Goal: Information Seeking & Learning: Learn about a topic

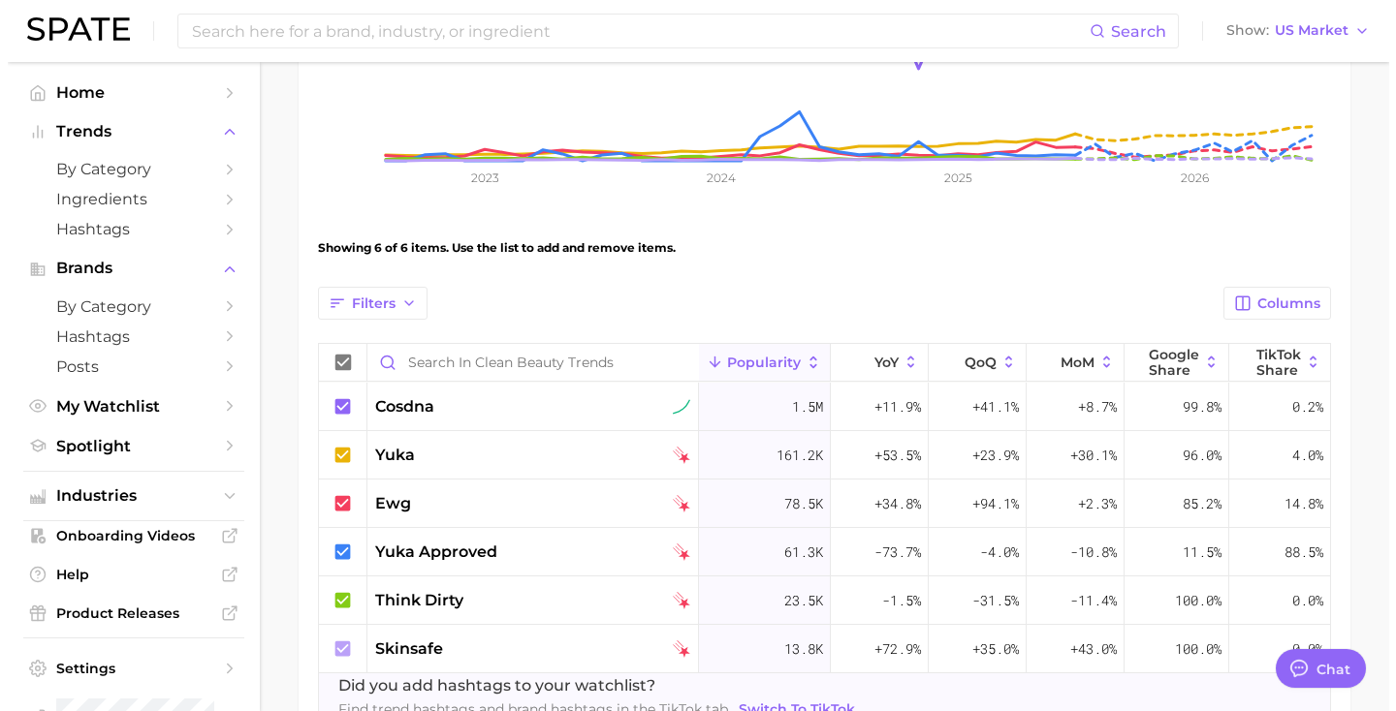
scroll to position [477, 0]
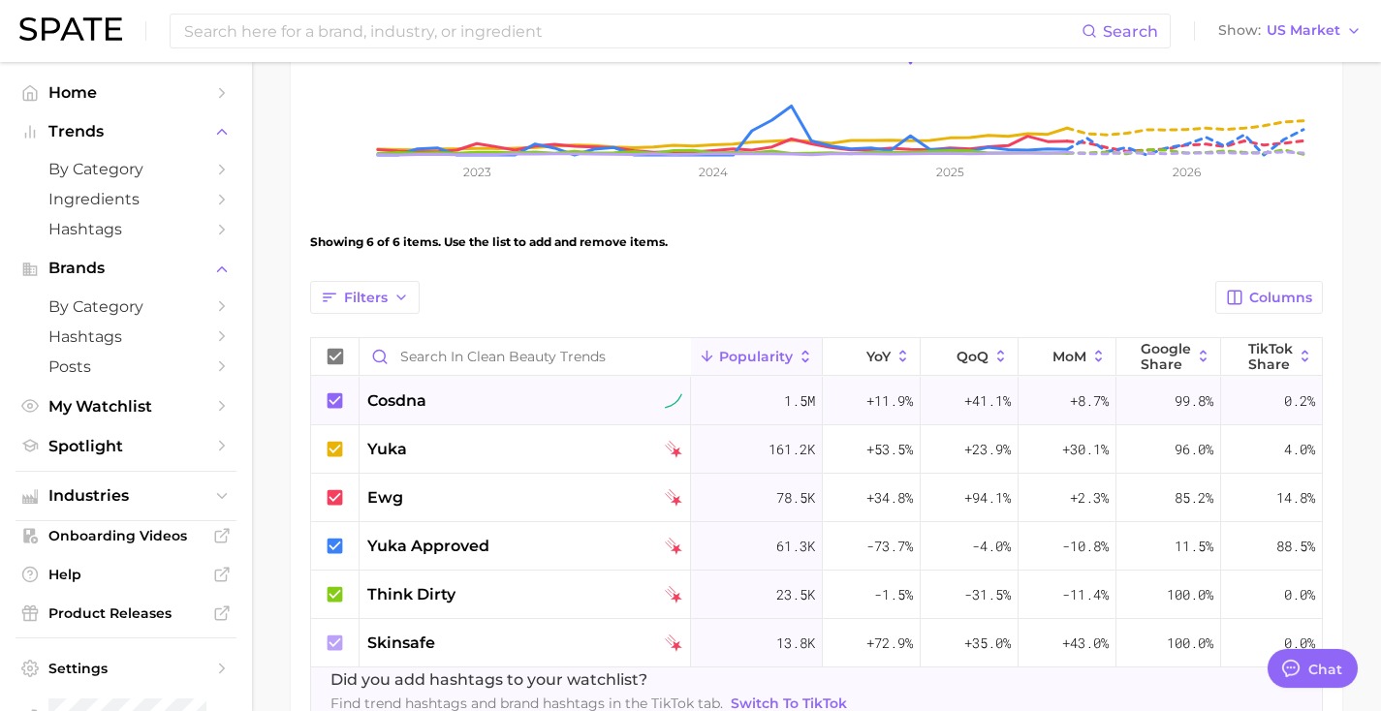
click at [623, 403] on div "cosdna" at bounding box center [524, 401] width 315 height 23
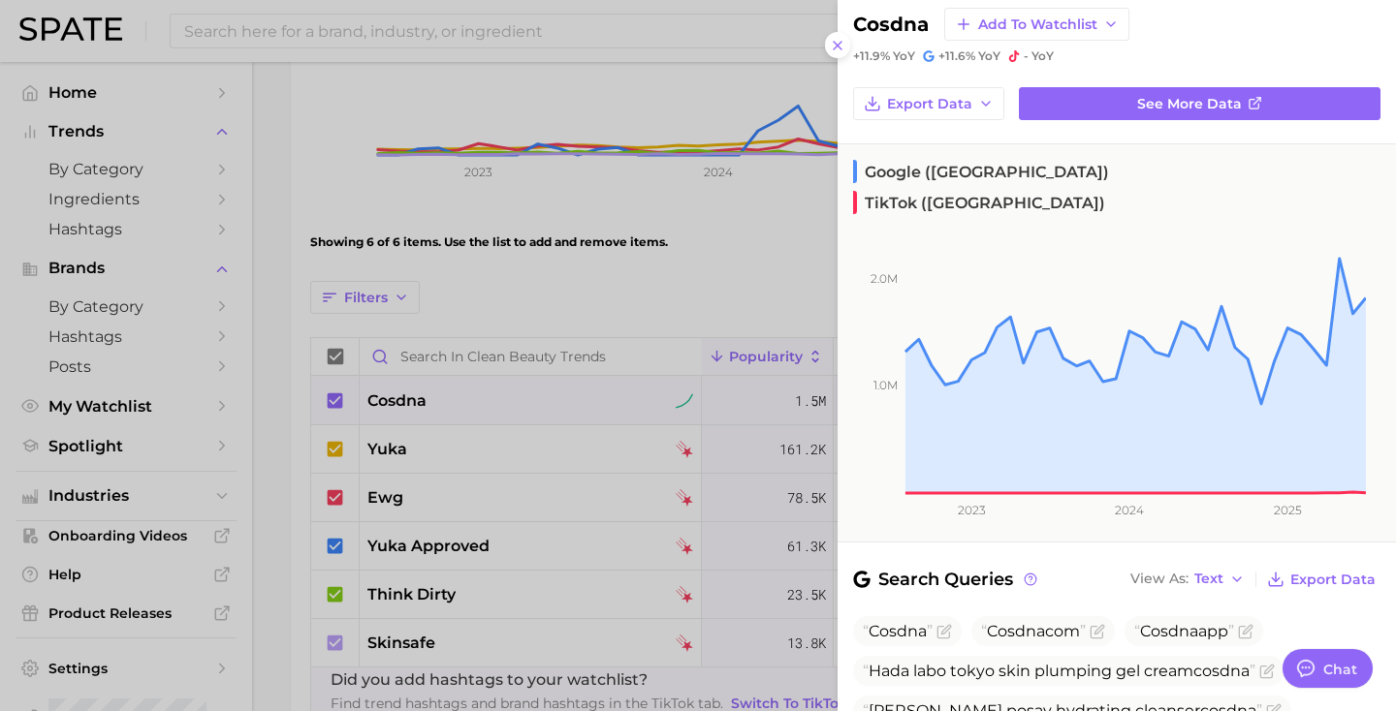
scroll to position [0, 0]
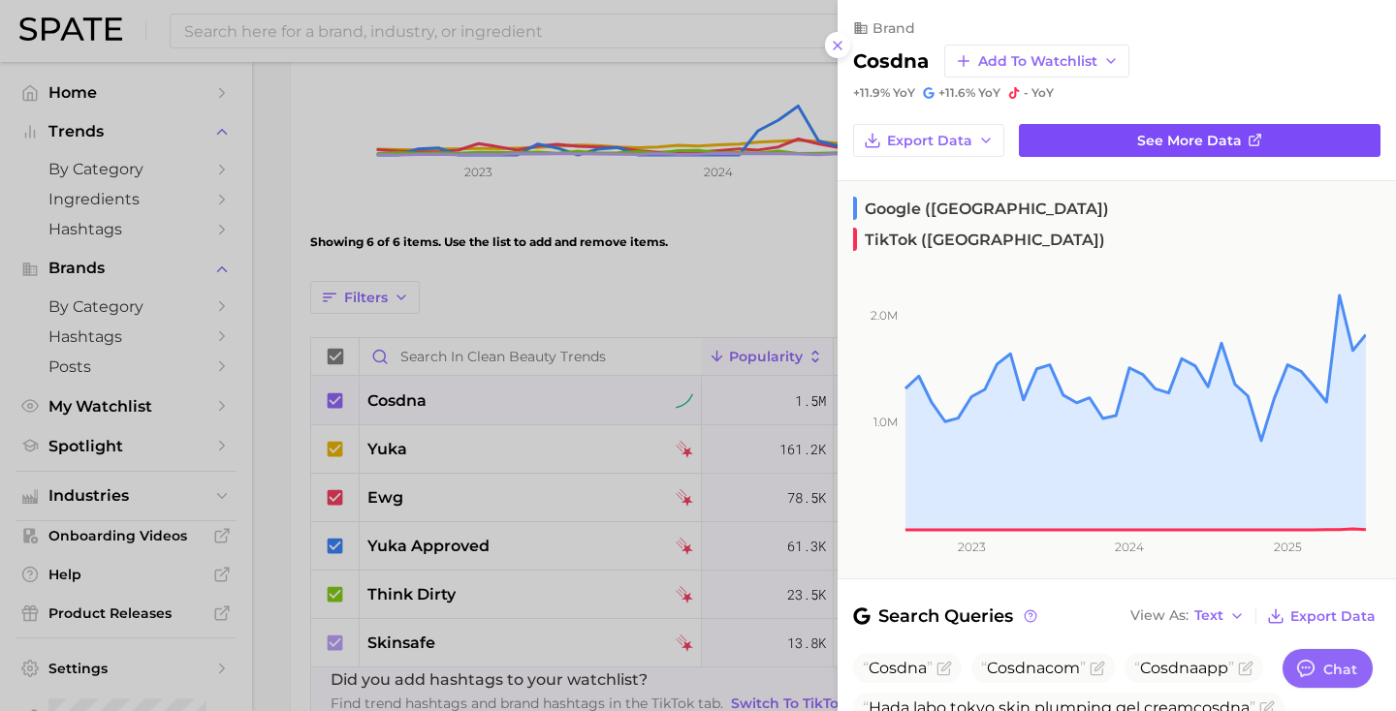
click at [1137, 143] on span "See more data" at bounding box center [1189, 141] width 105 height 16
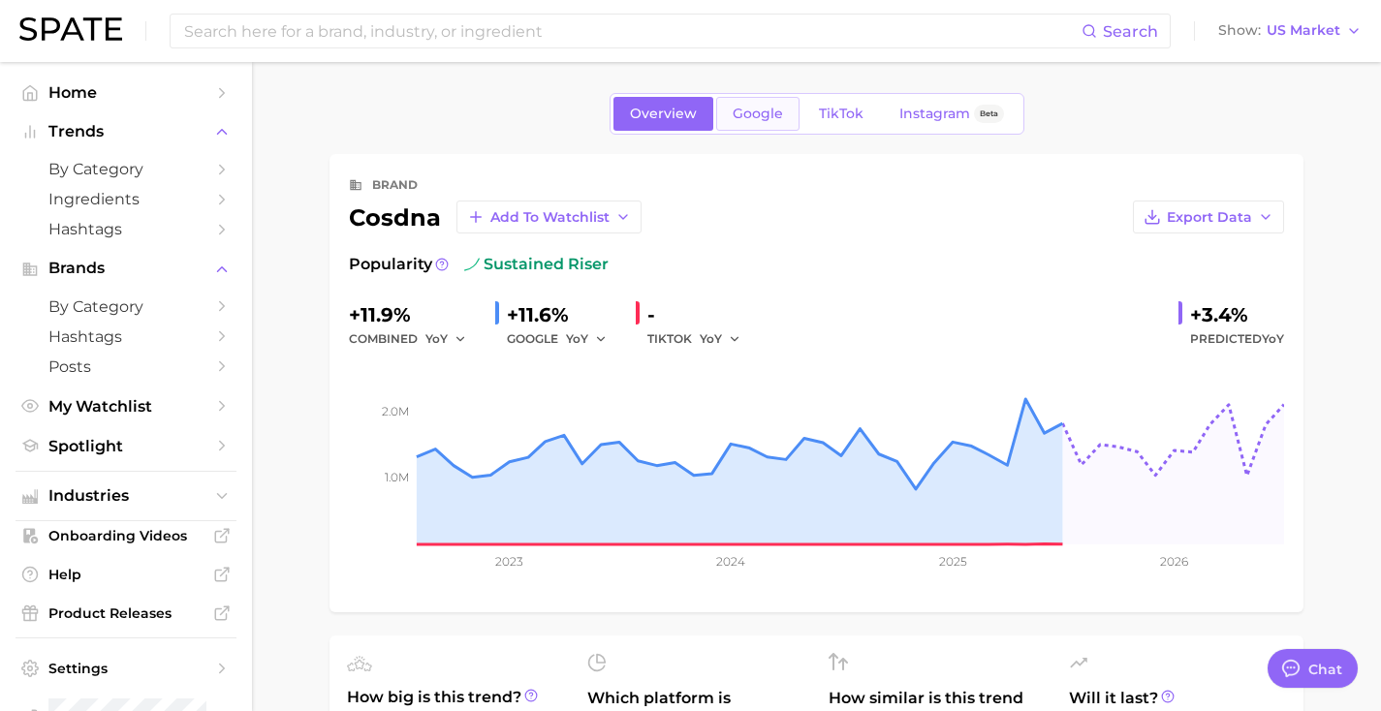
click at [727, 115] on link "Google" at bounding box center [757, 114] width 83 height 34
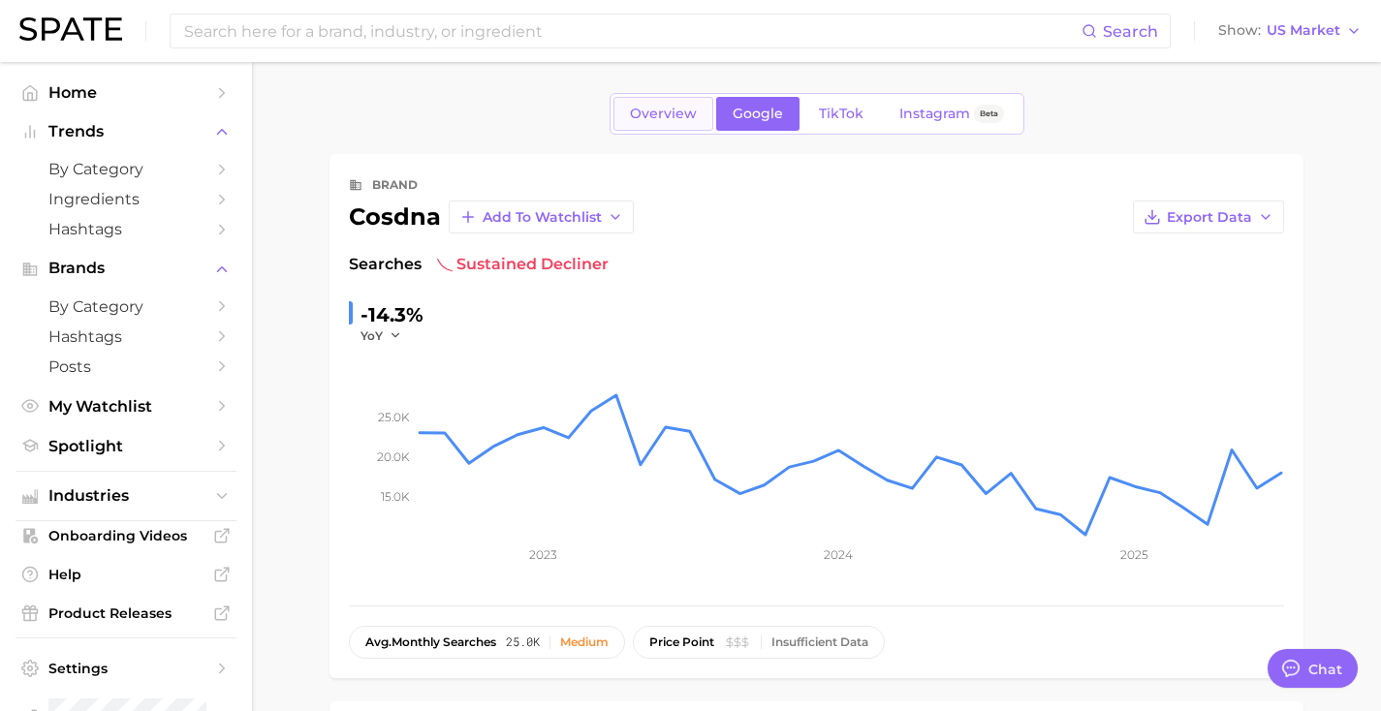
click at [676, 118] on span "Overview" at bounding box center [663, 114] width 67 height 16
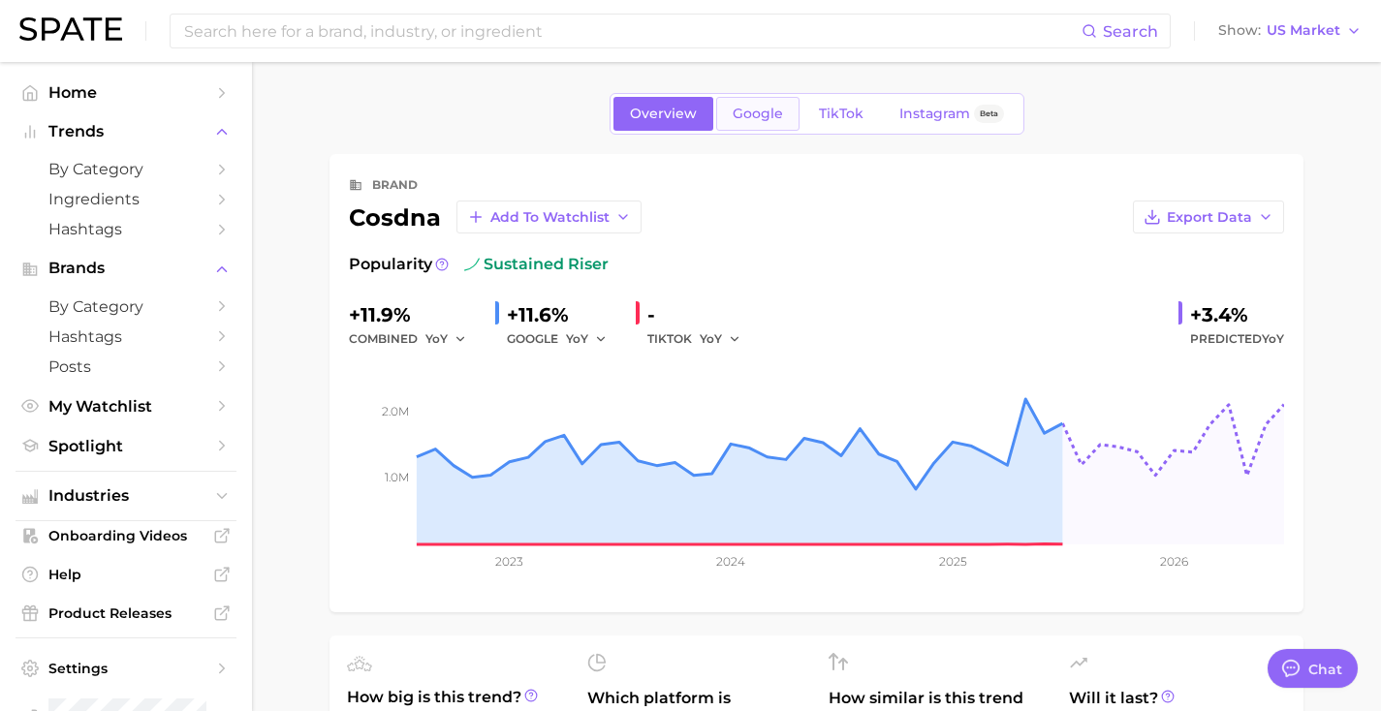
click at [772, 117] on span "Google" at bounding box center [758, 114] width 50 height 16
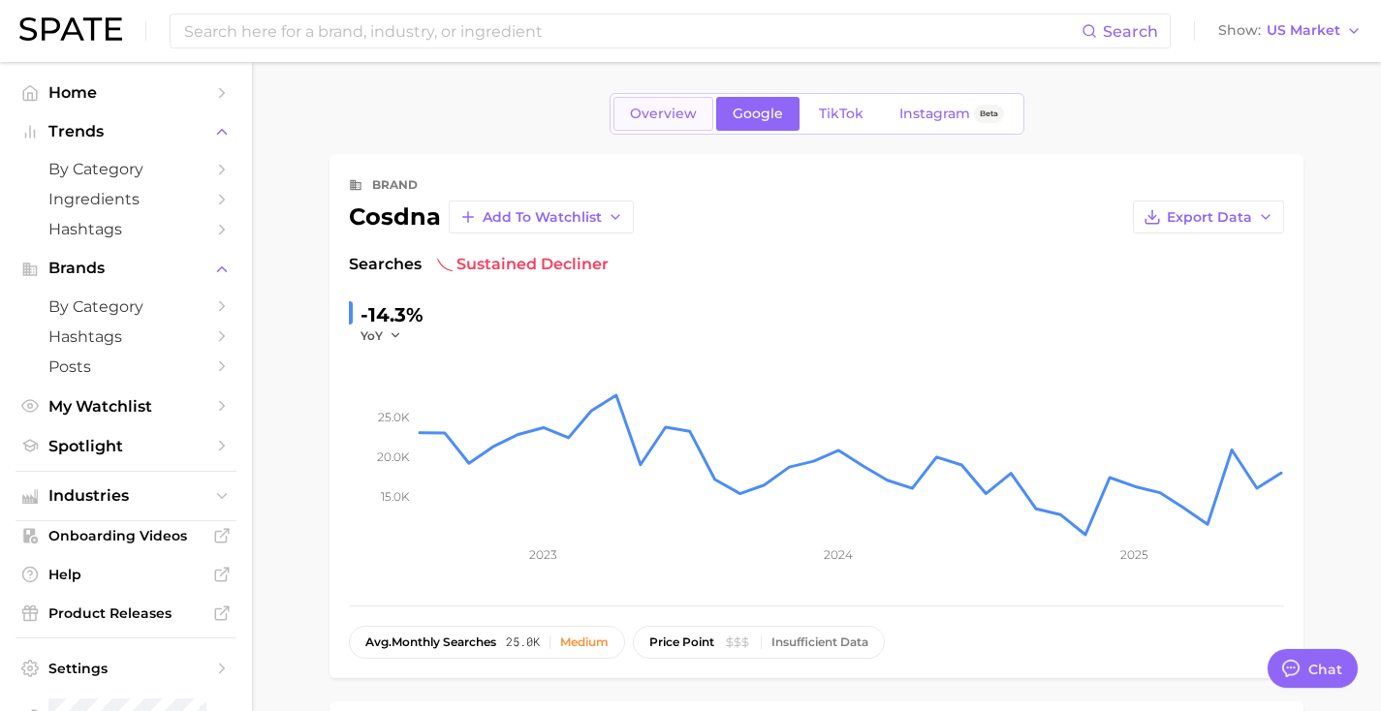
click at [678, 121] on span "Overview" at bounding box center [663, 114] width 67 height 16
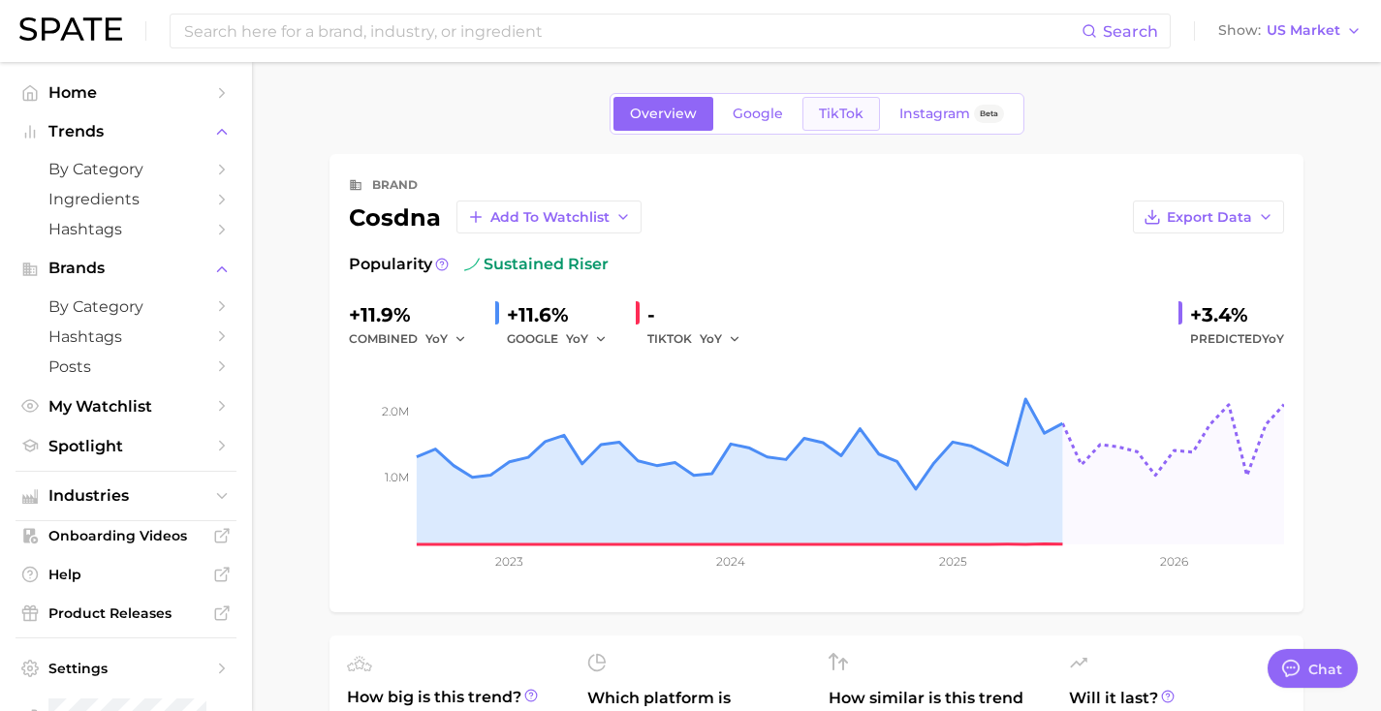
click at [843, 124] on link "TikTok" at bounding box center [842, 114] width 78 height 34
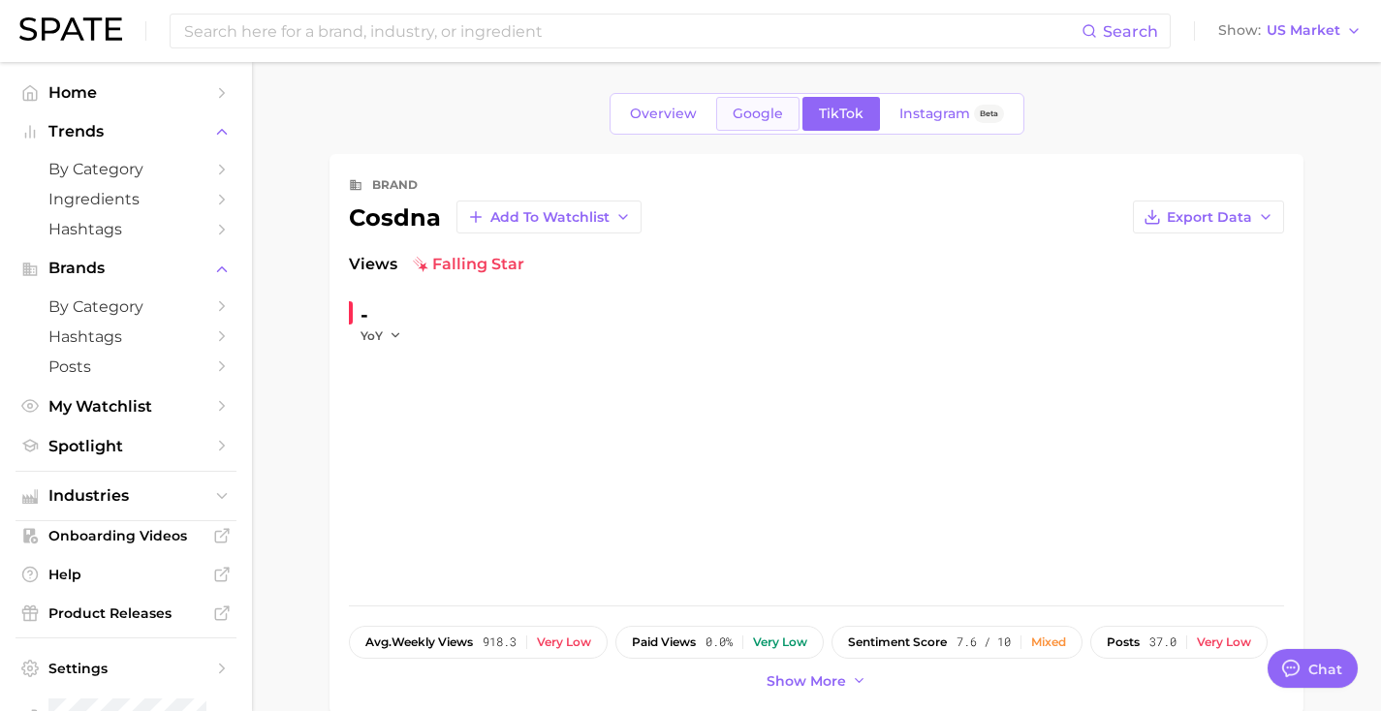
click at [768, 116] on span "Google" at bounding box center [758, 114] width 50 height 16
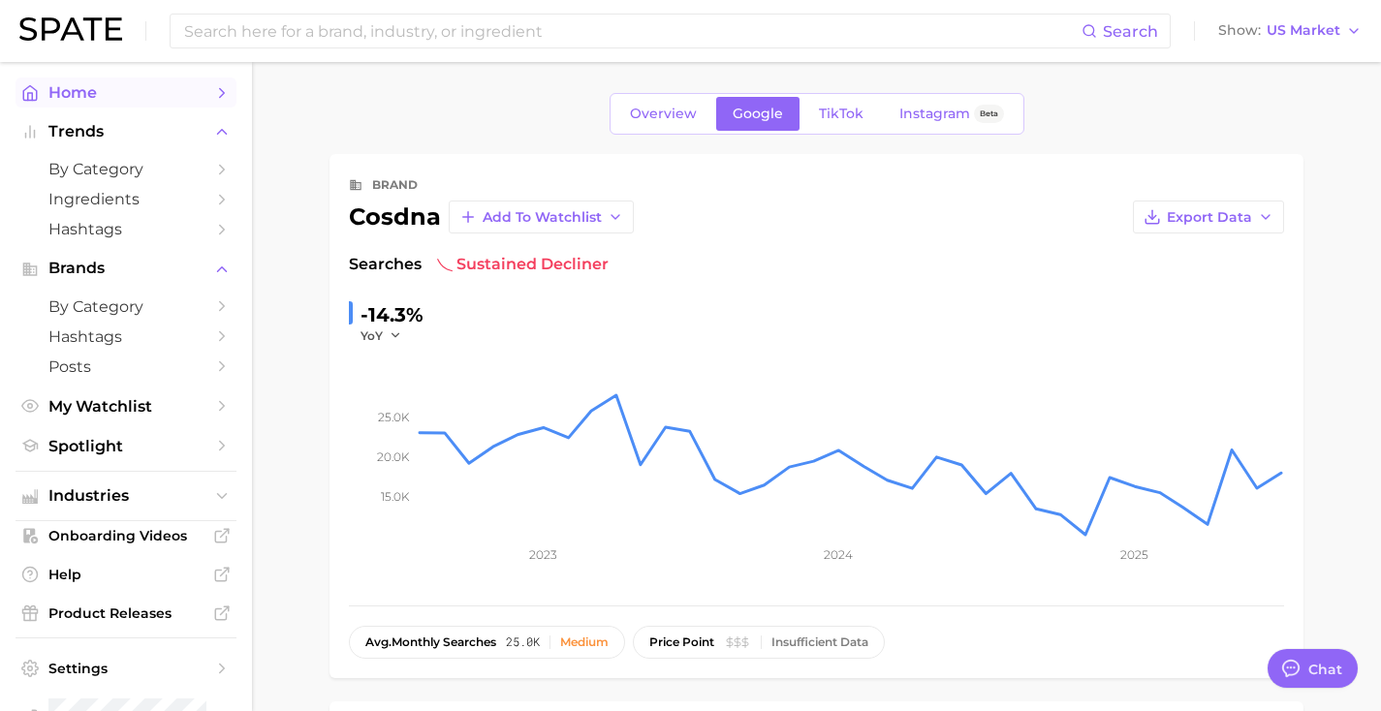
click at [140, 88] on span "Home" at bounding box center [125, 92] width 155 height 18
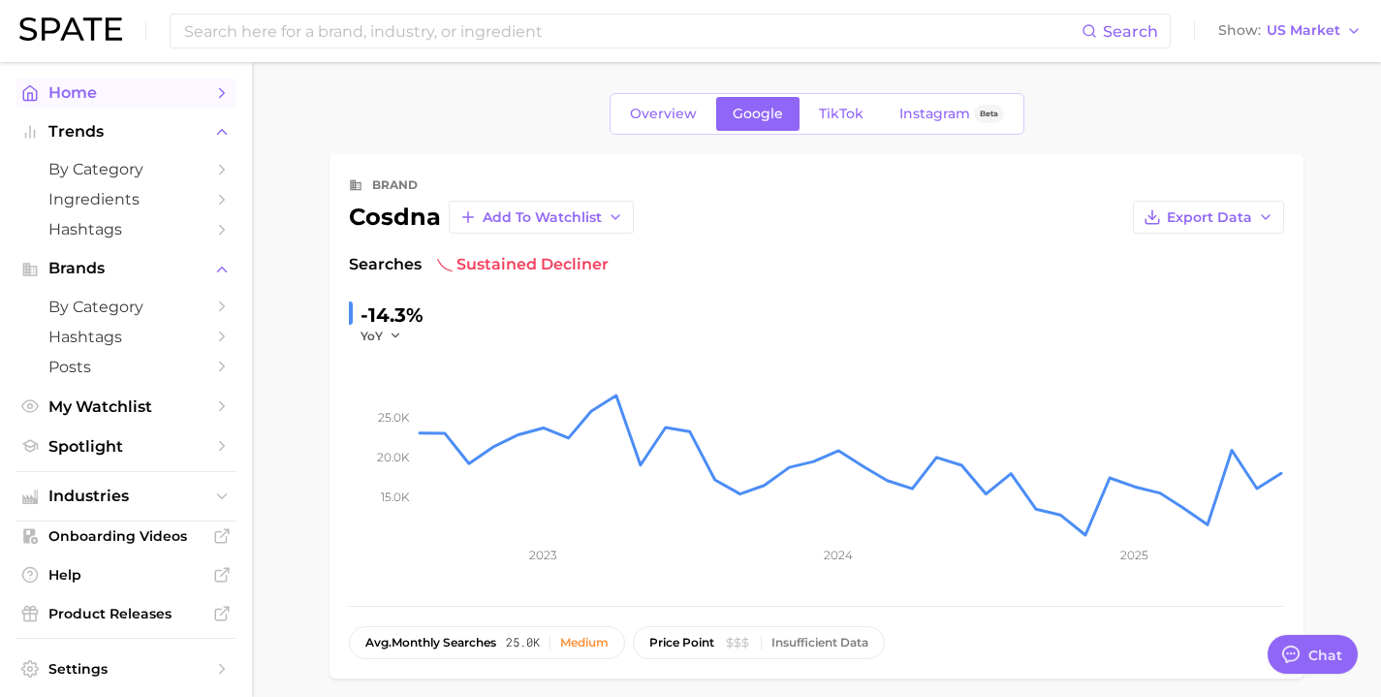
type textarea "x"
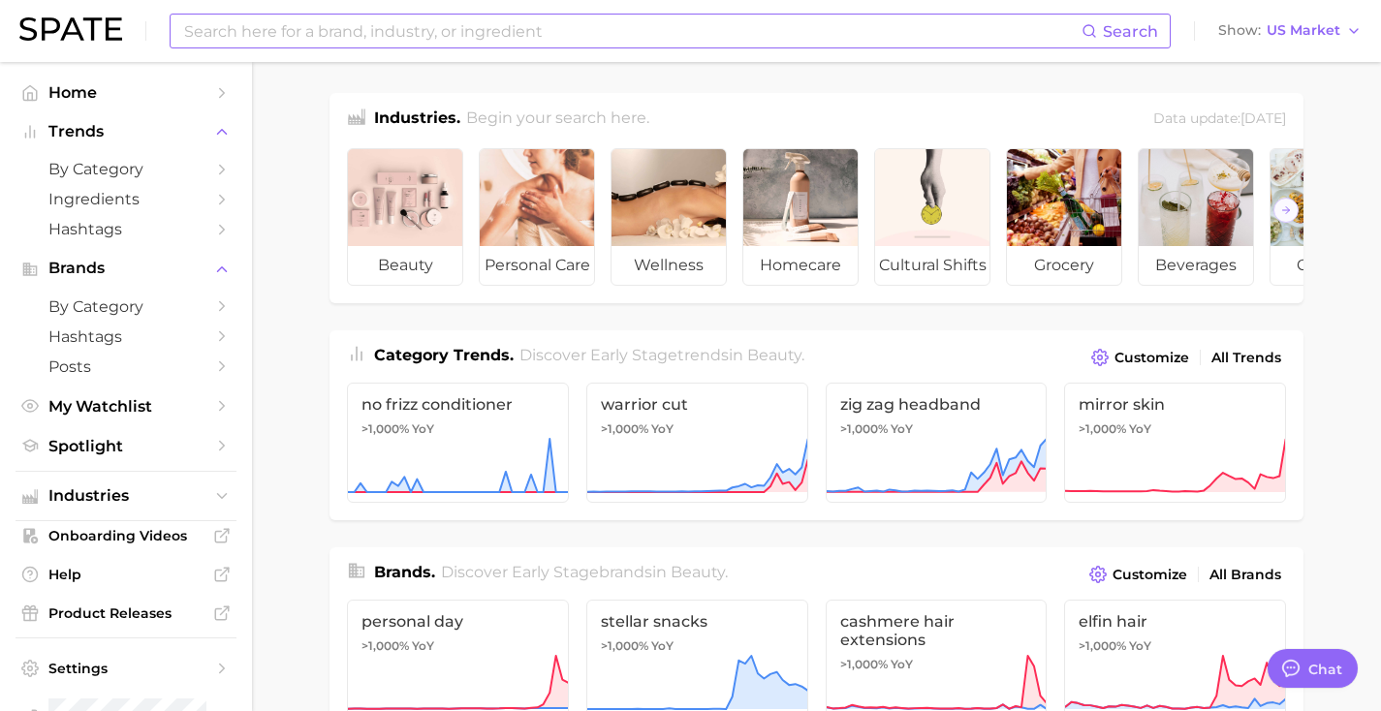
click at [300, 40] on input at bounding box center [631, 31] width 899 height 33
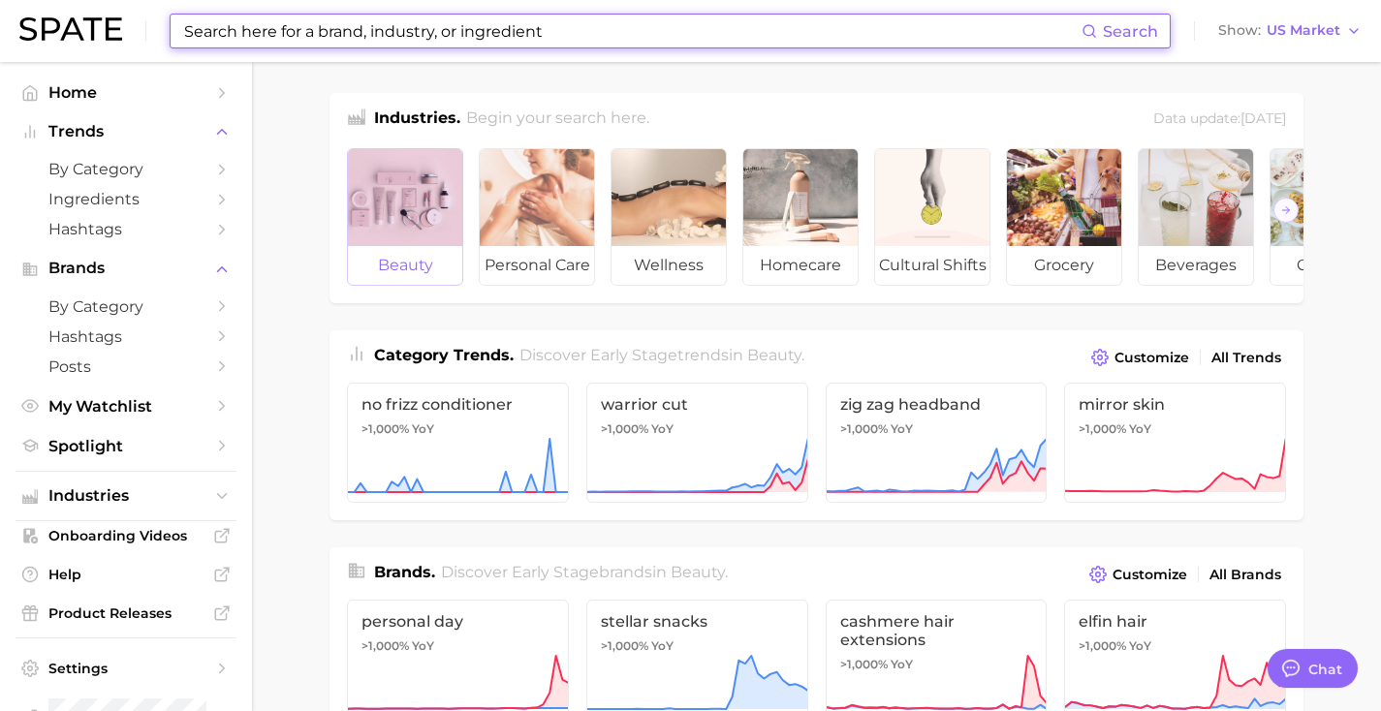
click at [401, 222] on div at bounding box center [405, 197] width 114 height 97
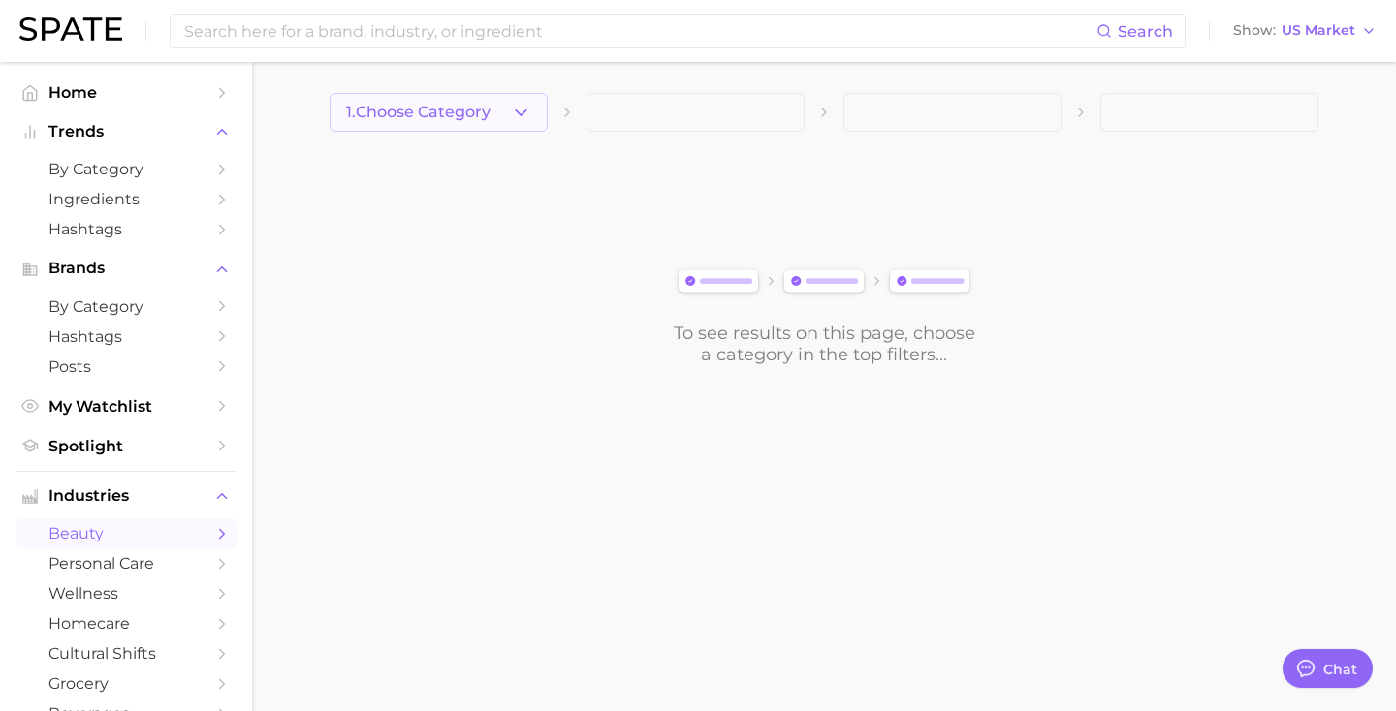
click at [454, 107] on span "1. Choose Category" at bounding box center [418, 112] width 144 height 17
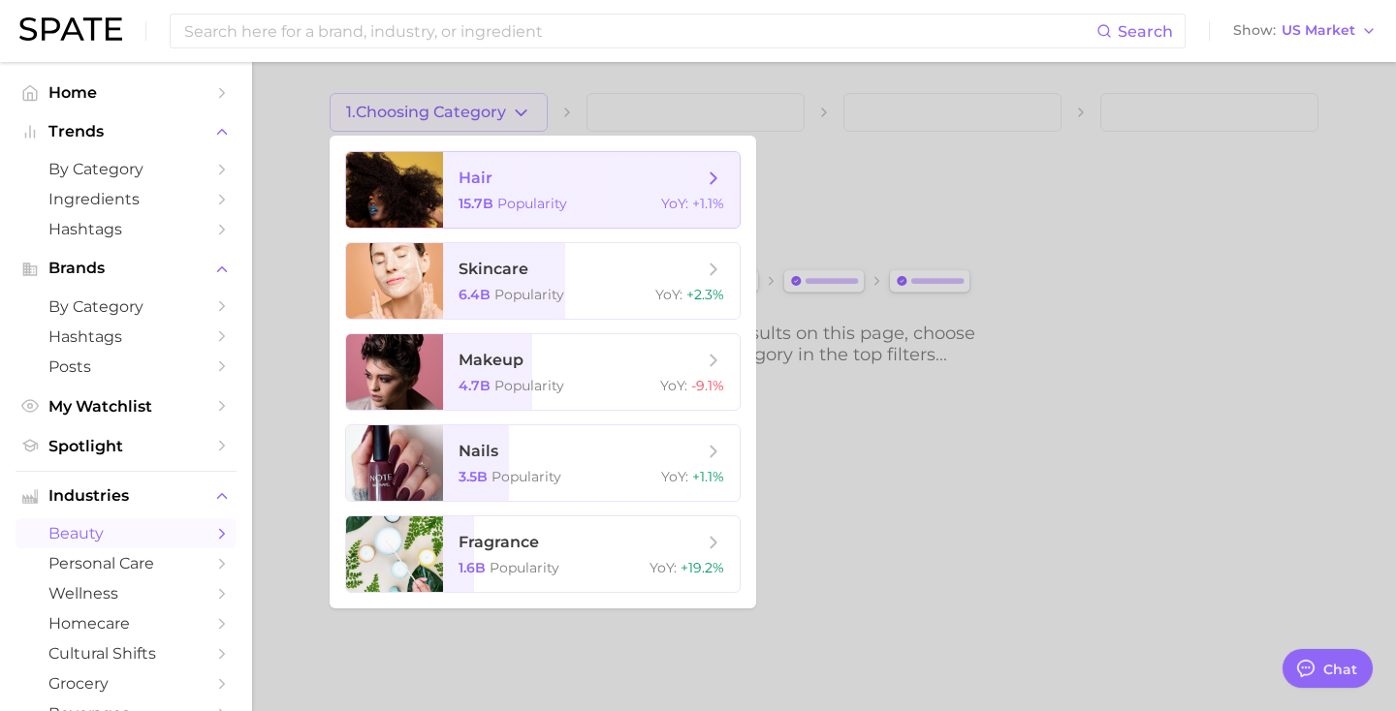
click at [438, 191] on div at bounding box center [394, 190] width 97 height 76
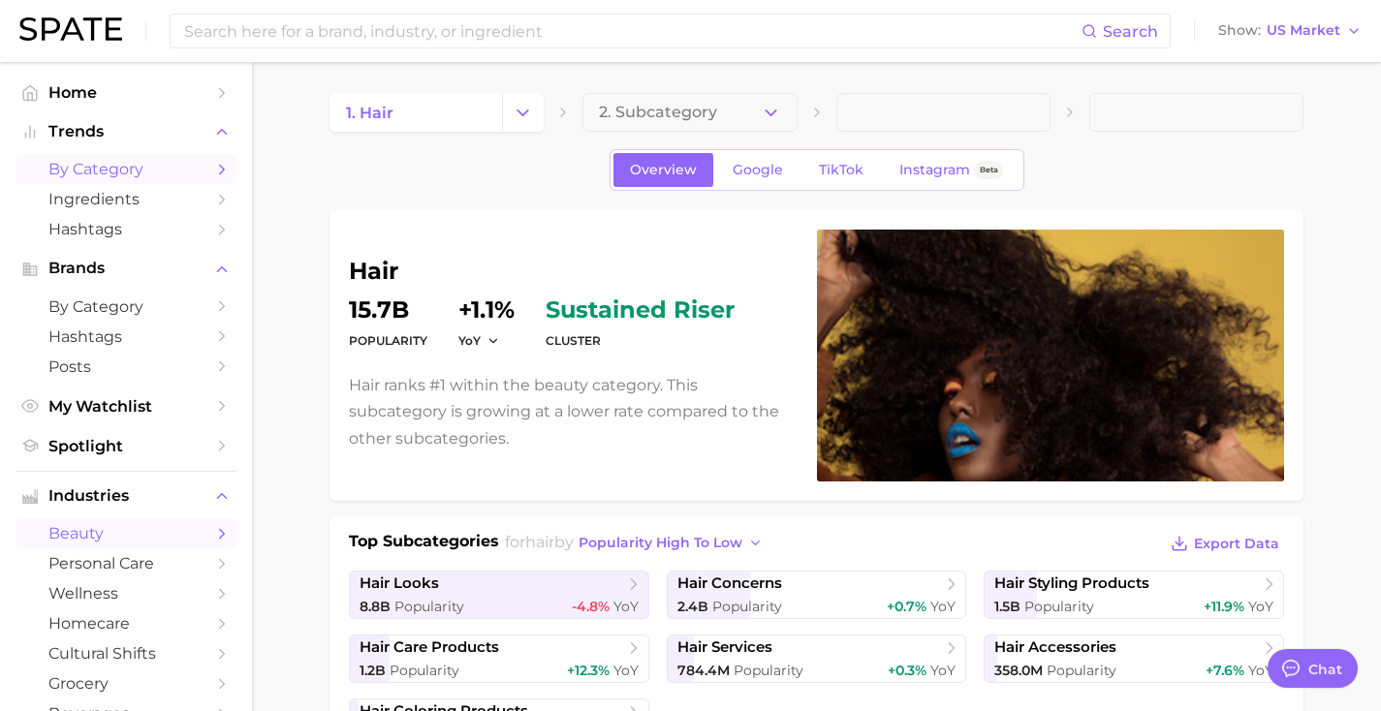
click at [139, 162] on span "by Category" at bounding box center [125, 169] width 155 height 18
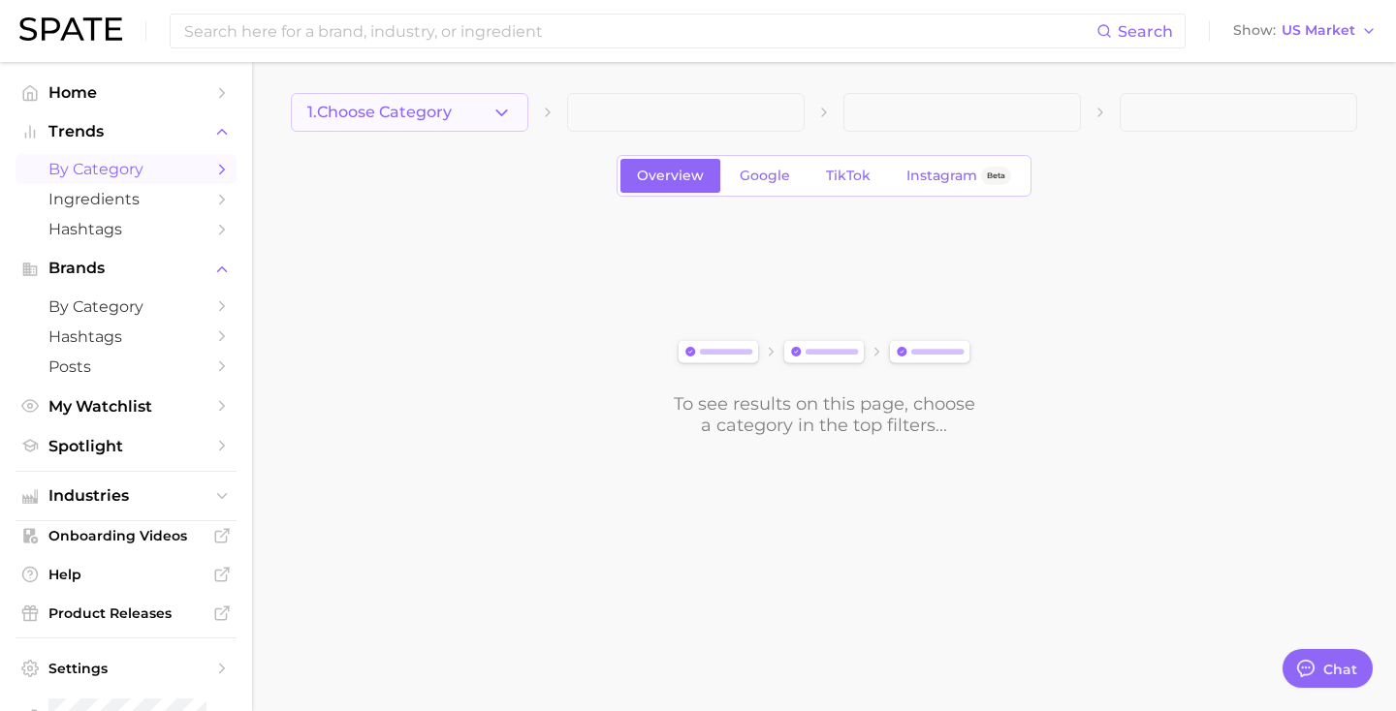
click at [376, 108] on span "1. Choose Category" at bounding box center [379, 112] width 144 height 17
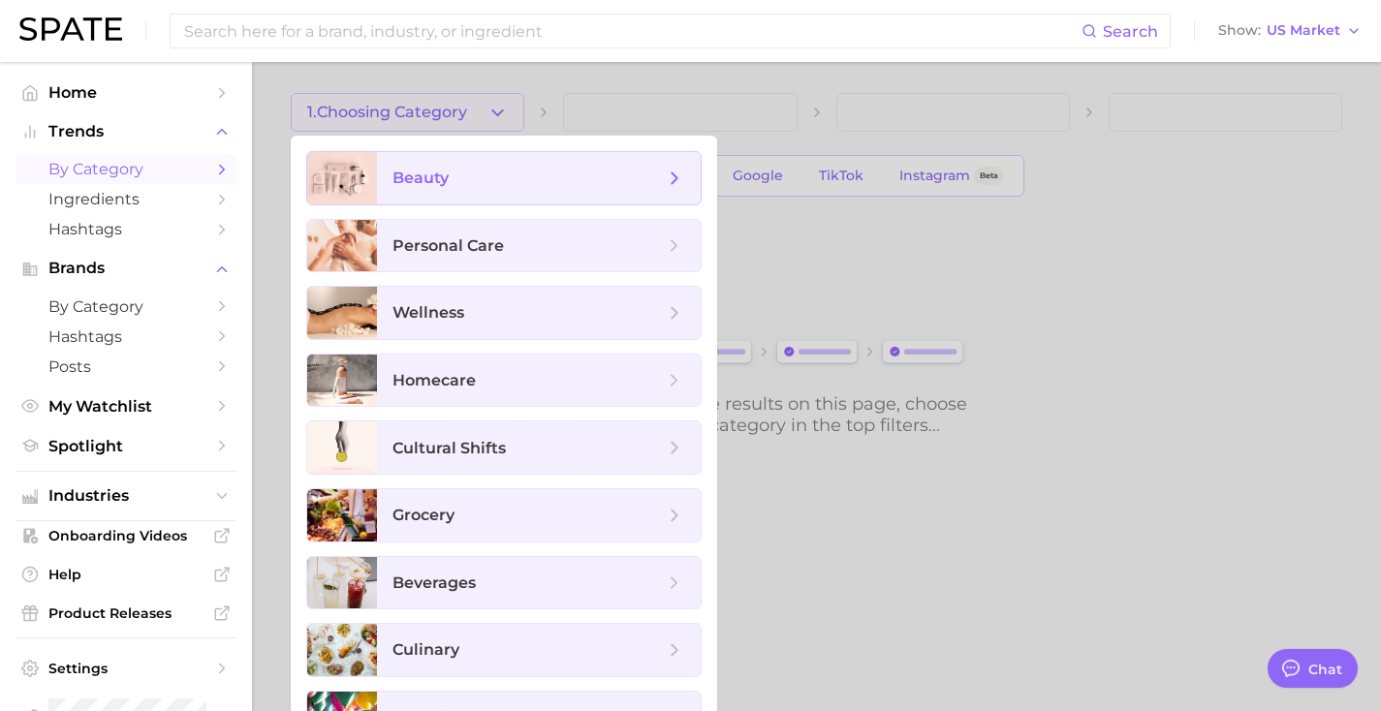
click at [376, 162] on div at bounding box center [342, 178] width 70 height 52
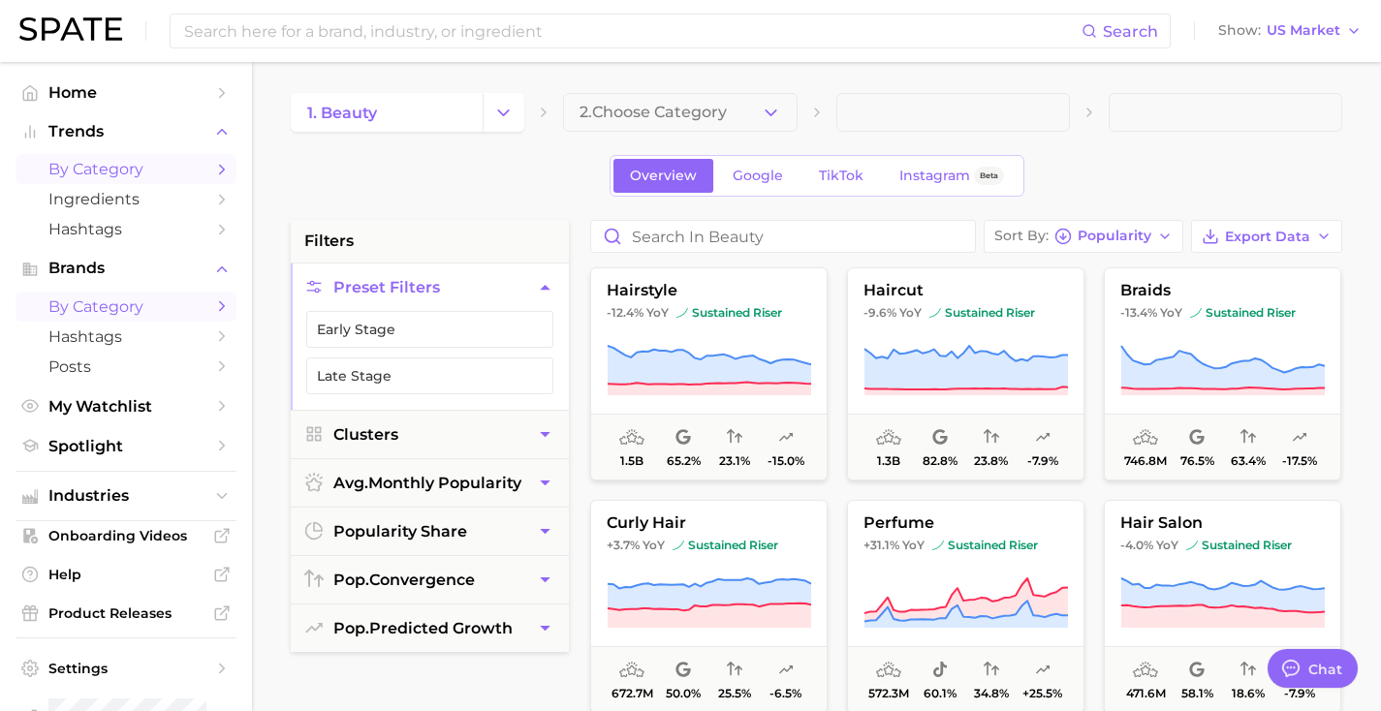
click at [110, 311] on span "by Category" at bounding box center [125, 307] width 155 height 18
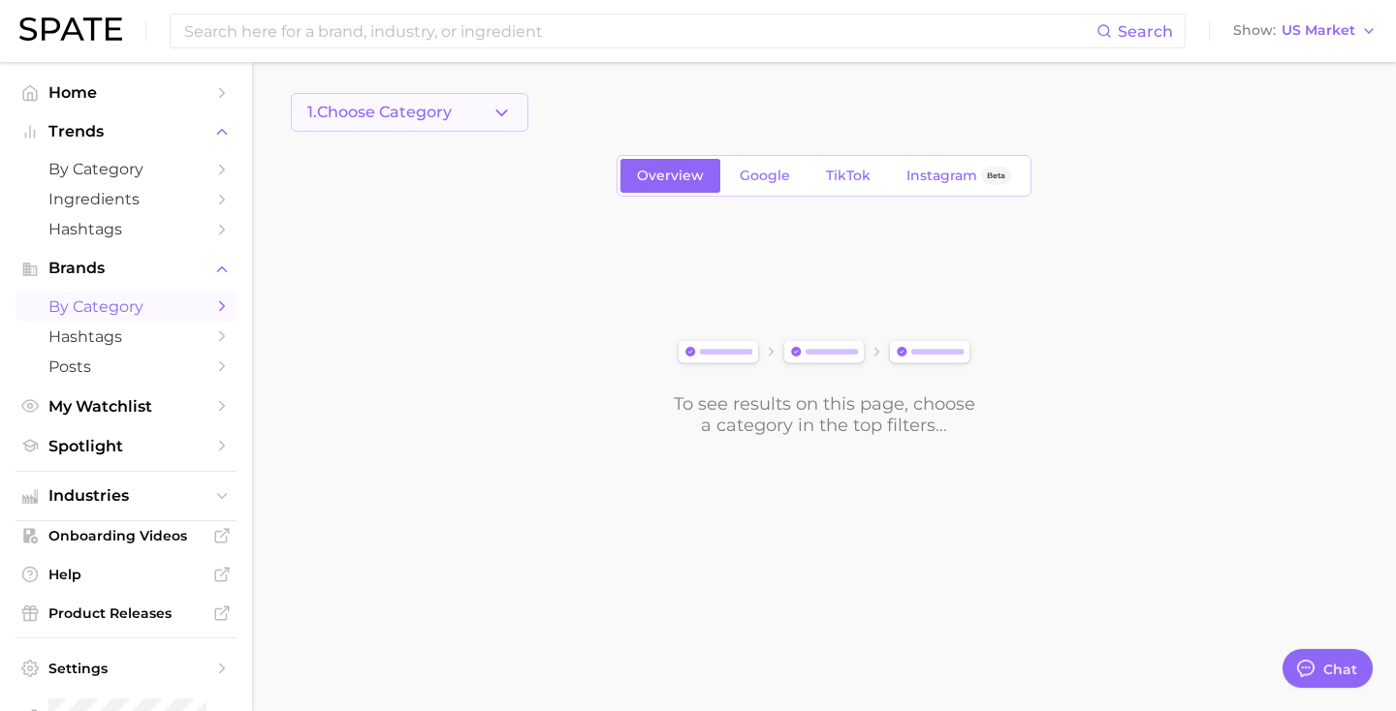
click at [463, 118] on button "1. Choose Category" at bounding box center [409, 112] width 237 height 39
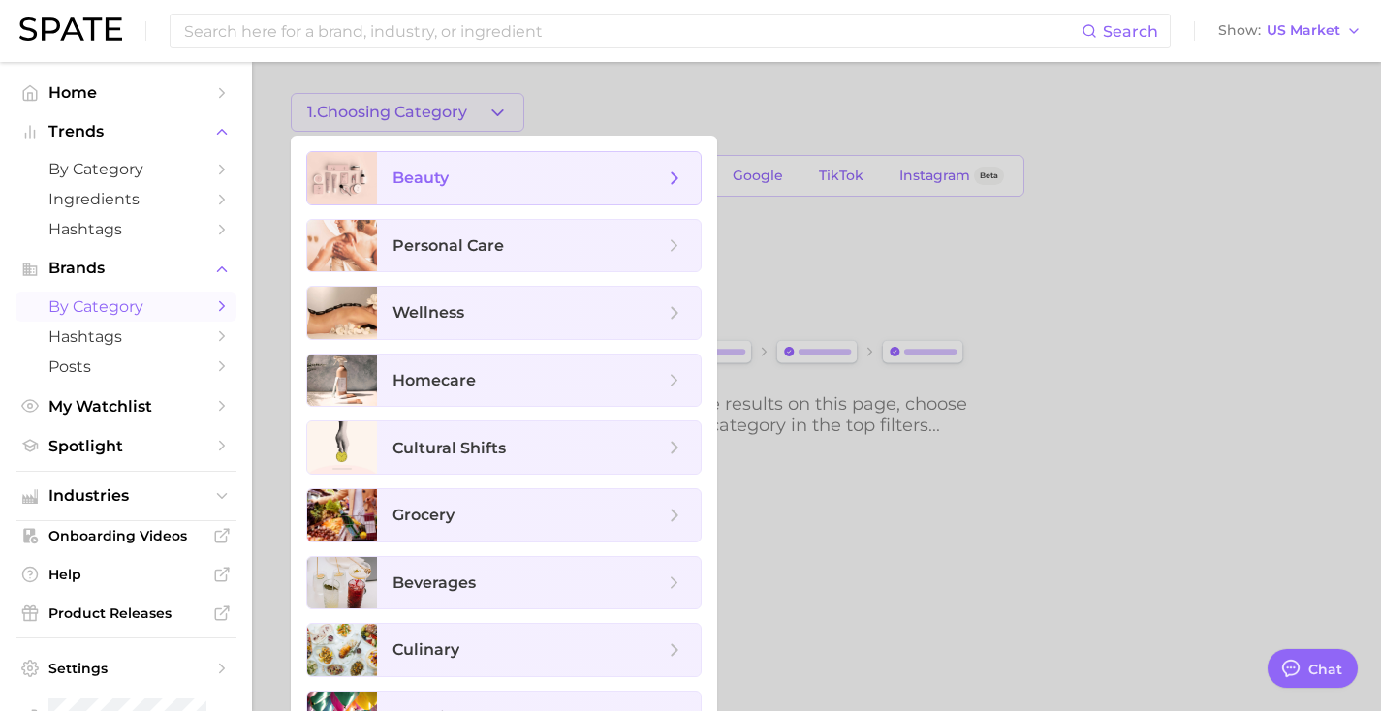
click at [451, 170] on span "beauty" at bounding box center [528, 178] width 271 height 21
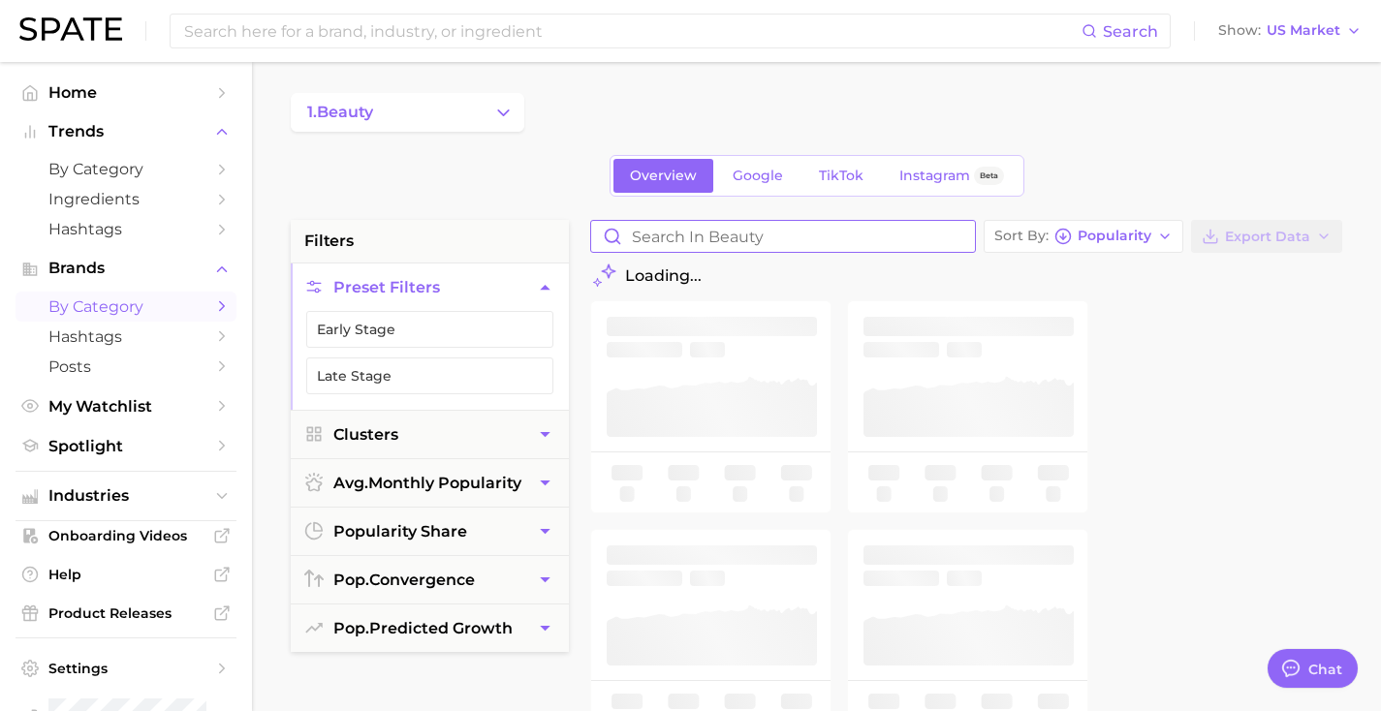
click at [681, 235] on input "Search in beauty" at bounding box center [783, 236] width 384 height 31
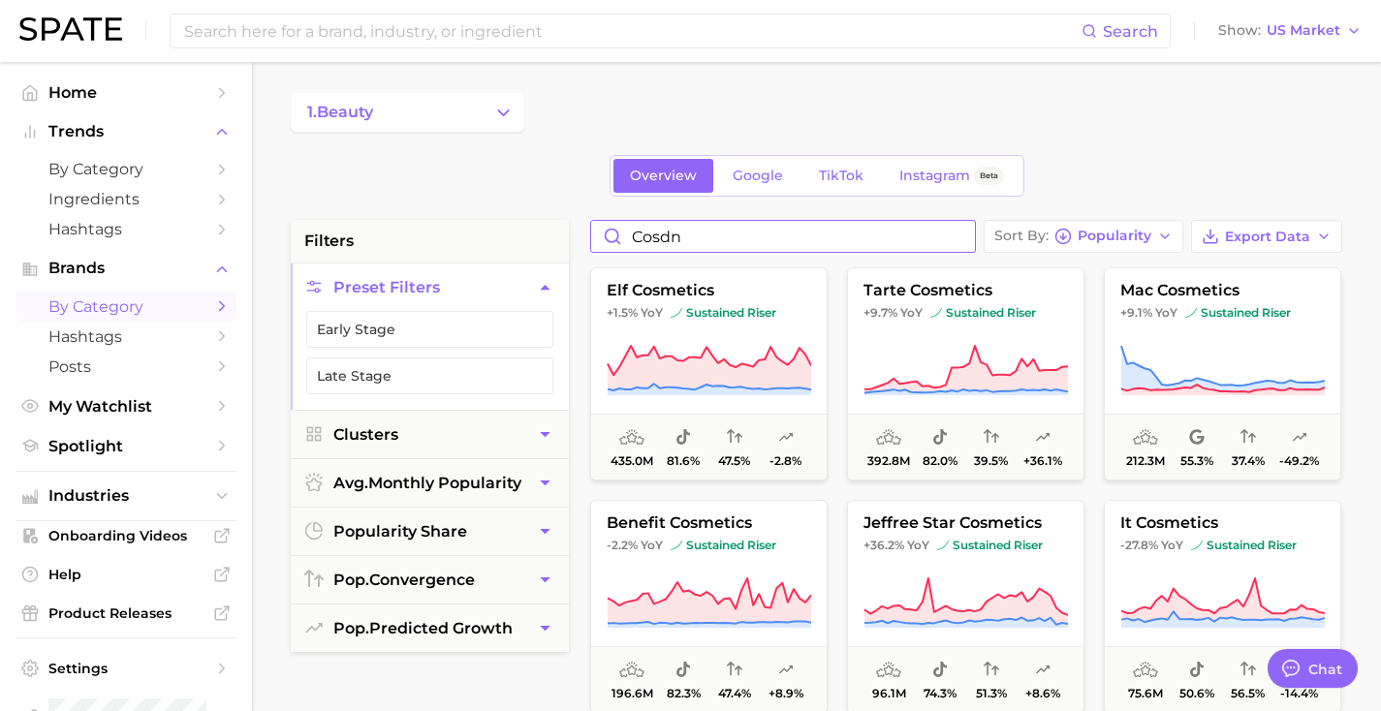
type input "cosdna"
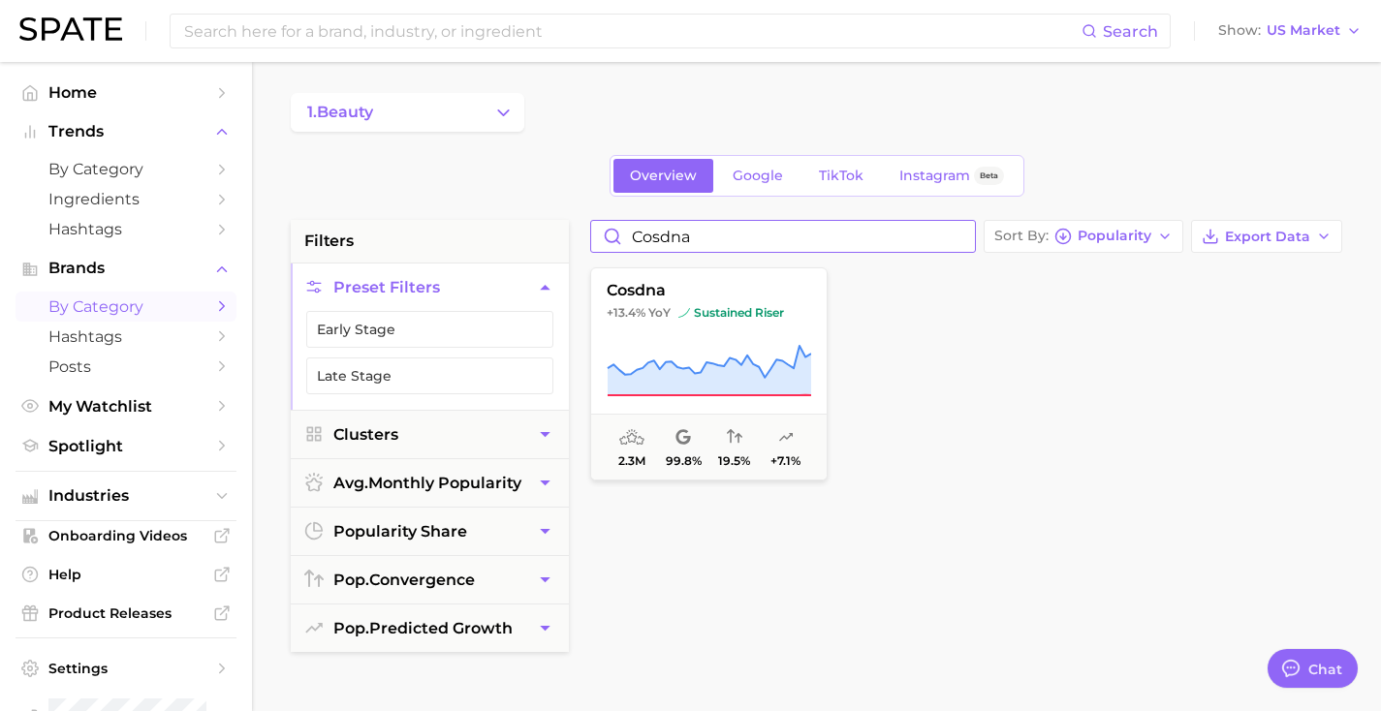
click at [962, 240] on input "cosdna" at bounding box center [783, 236] width 384 height 31
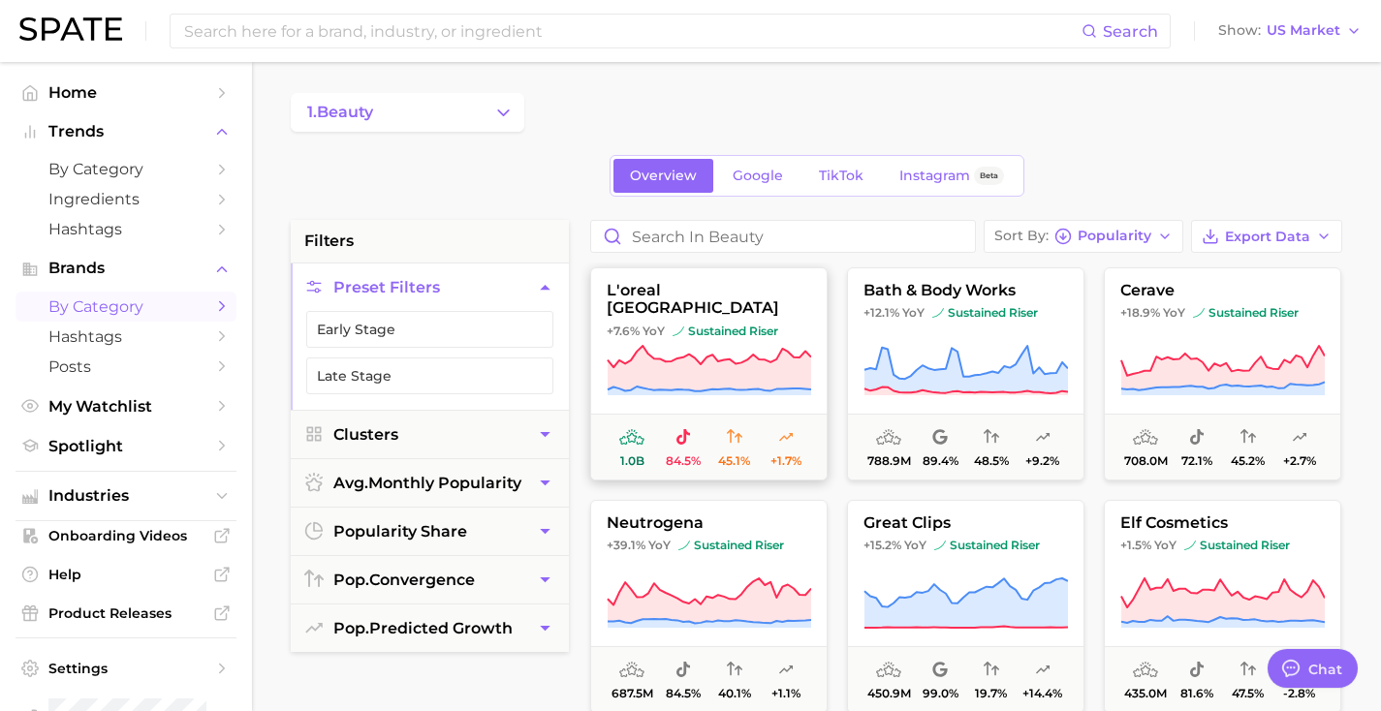
click at [713, 346] on icon at bounding box center [709, 371] width 205 height 54
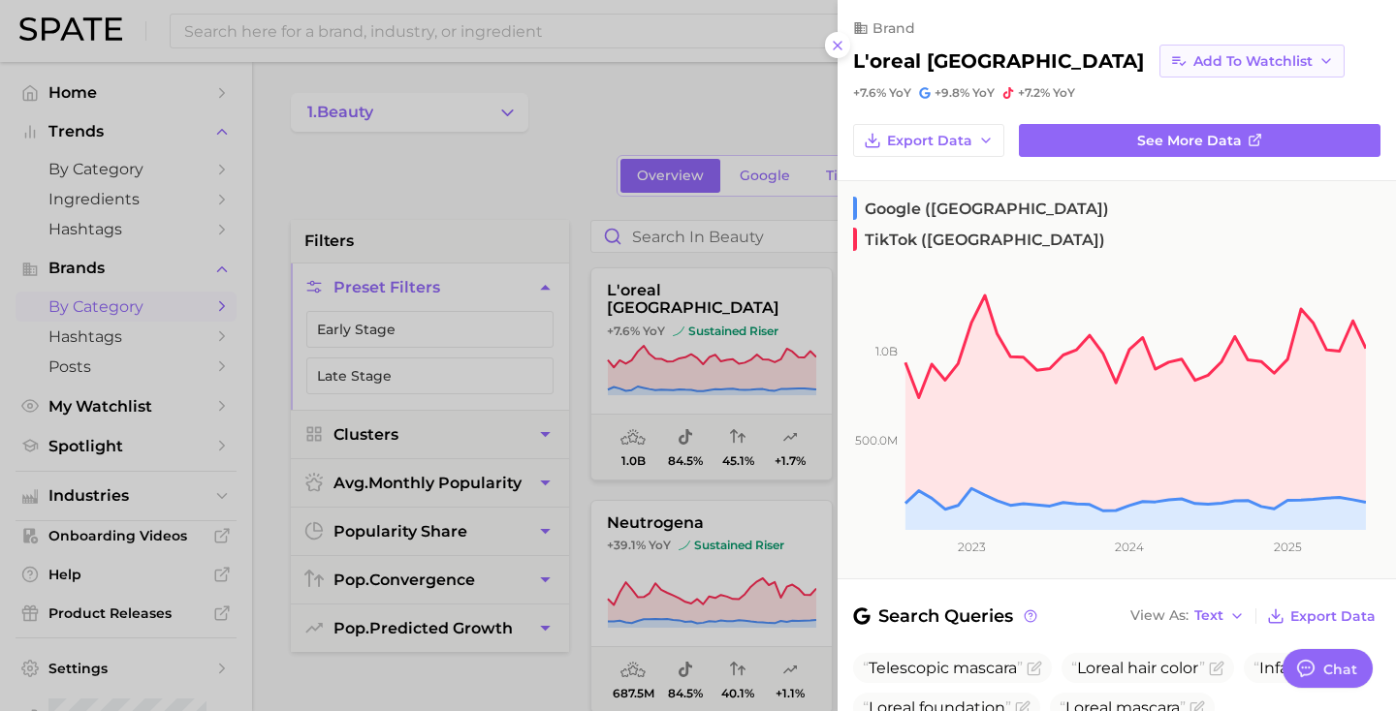
click at [1159, 71] on button "Add to Watchlist" at bounding box center [1251, 61] width 185 height 33
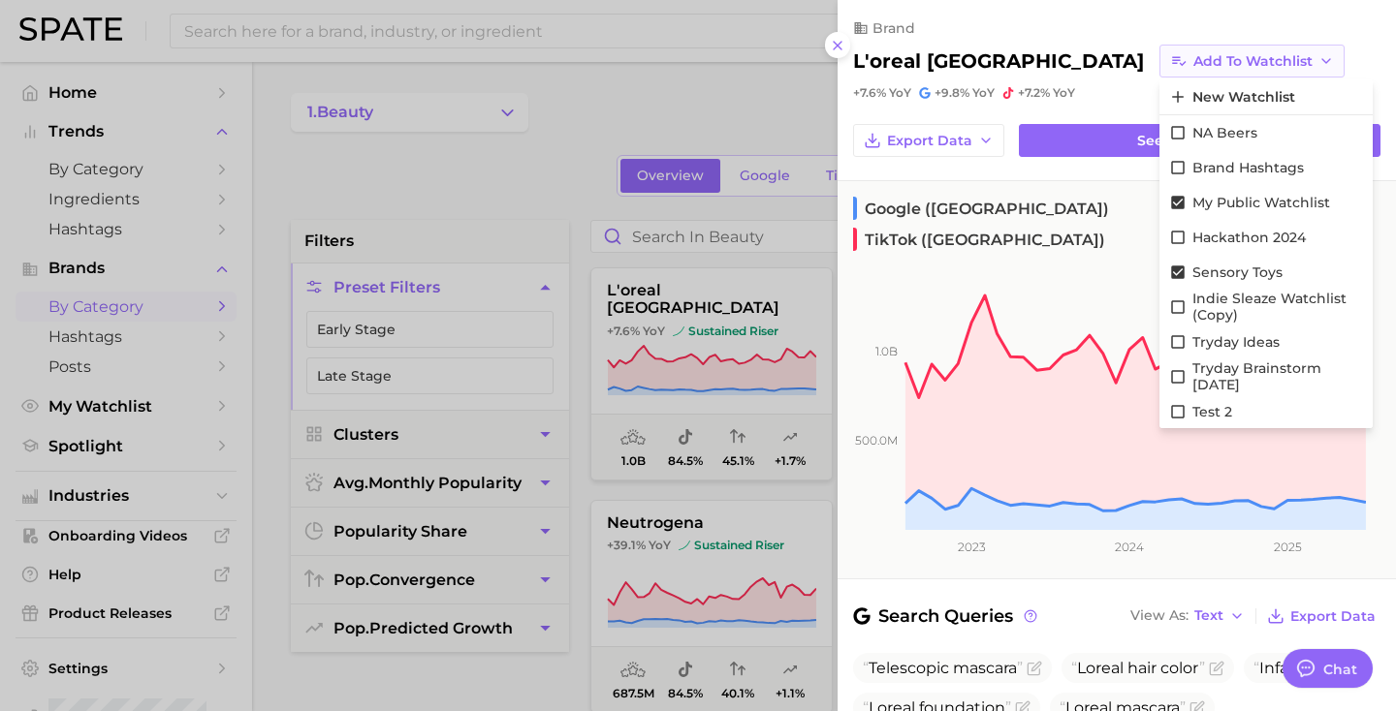
click at [1159, 71] on button "Add to Watchlist" at bounding box center [1251, 61] width 185 height 33
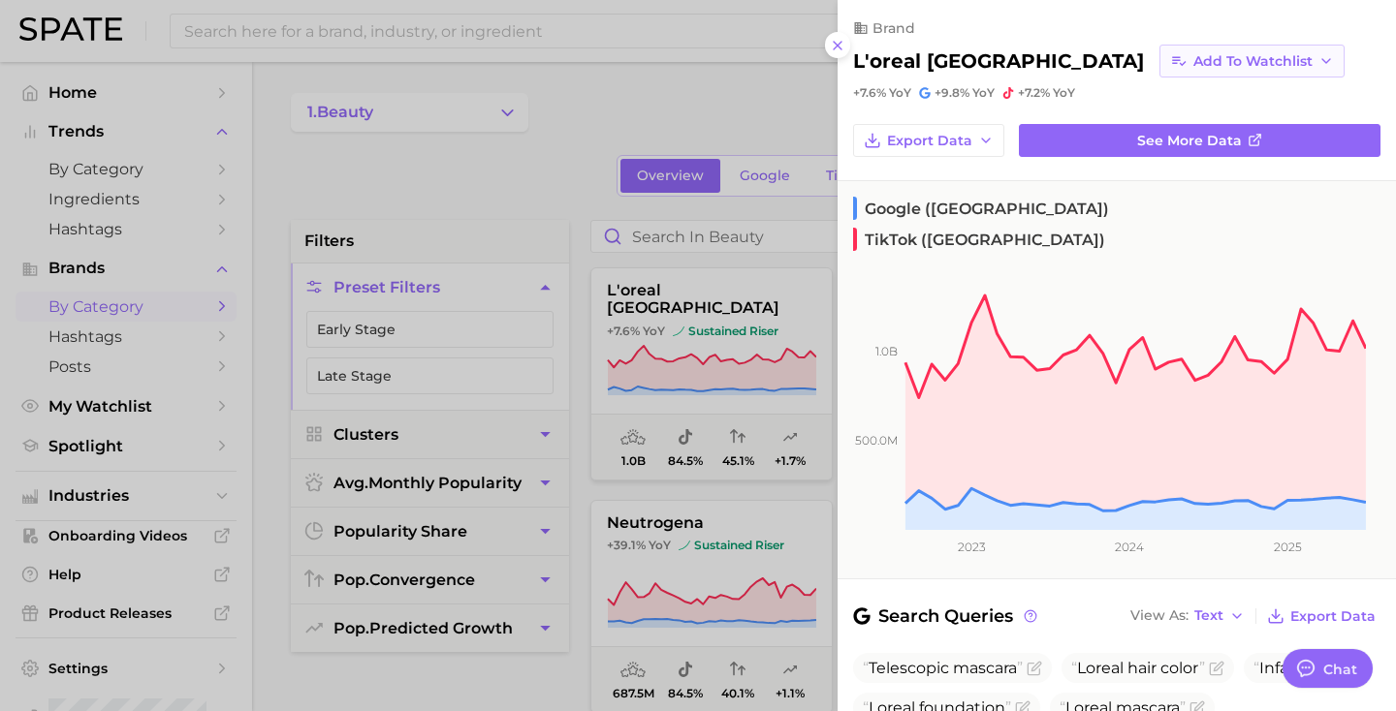
click at [1159, 71] on button "Add to Watchlist" at bounding box center [1251, 61] width 185 height 33
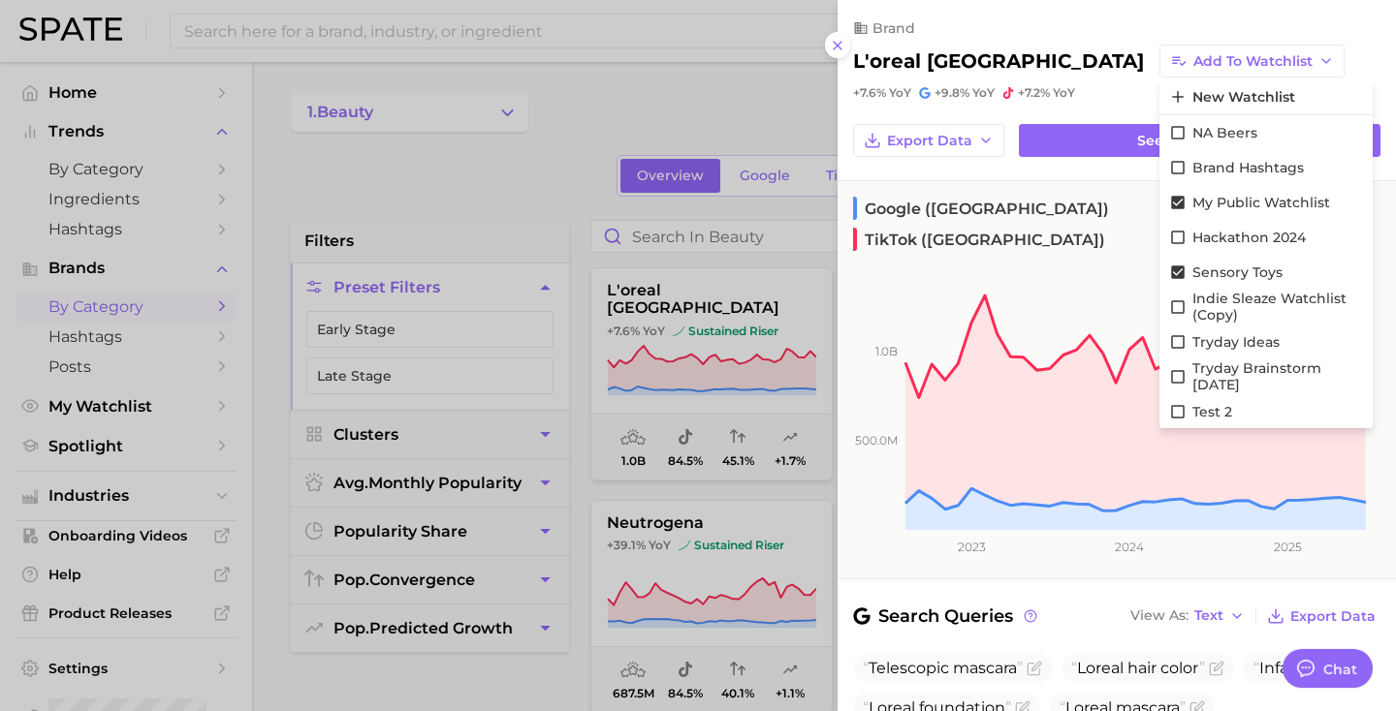
click at [695, 90] on div at bounding box center [698, 355] width 1396 height 711
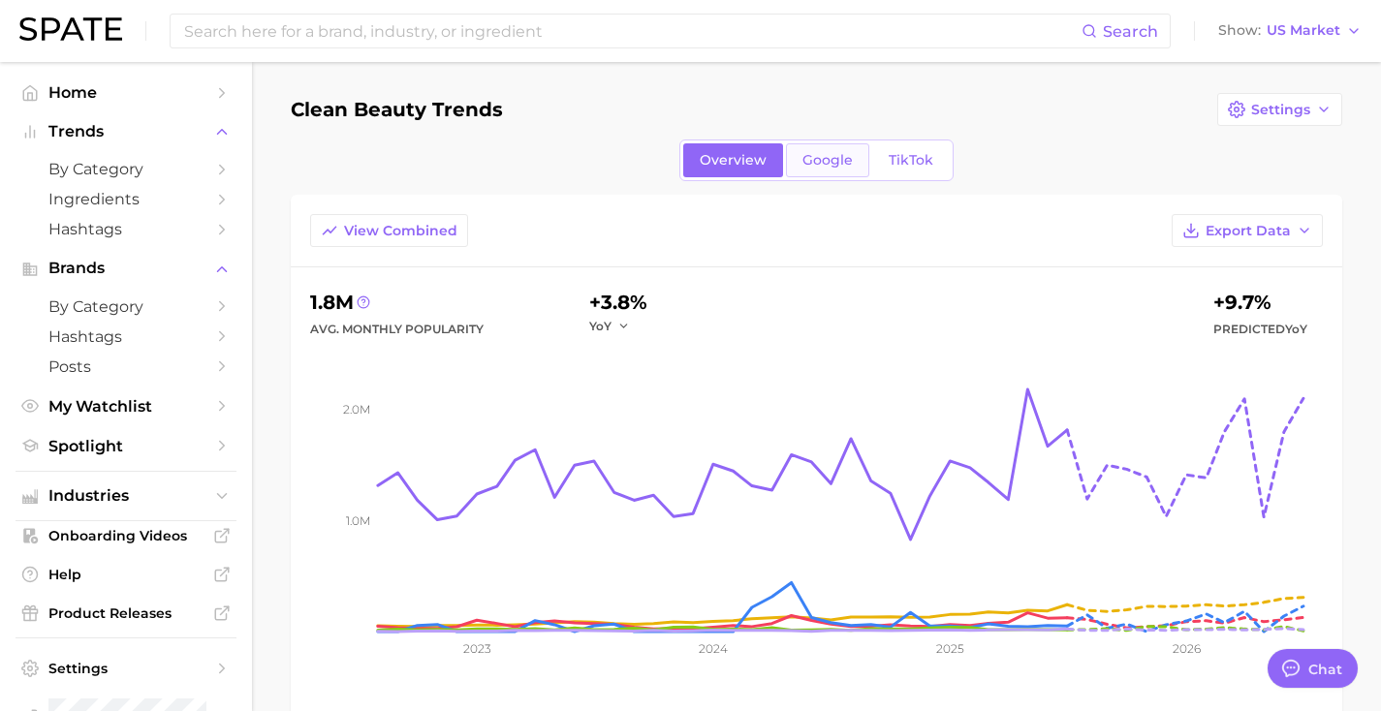
click at [828, 155] on span "Google" at bounding box center [828, 160] width 50 height 16
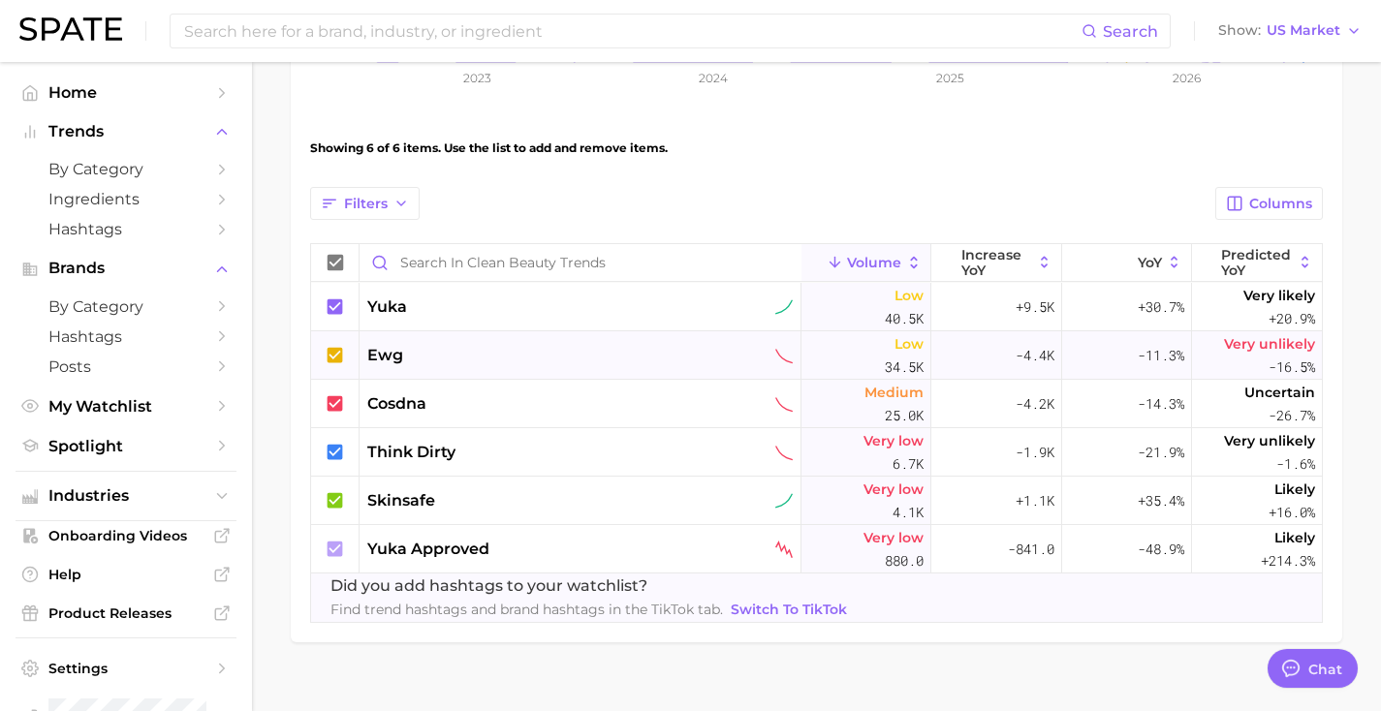
scroll to position [572, 0]
click at [791, 318] on div "yuka" at bounding box center [581, 306] width 442 height 48
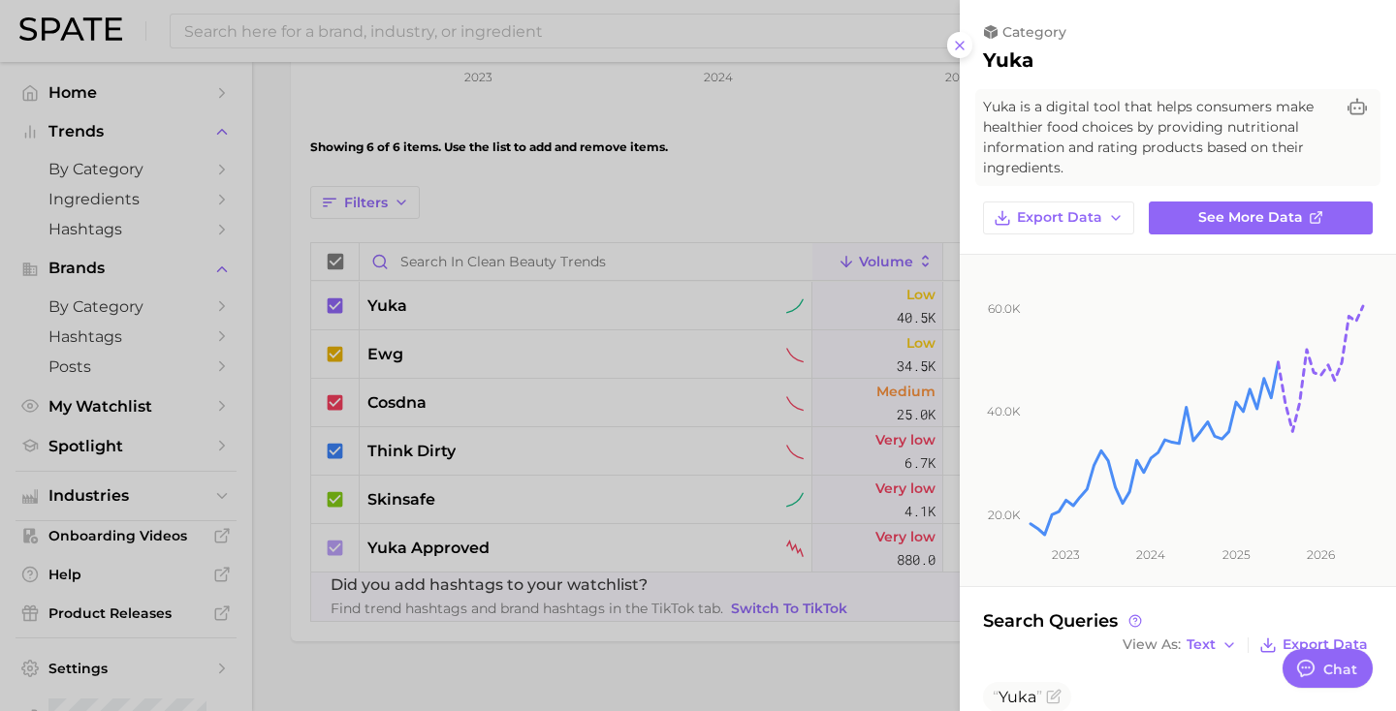
click at [791, 322] on div at bounding box center [698, 355] width 1396 height 711
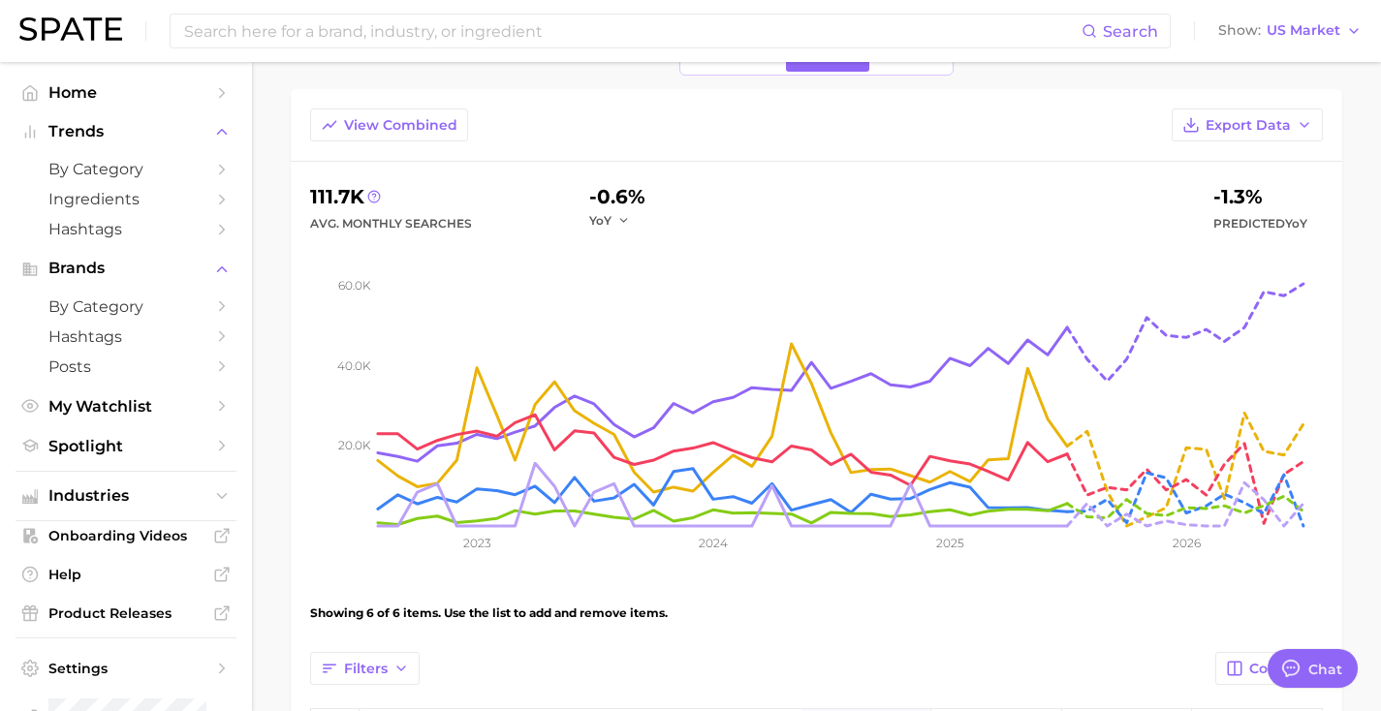
scroll to position [0, 0]
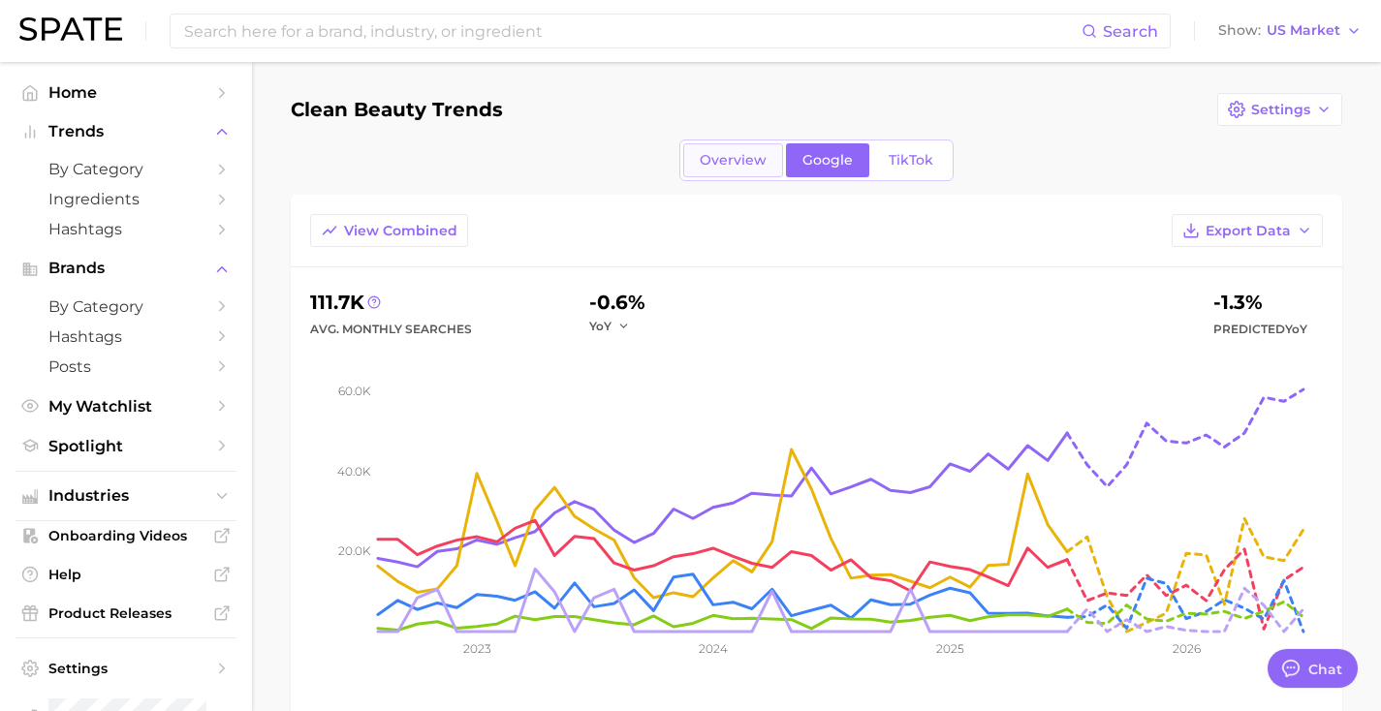
click at [728, 165] on span "Overview" at bounding box center [733, 160] width 67 height 16
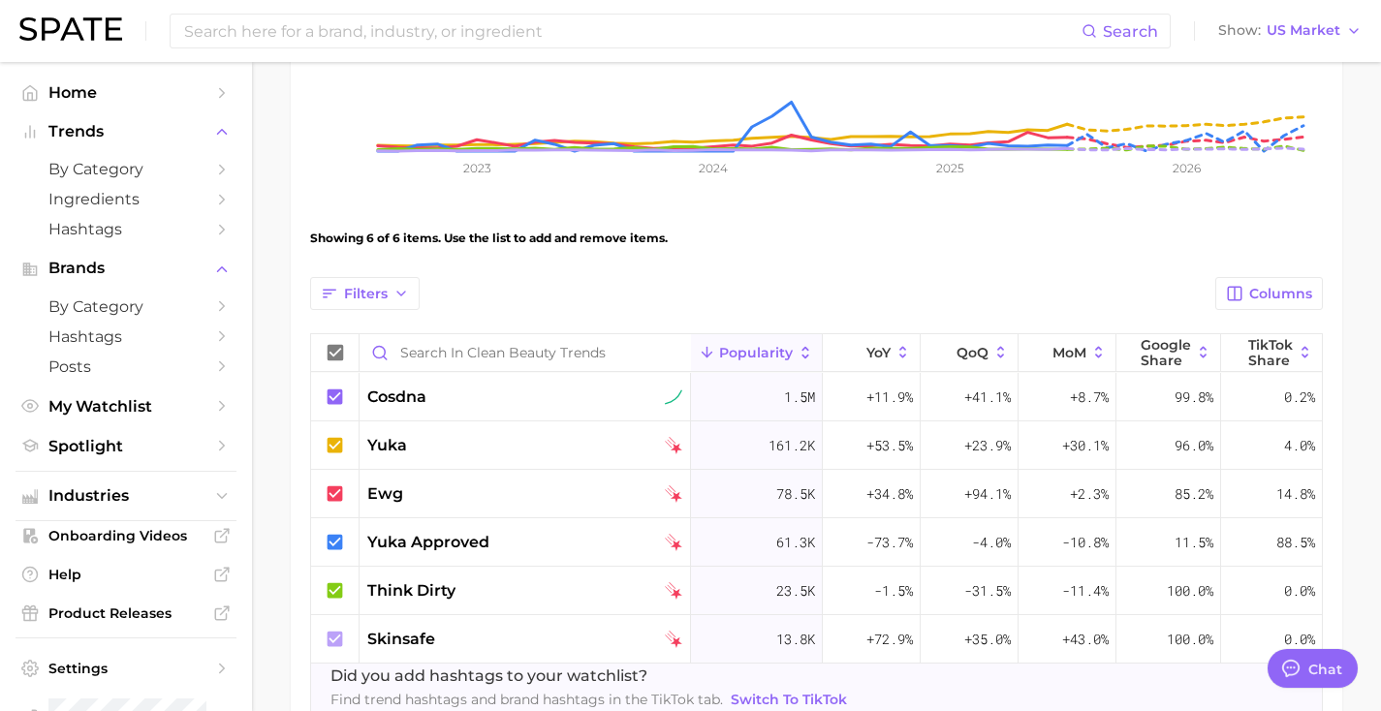
scroll to position [497, 0]
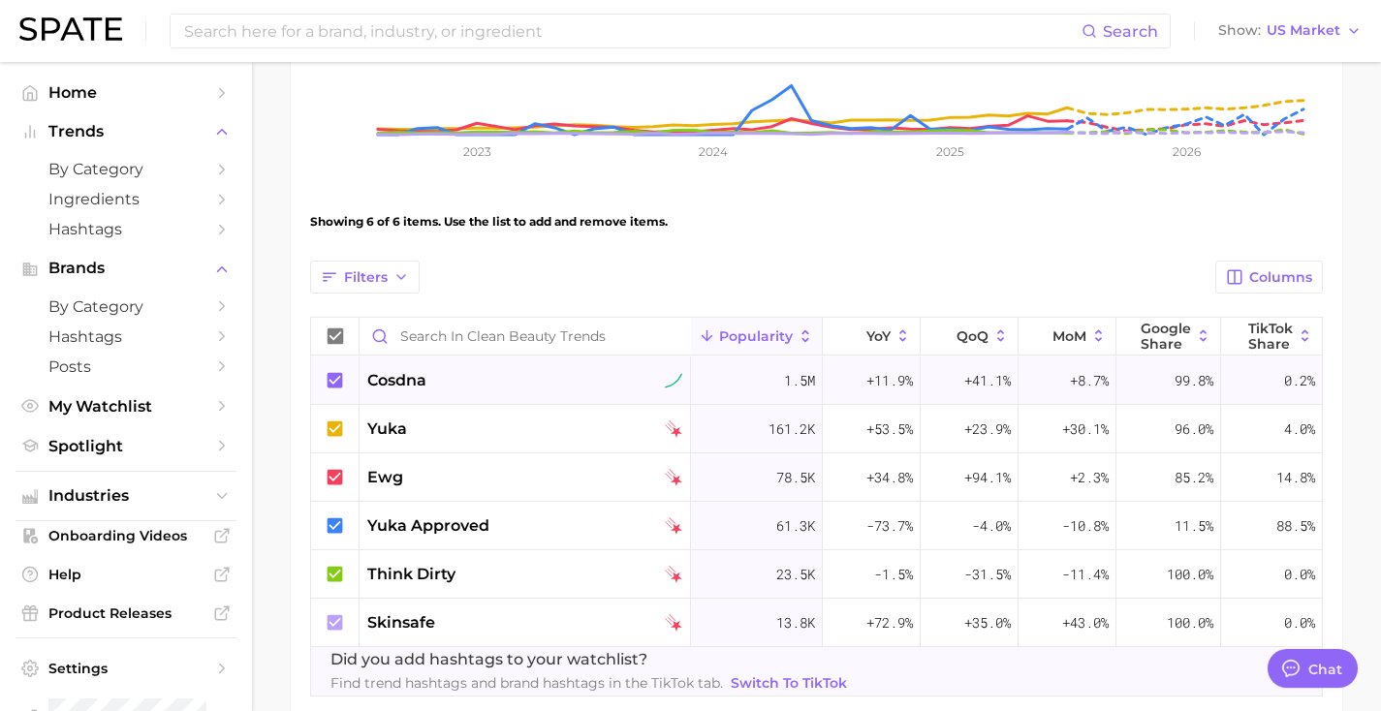
click at [660, 383] on div "cosdna" at bounding box center [524, 380] width 315 height 23
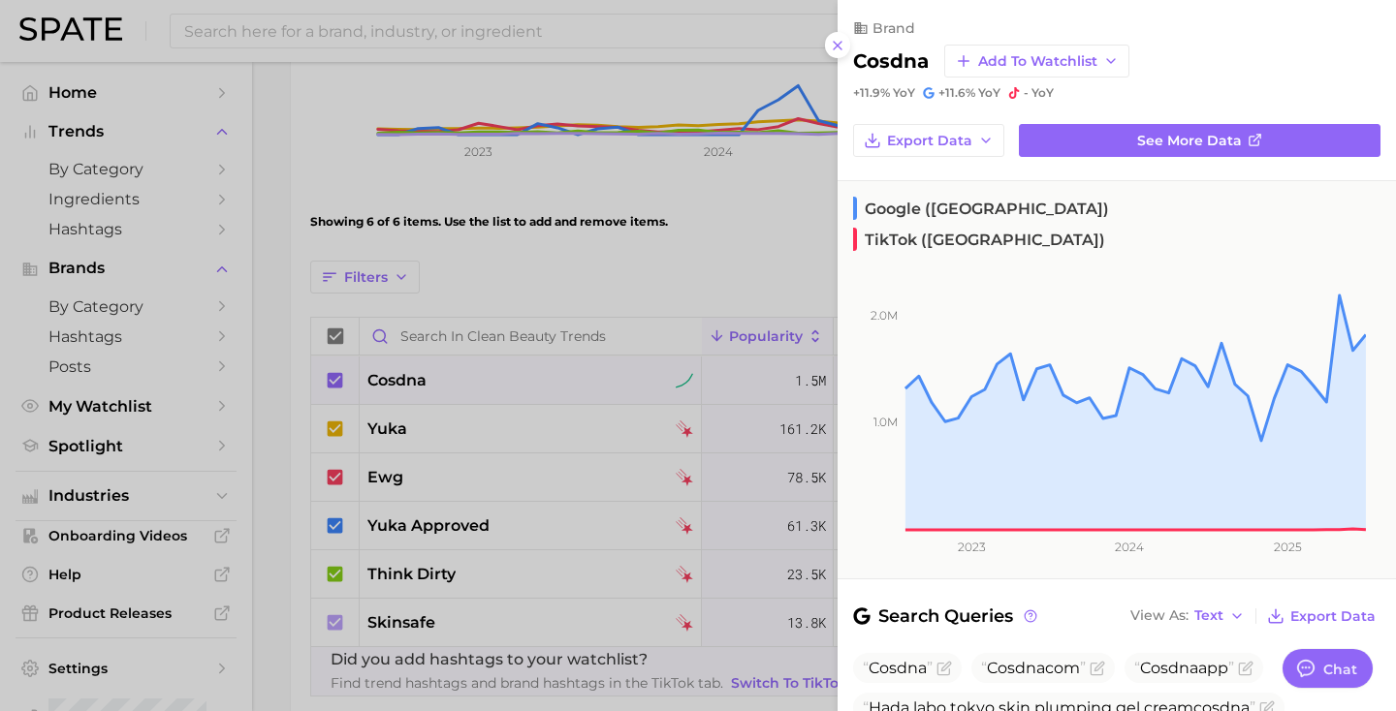
click at [477, 441] on div at bounding box center [698, 355] width 1396 height 711
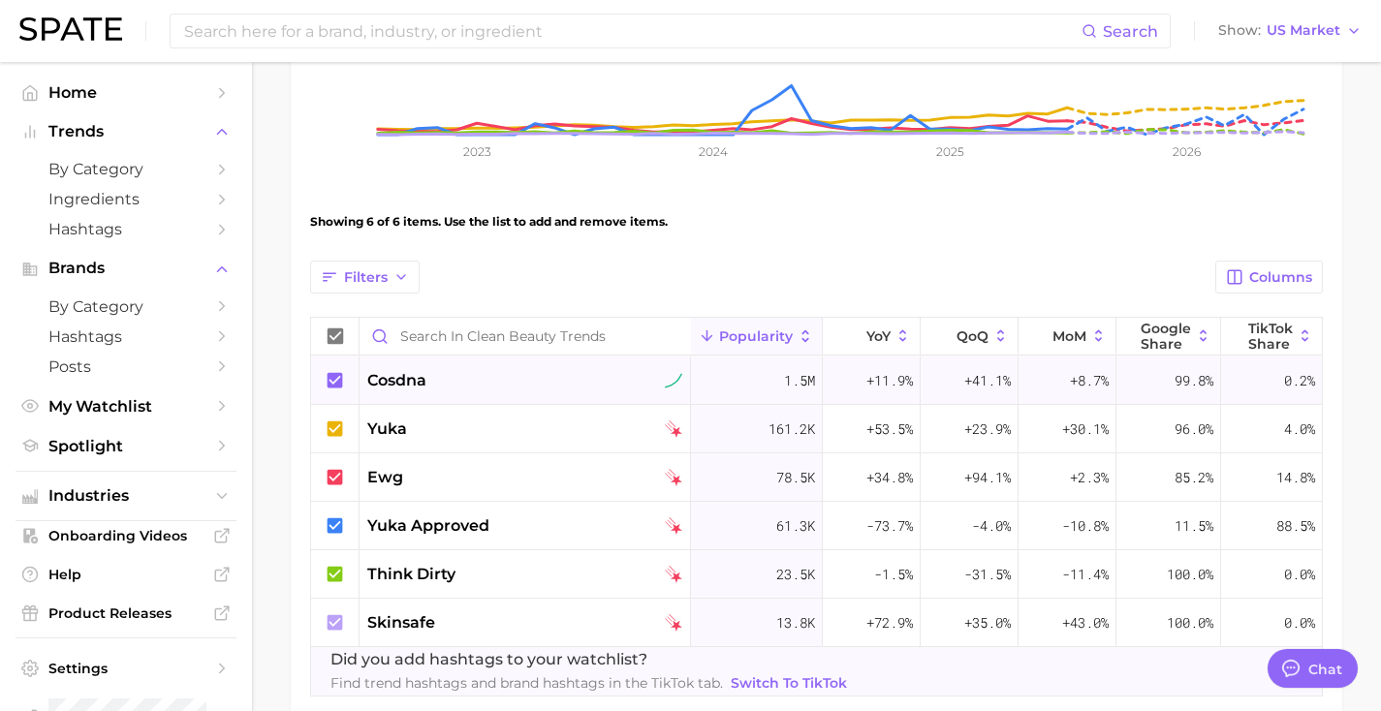
click at [468, 394] on div "cosdna" at bounding box center [525, 381] width 331 height 48
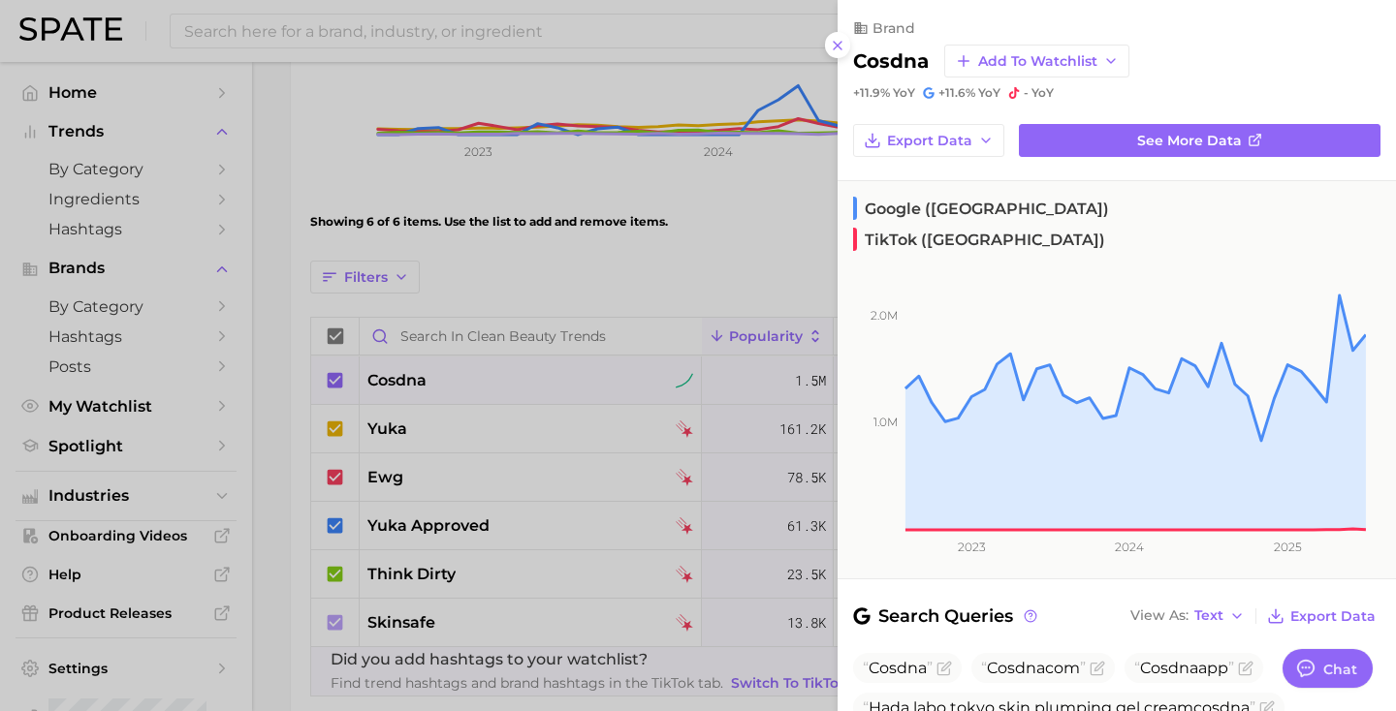
click at [530, 420] on div at bounding box center [698, 355] width 1396 height 711
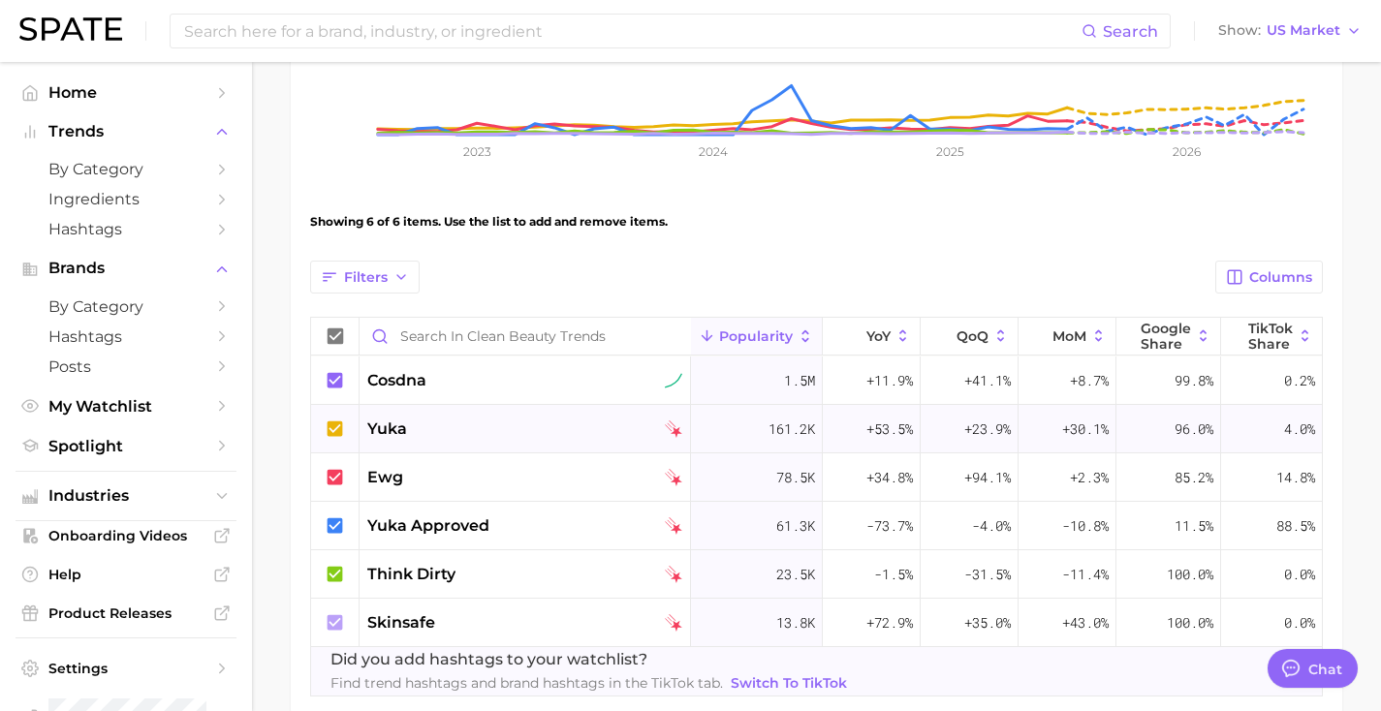
click at [506, 435] on div "yuka" at bounding box center [524, 429] width 315 height 23
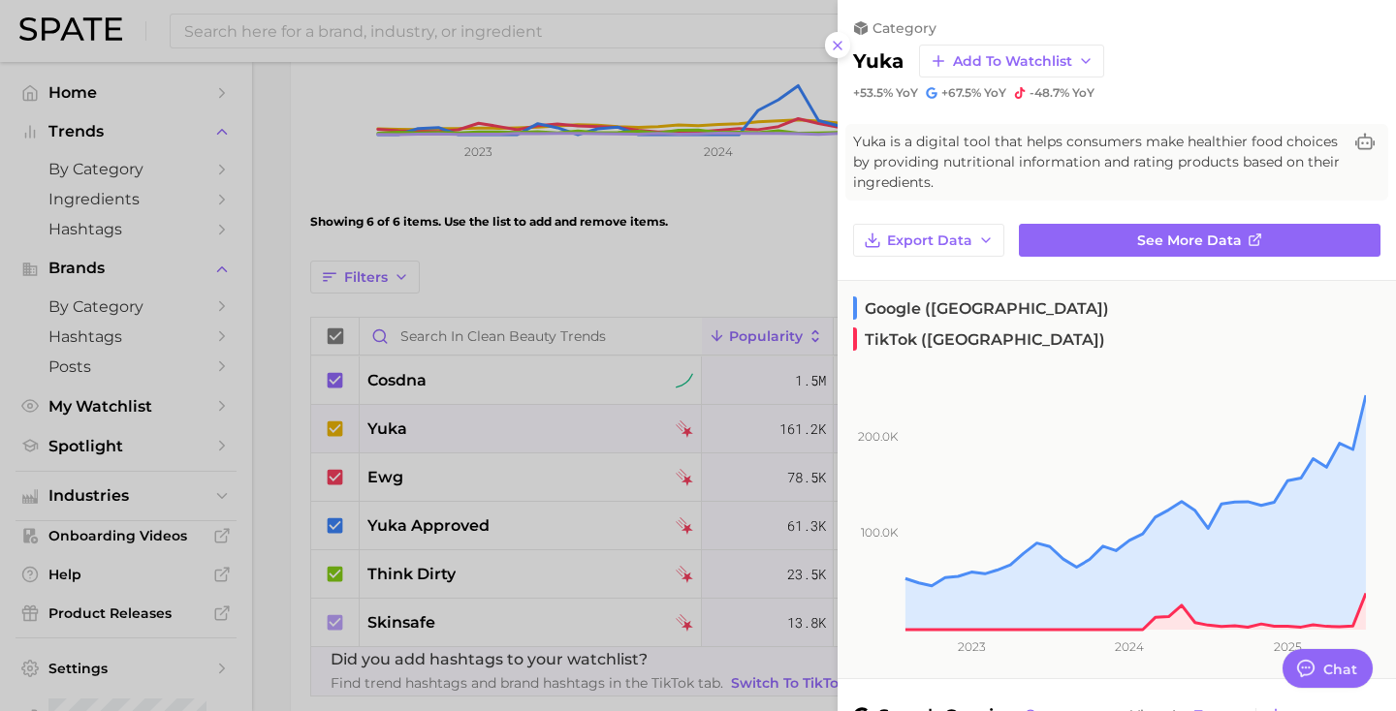
click at [578, 472] on div at bounding box center [698, 355] width 1396 height 711
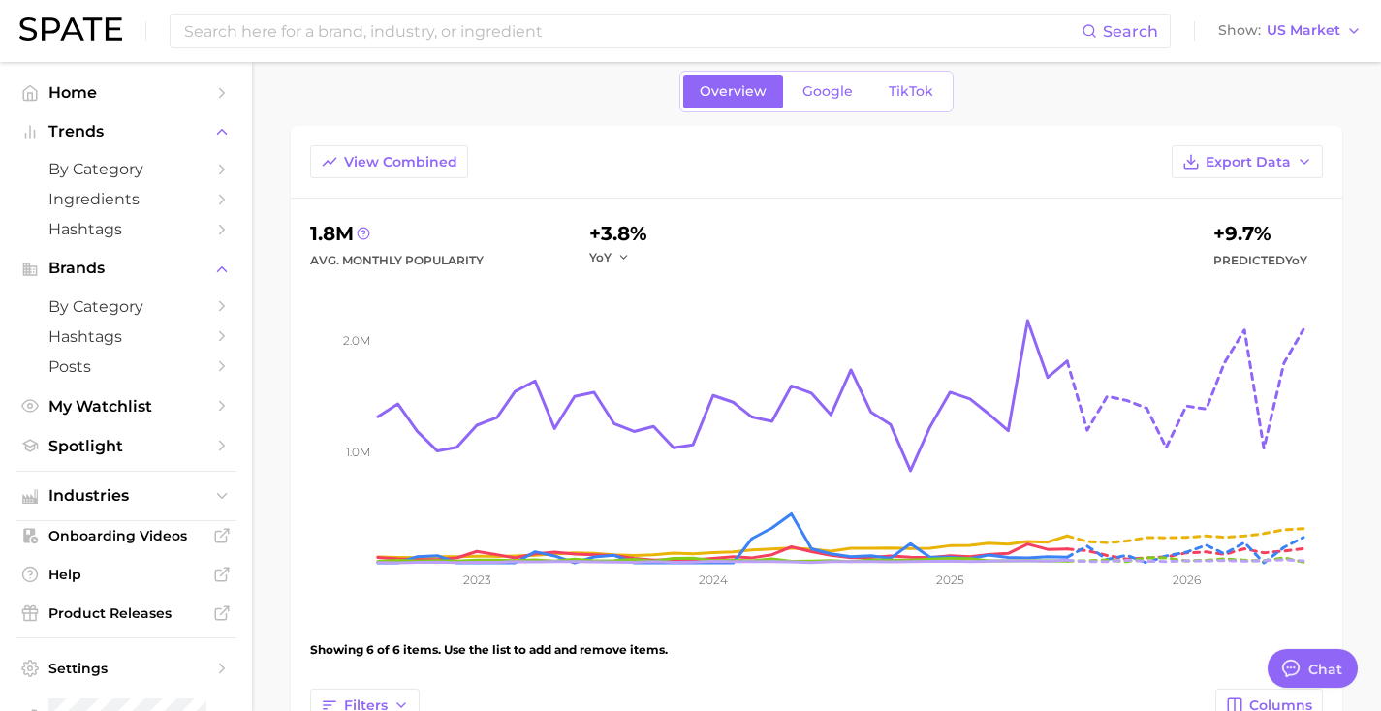
scroll to position [0, 0]
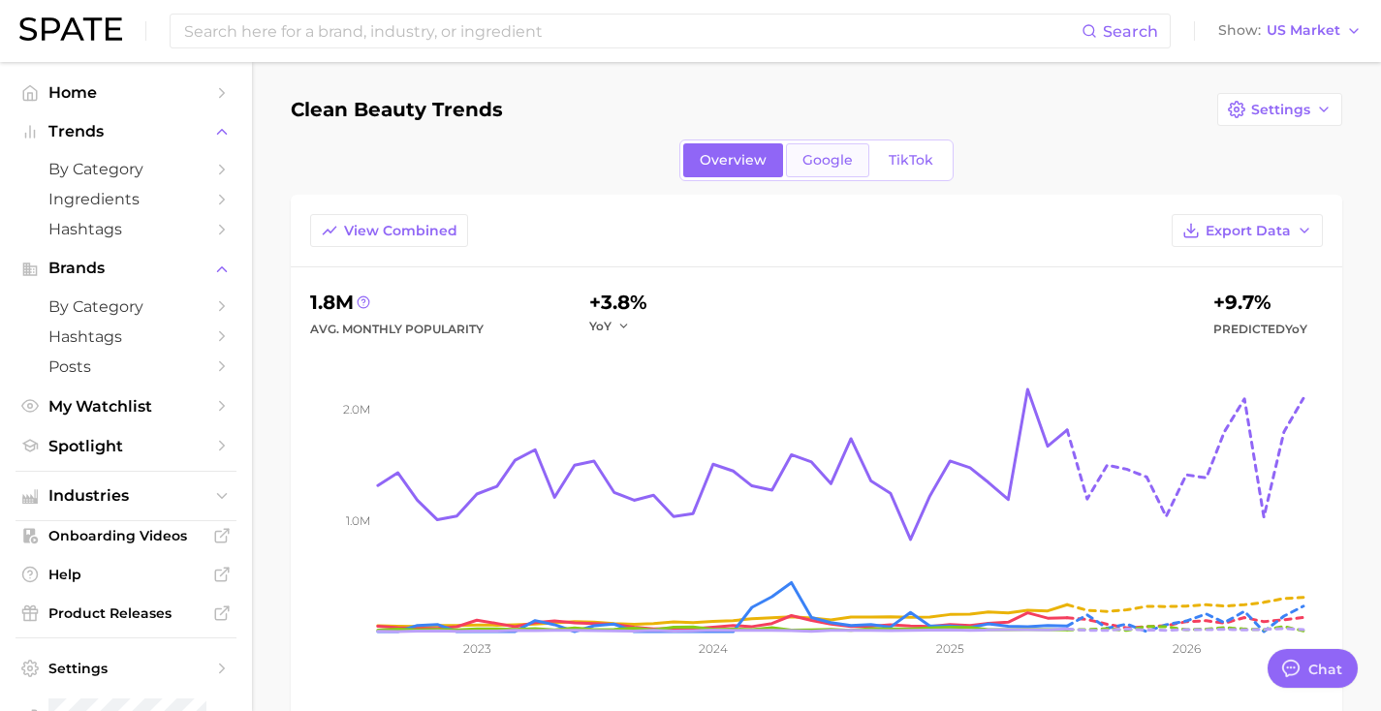
click at [808, 159] on span "Google" at bounding box center [828, 160] width 50 height 16
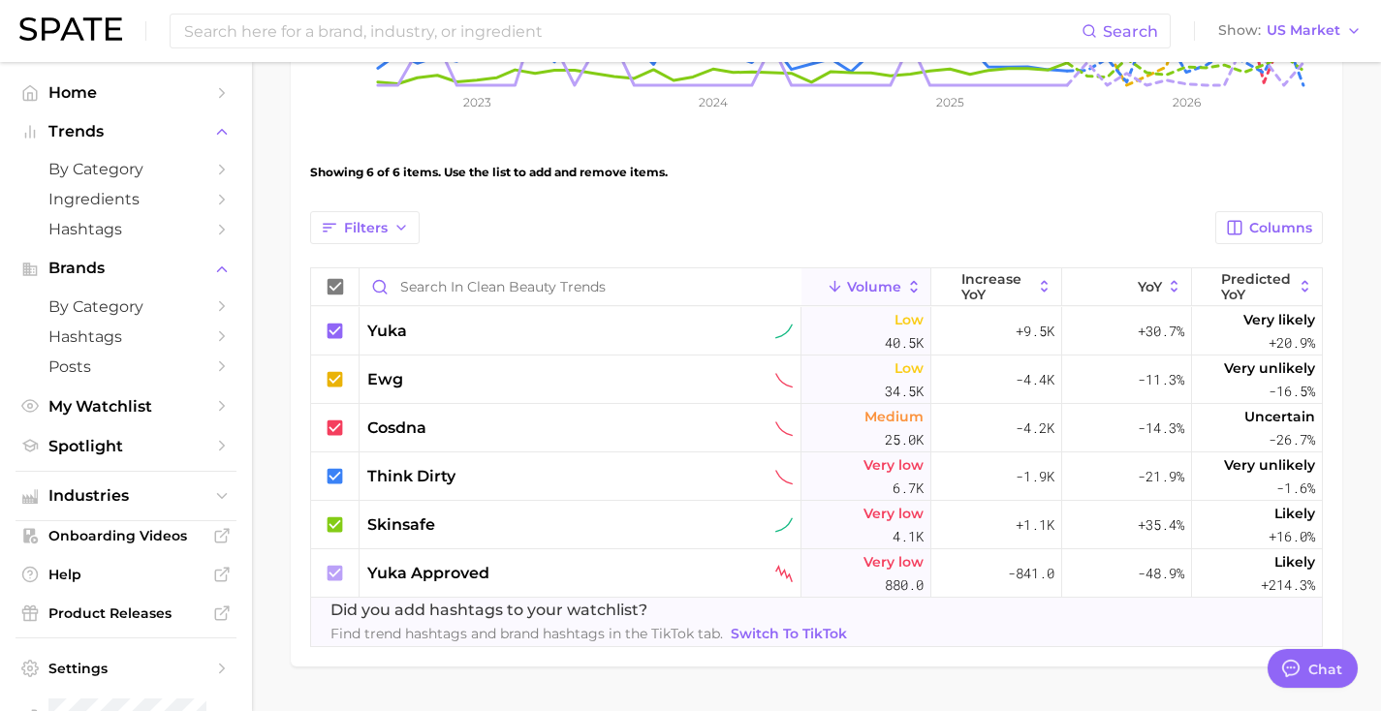
scroll to position [549, 0]
click at [511, 336] on div "yuka" at bounding box center [580, 329] width 426 height 23
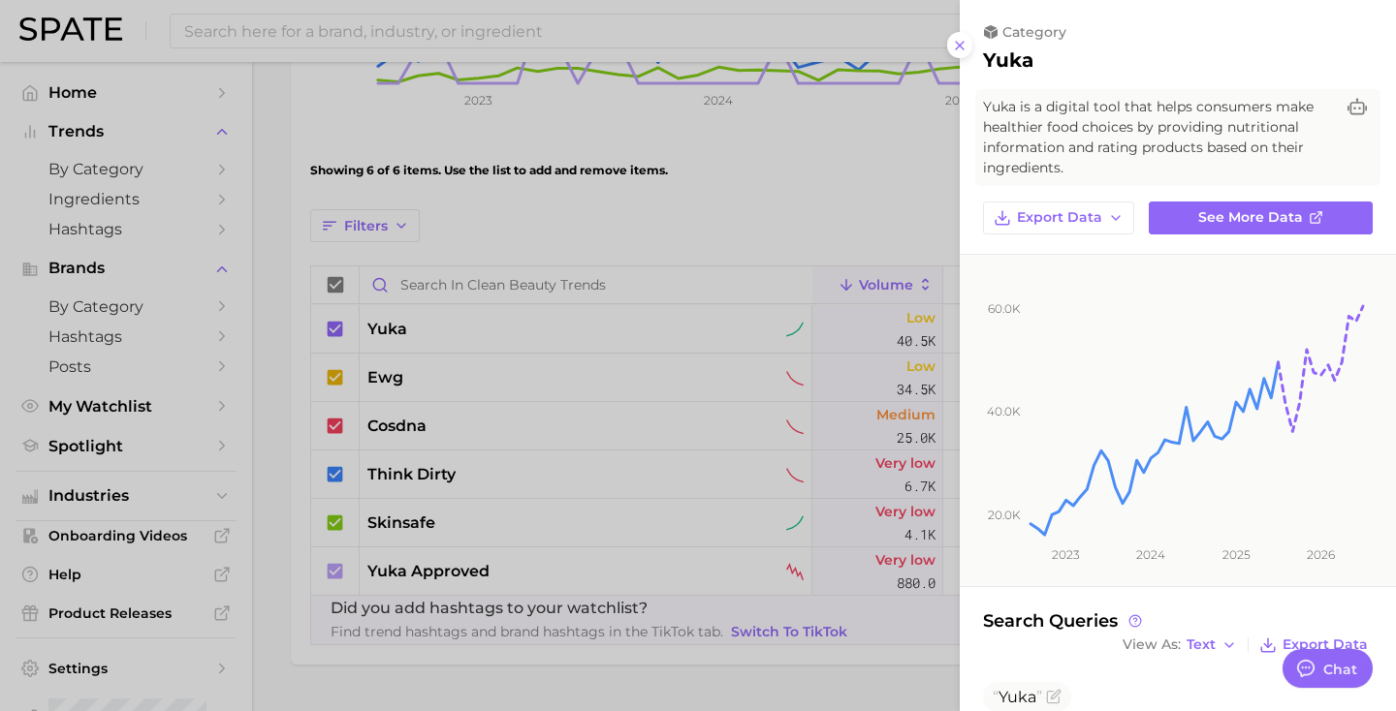
click at [758, 169] on div at bounding box center [698, 355] width 1396 height 711
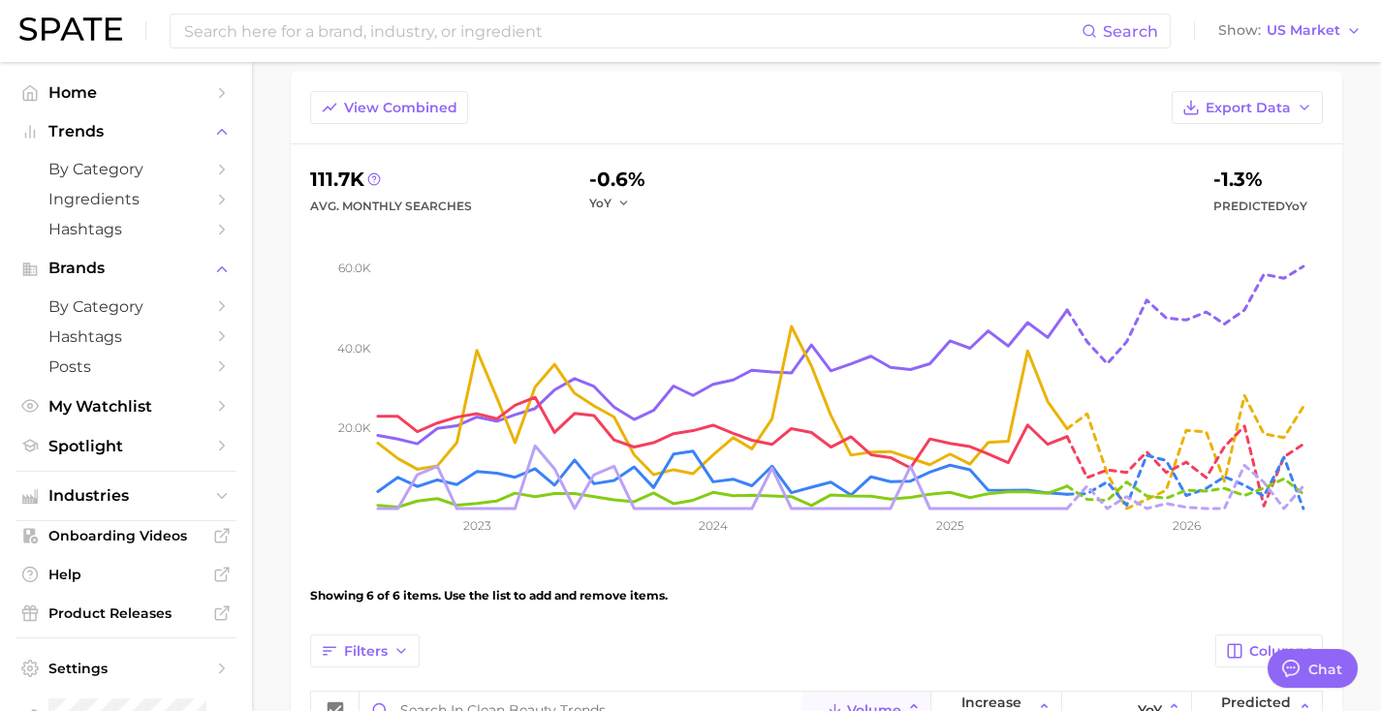
scroll to position [0, 0]
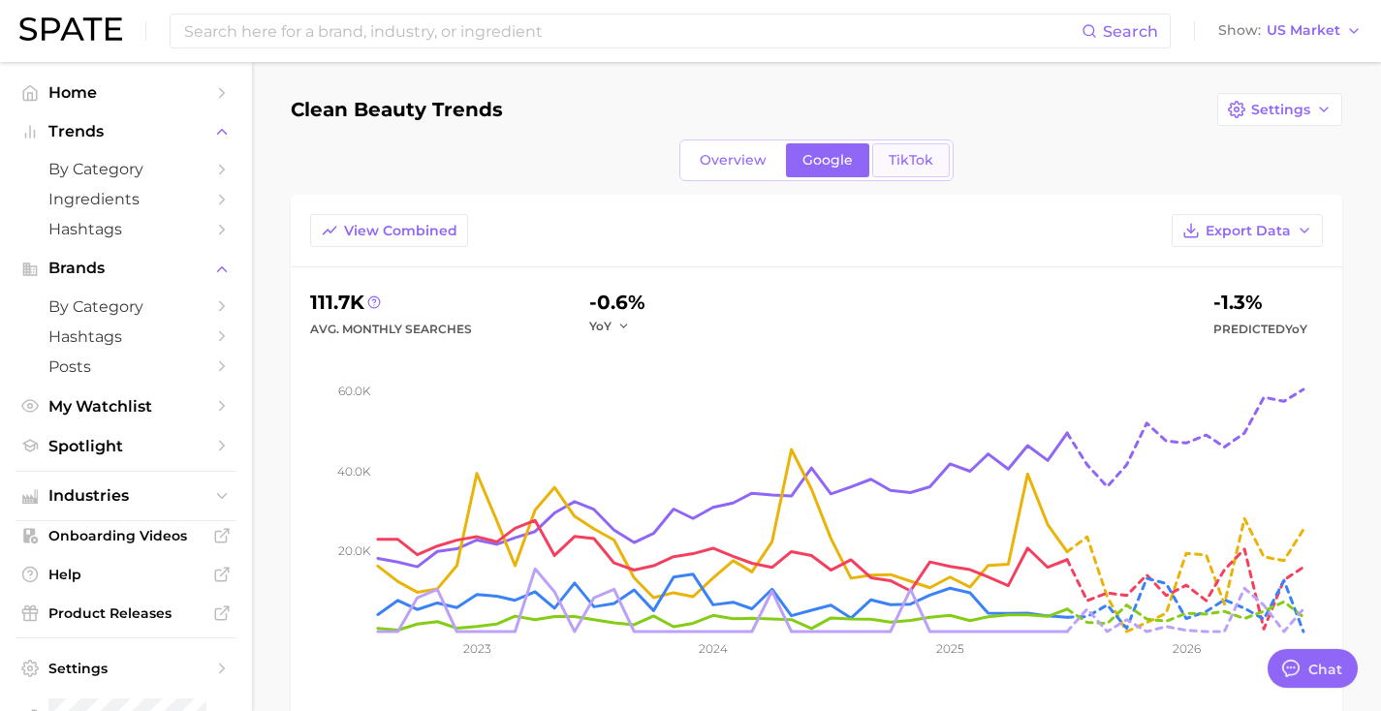
click at [926, 171] on link "TikTok" at bounding box center [911, 160] width 78 height 34
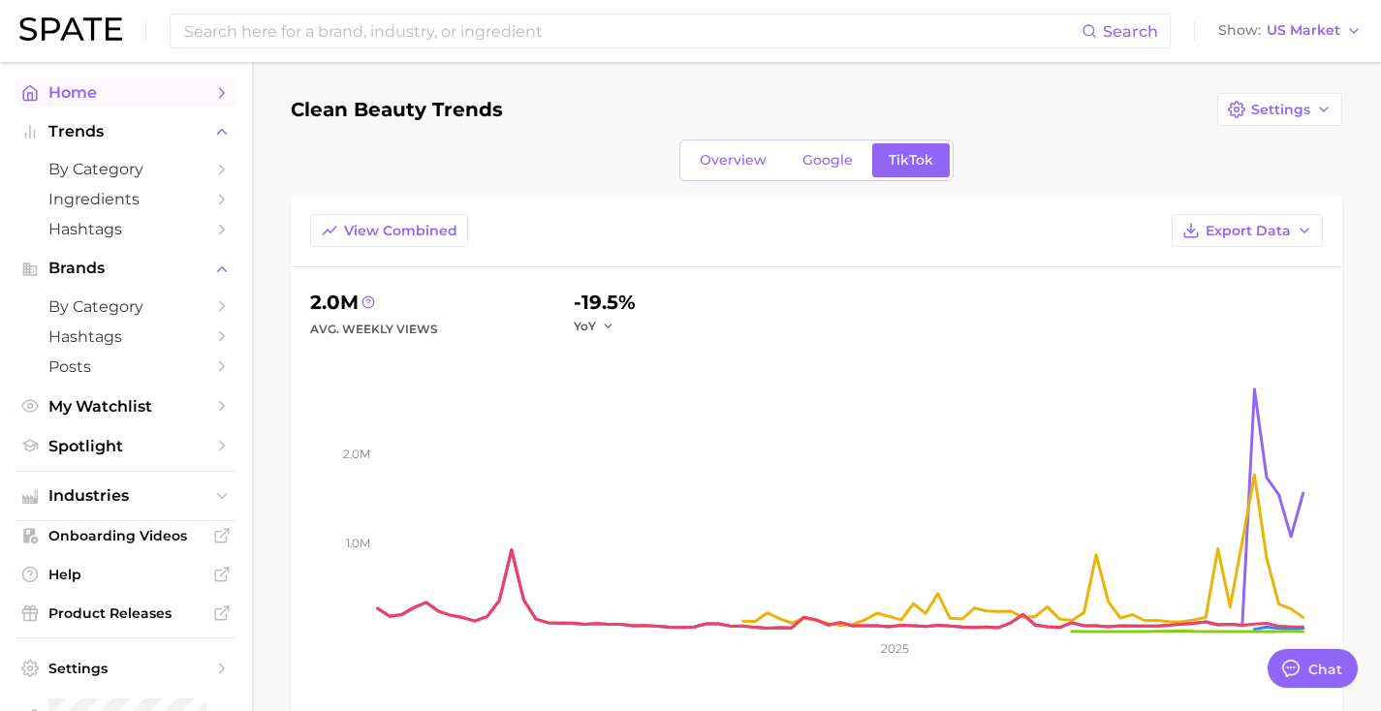
click at [123, 104] on link "Home" at bounding box center [126, 93] width 221 height 30
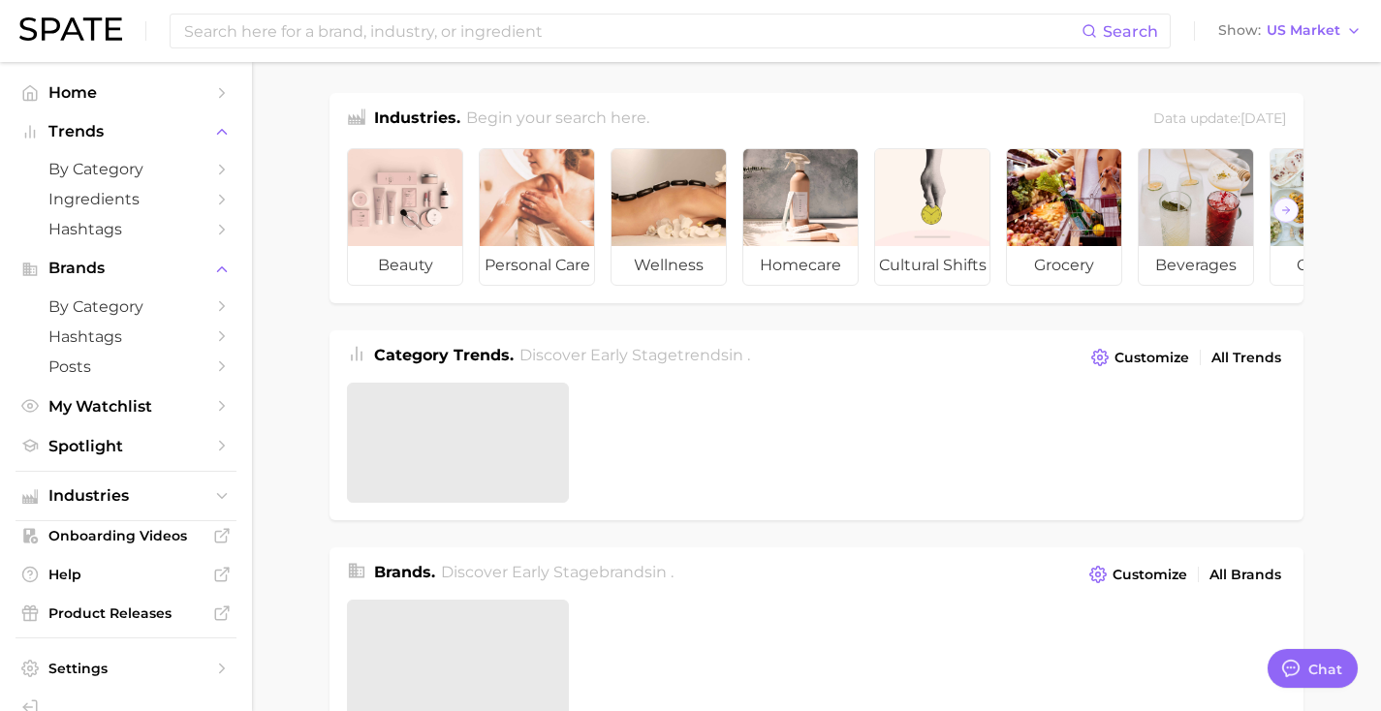
type textarea "x"
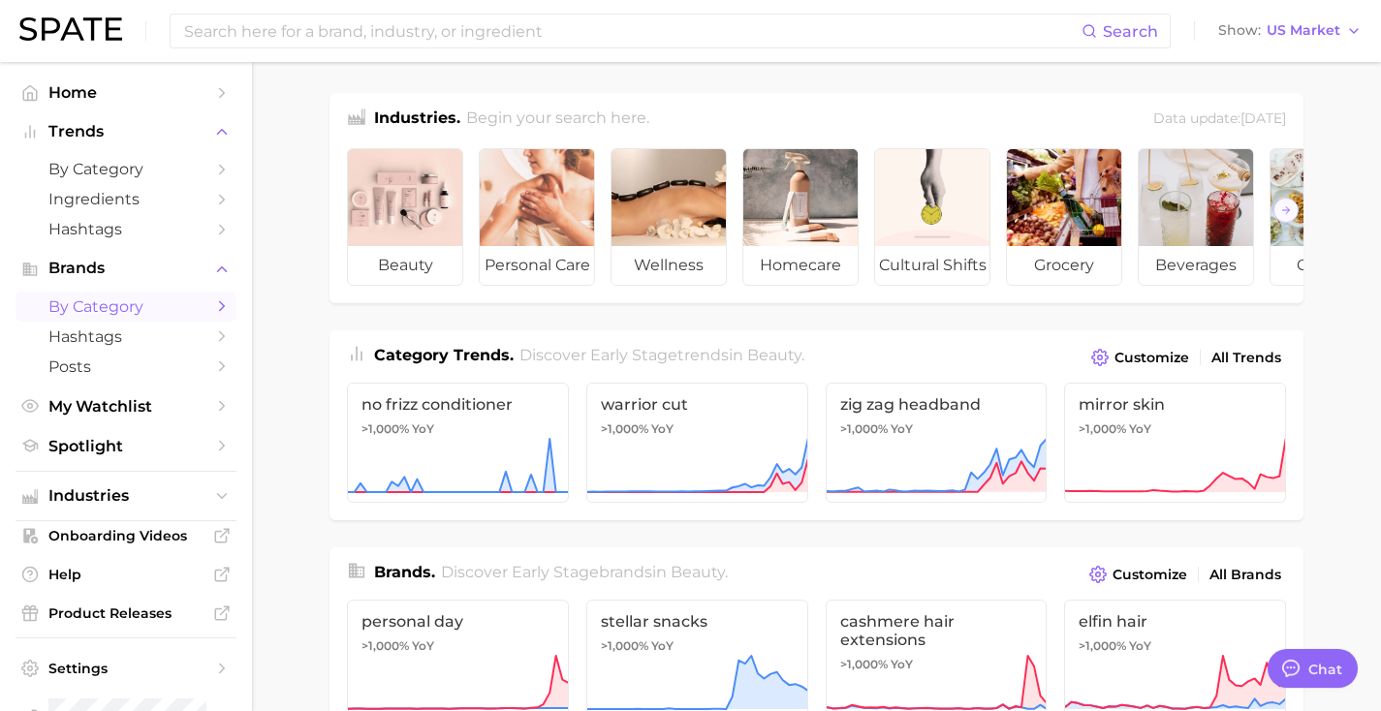
click at [116, 300] on span "by Category" at bounding box center [125, 307] width 155 height 18
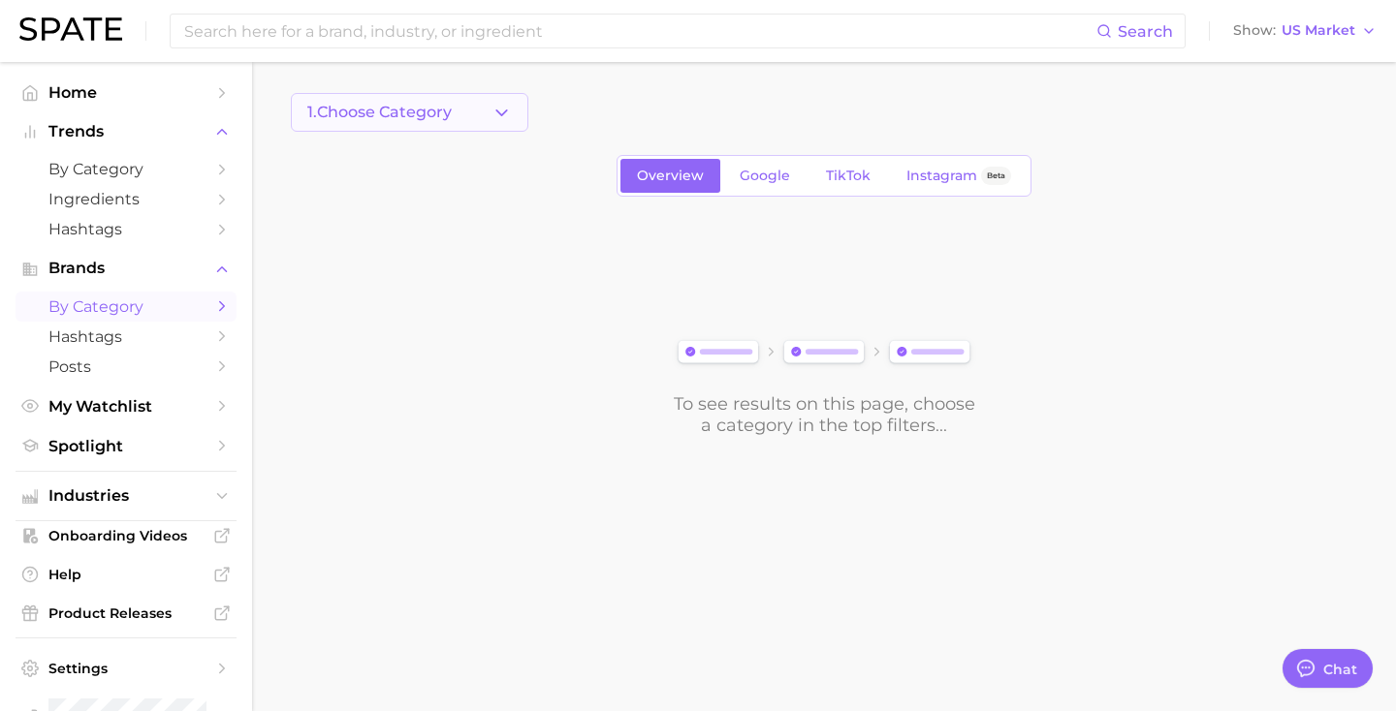
click at [416, 112] on span "1. Choose Category" at bounding box center [379, 112] width 144 height 17
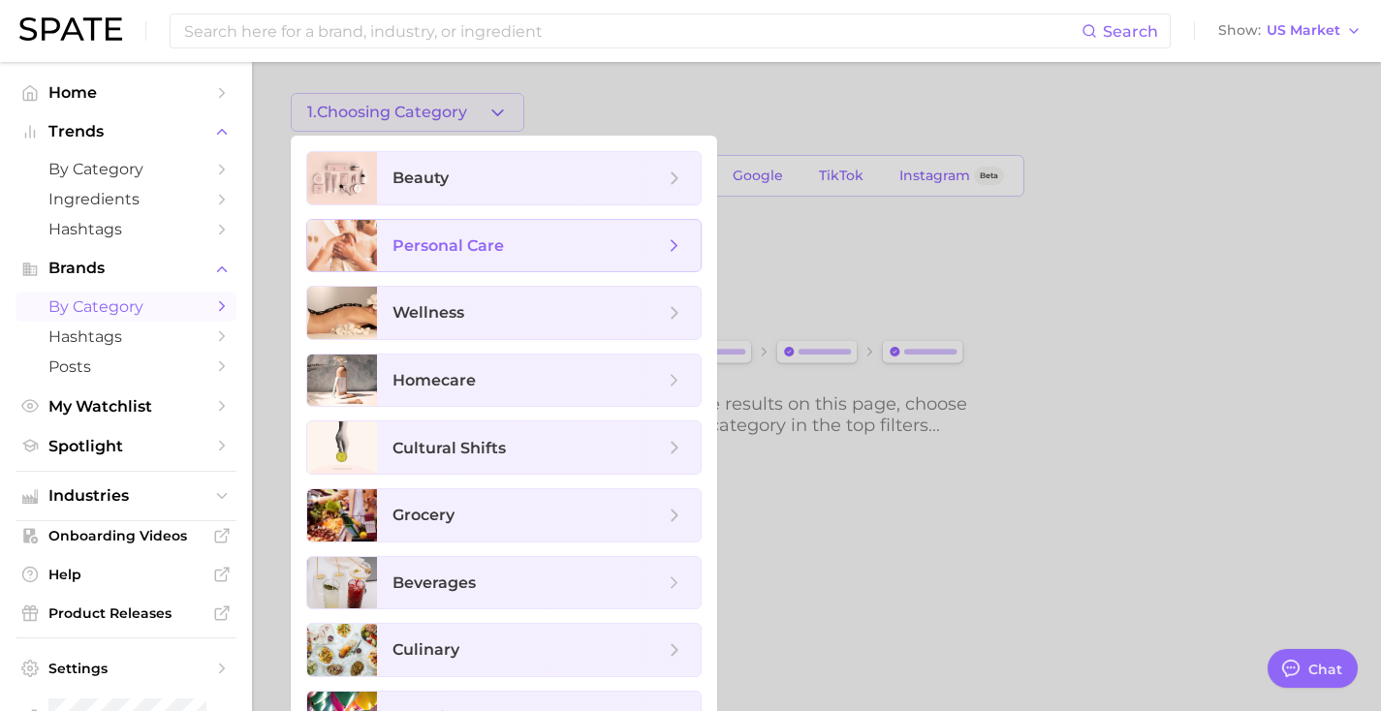
click at [417, 236] on span "personal care" at bounding box center [448, 245] width 111 height 18
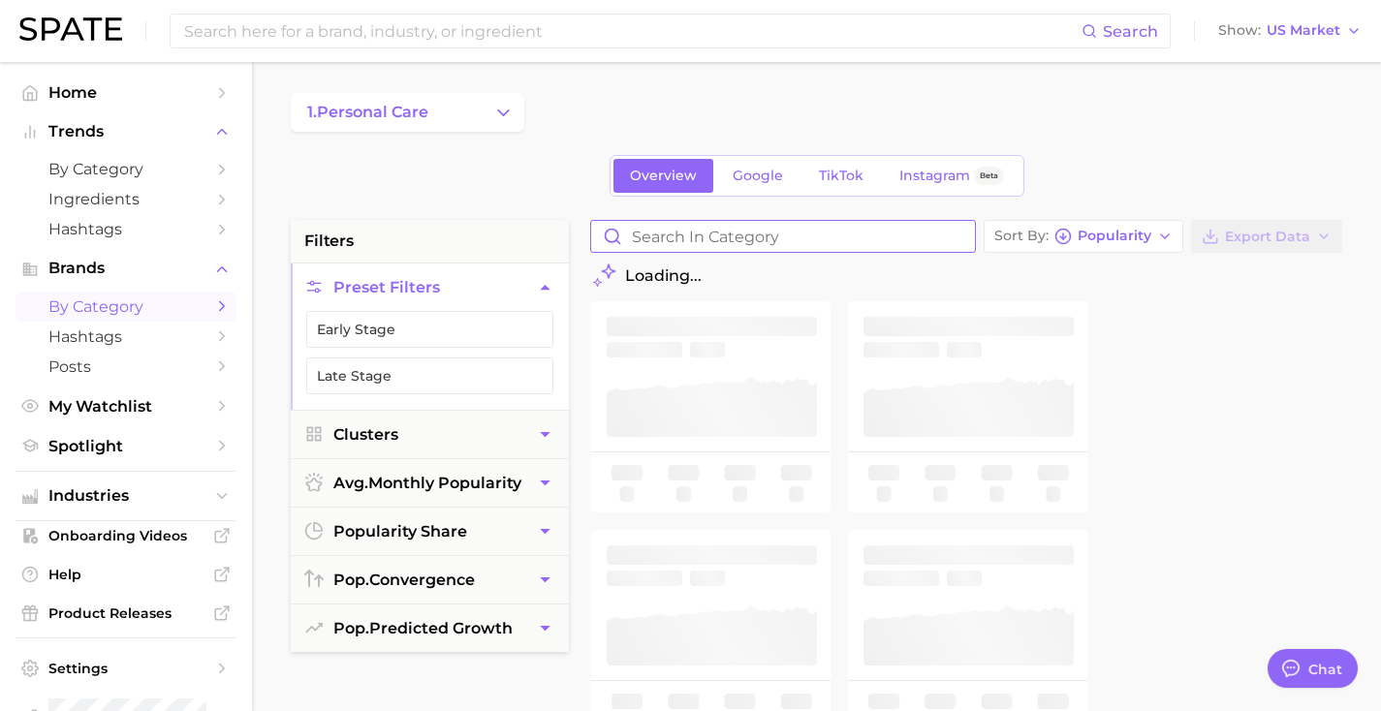
click at [669, 235] on input "Search in category" at bounding box center [783, 236] width 384 height 31
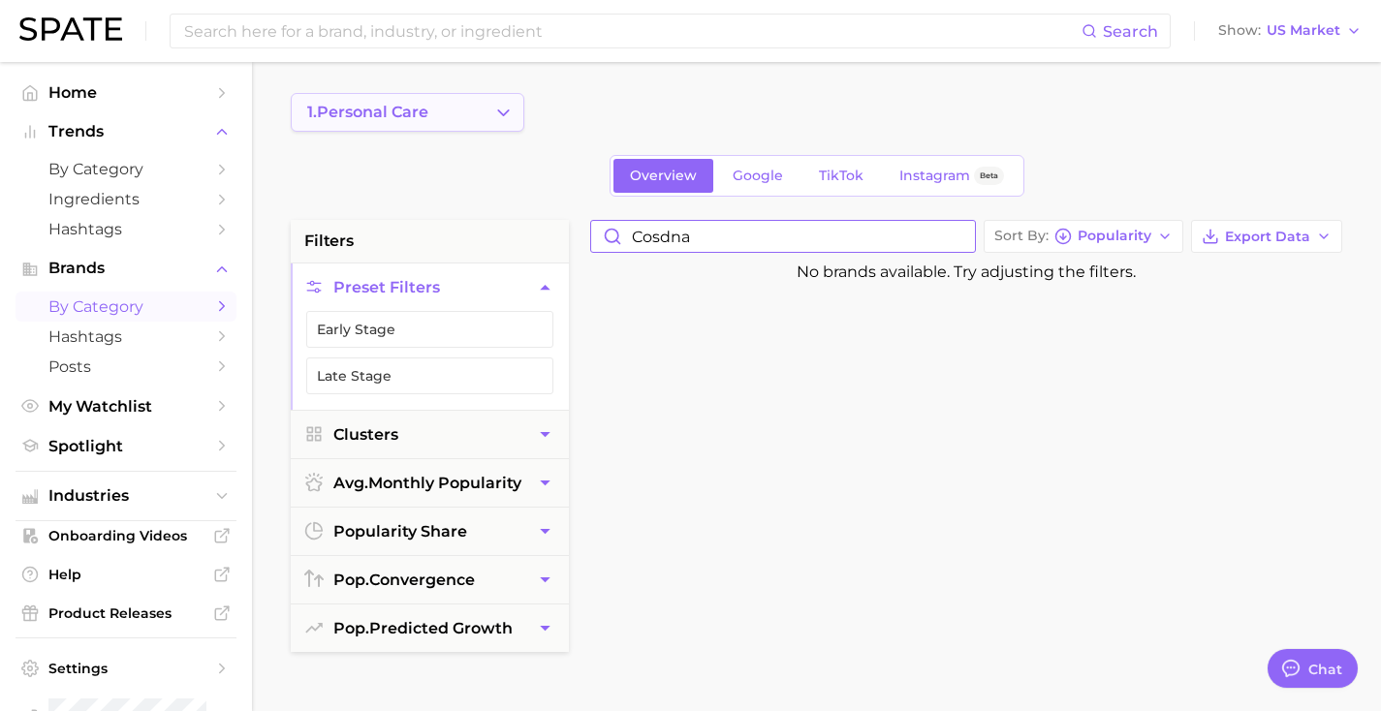
type input "cosdna"
click at [434, 122] on button "1. personal care" at bounding box center [408, 112] width 234 height 39
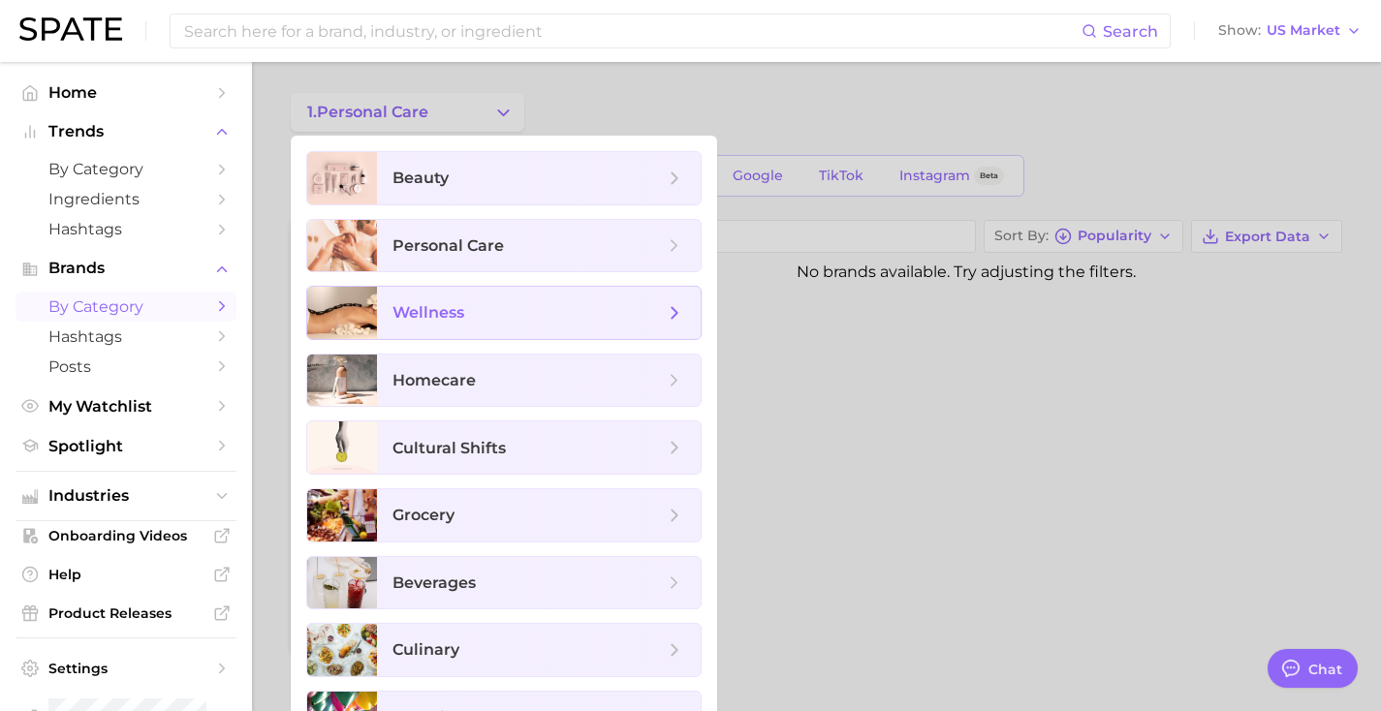
click at [427, 312] on span "wellness" at bounding box center [429, 312] width 72 height 18
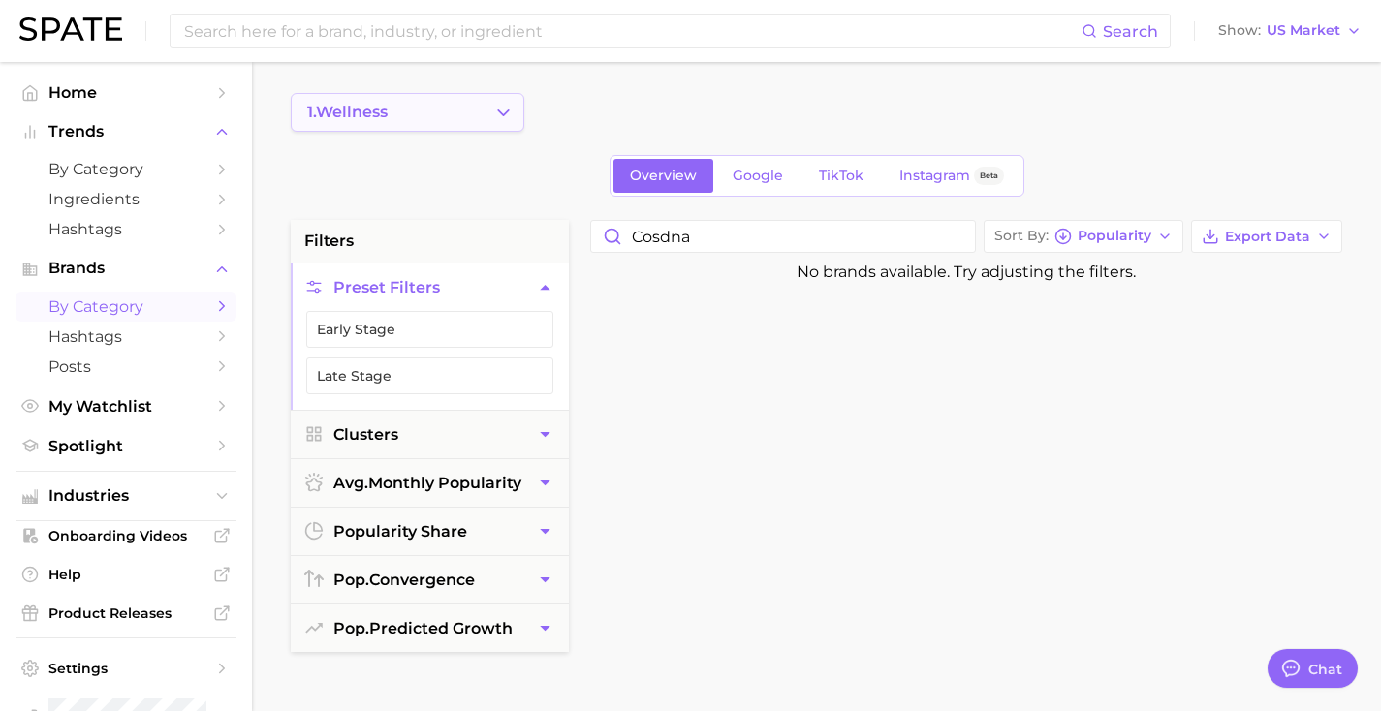
click at [507, 127] on button "1. wellness" at bounding box center [408, 112] width 234 height 39
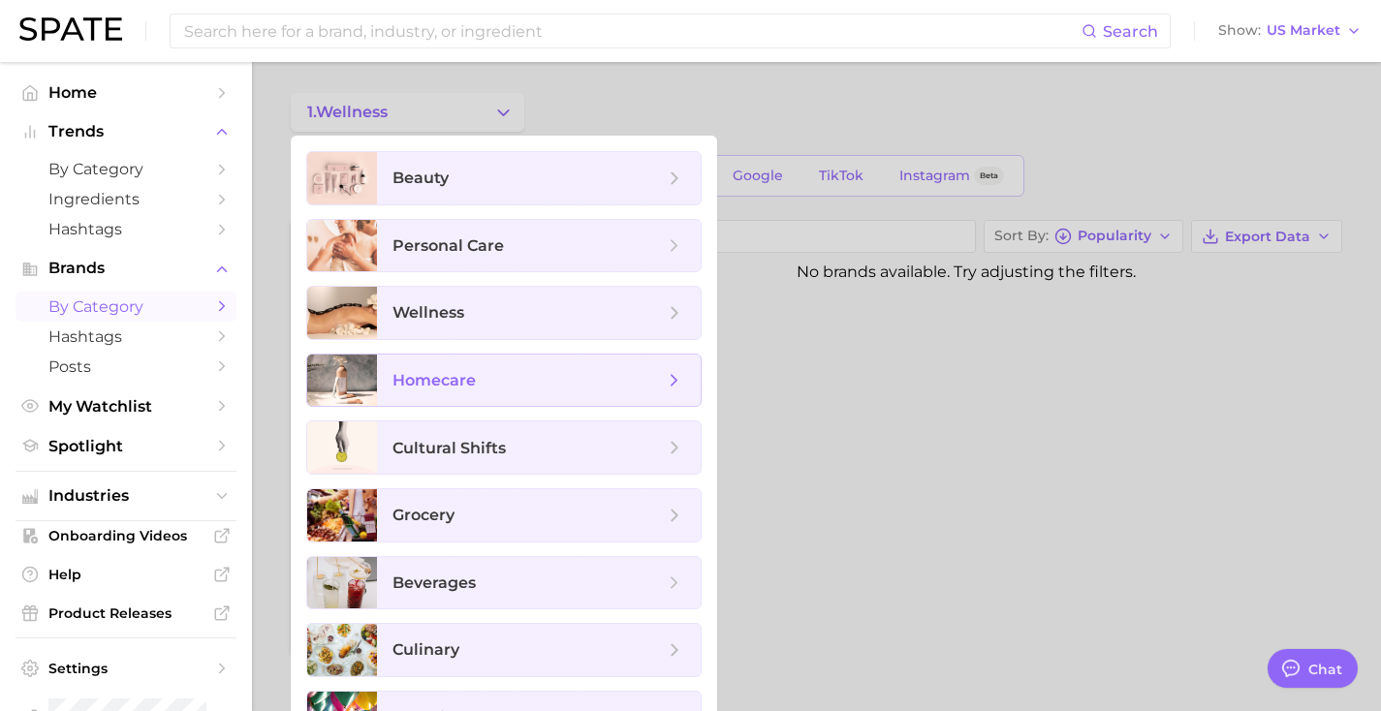
click at [471, 382] on span "homecare" at bounding box center [434, 380] width 83 height 18
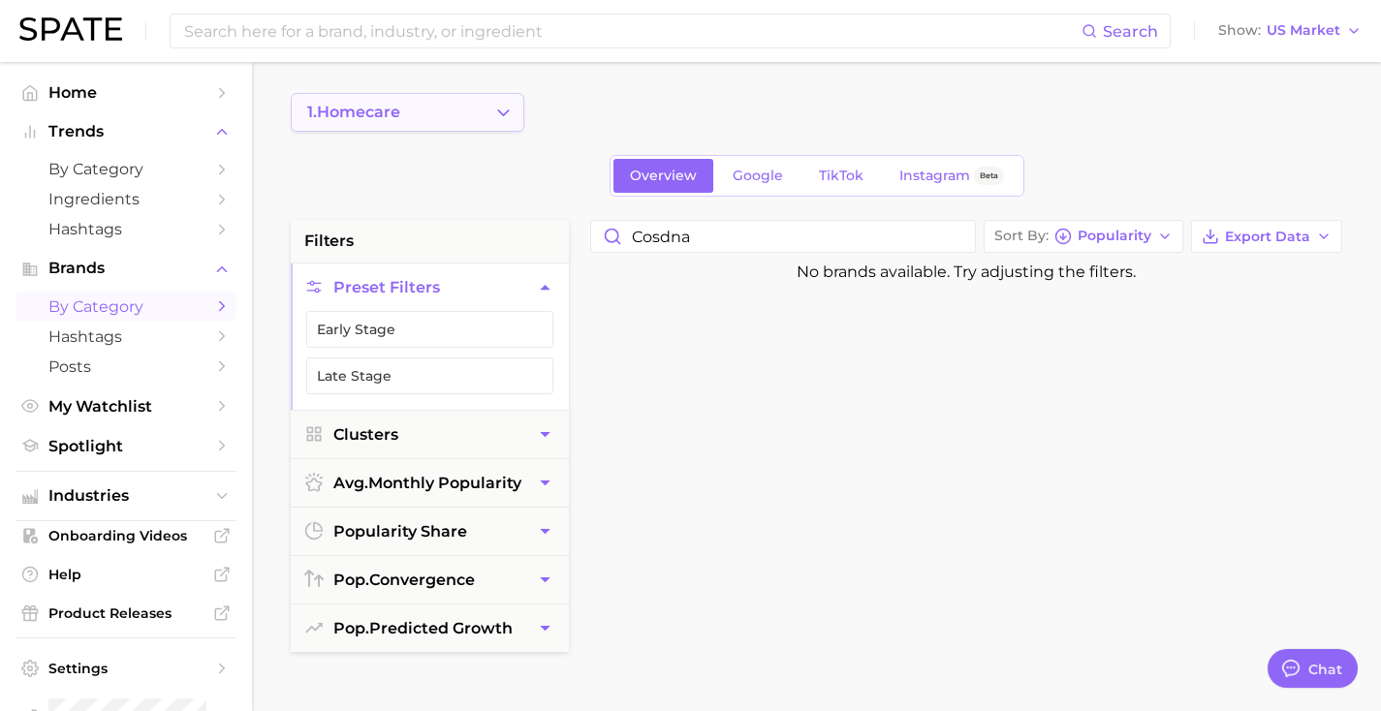
click at [449, 119] on button "1. homecare" at bounding box center [408, 112] width 234 height 39
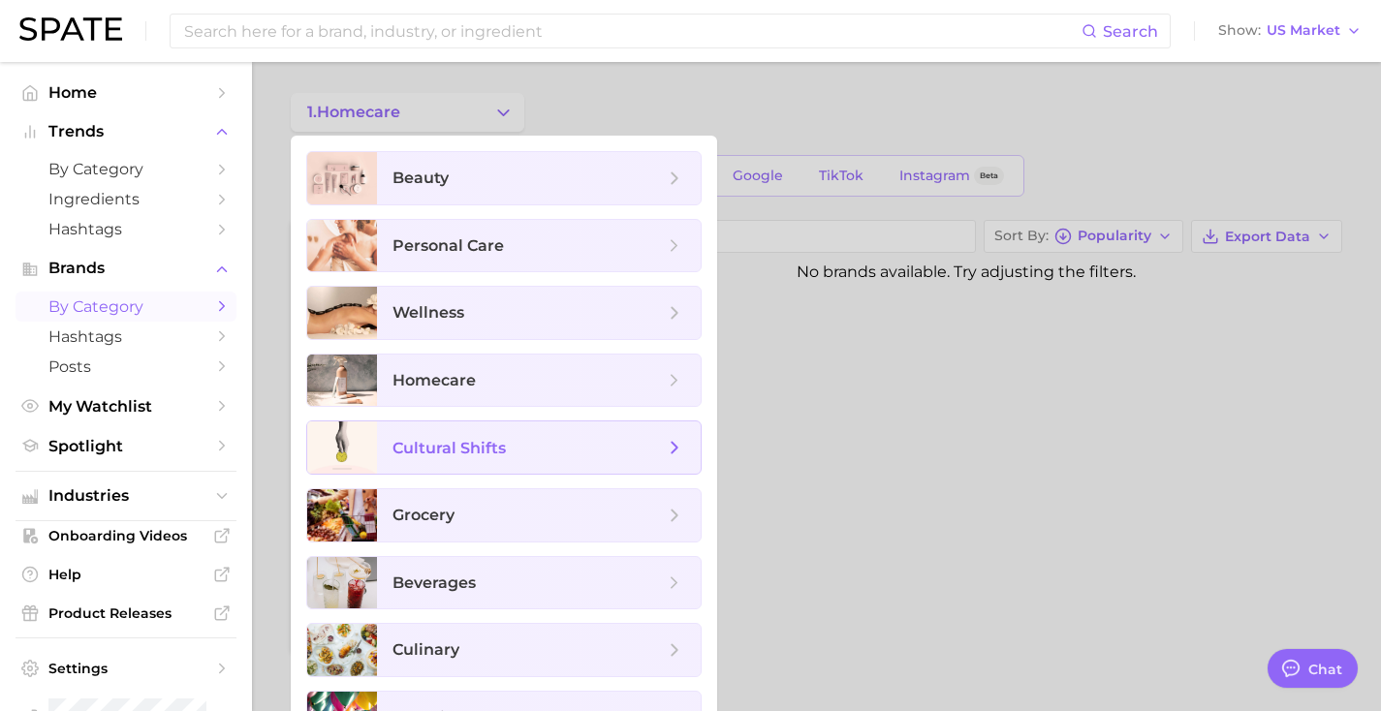
click at [445, 439] on span "cultural shifts" at bounding box center [449, 448] width 113 height 18
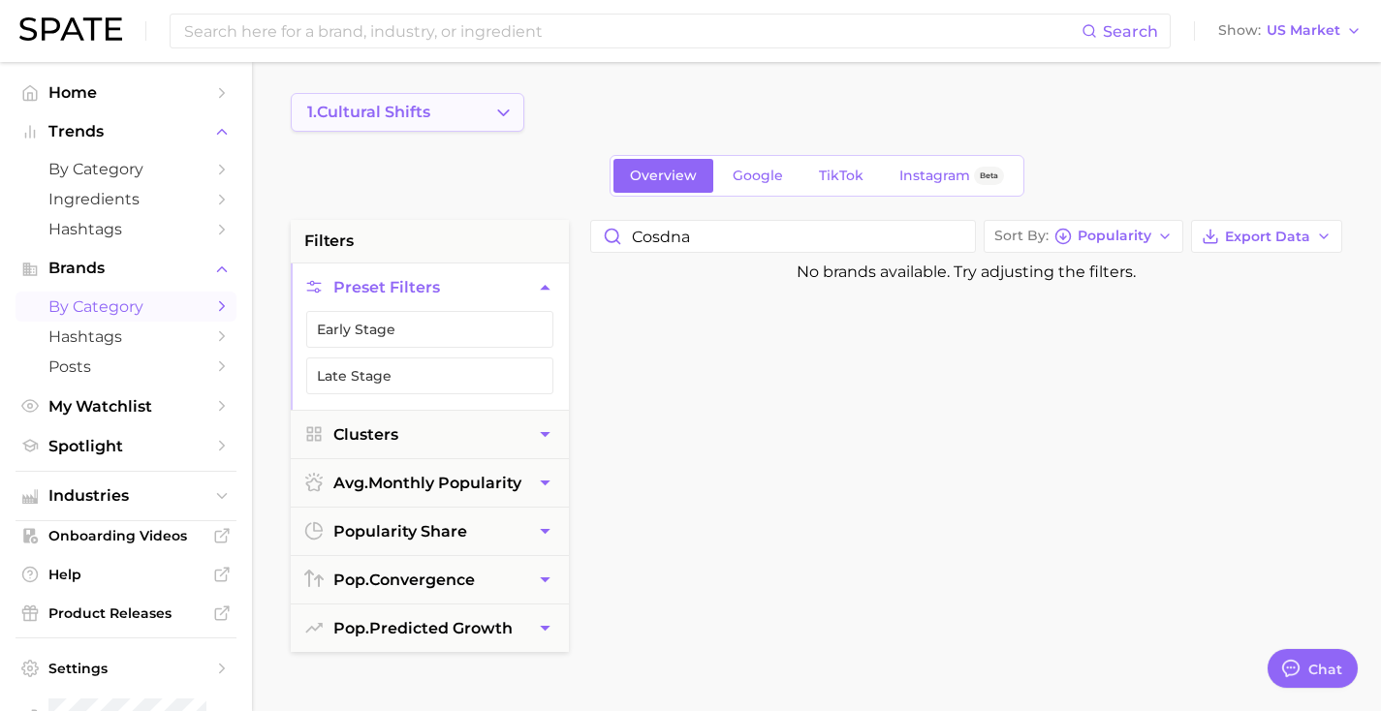
click at [451, 128] on button "1. cultural shifts" at bounding box center [408, 112] width 234 height 39
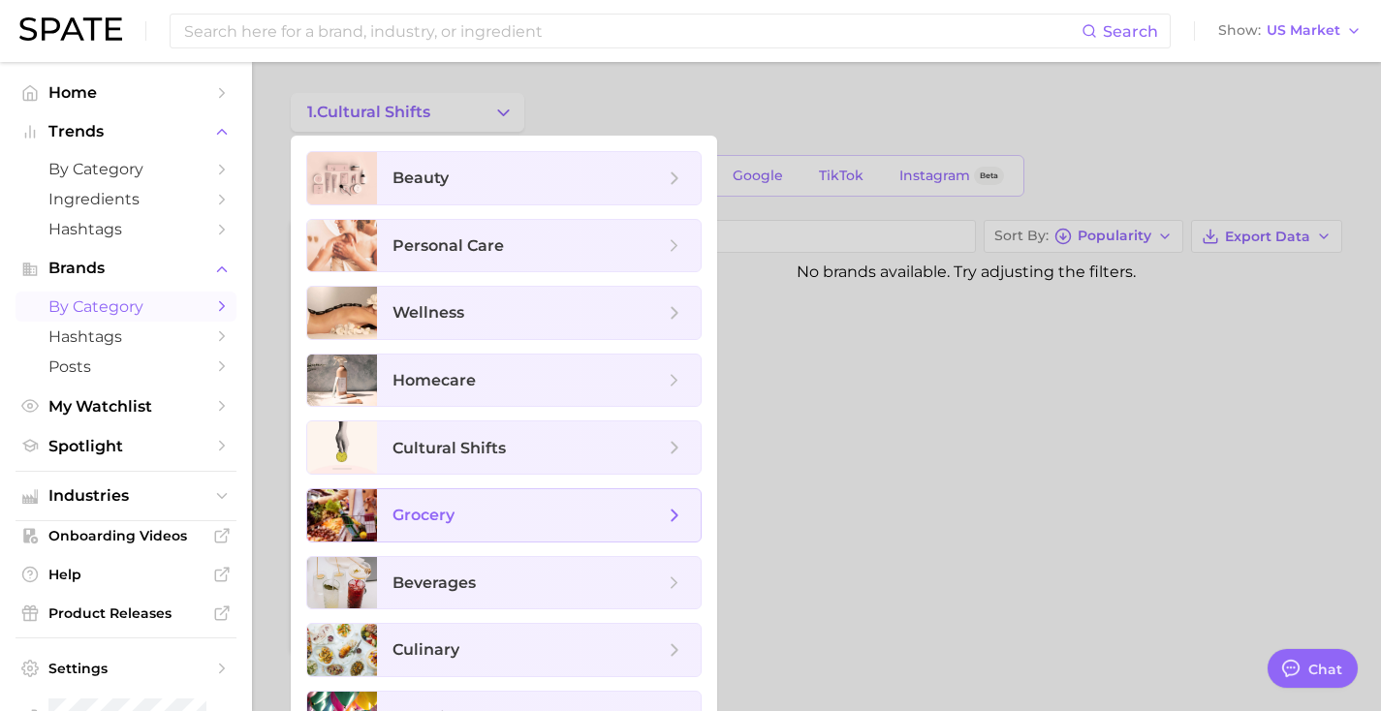
click at [433, 528] on span "grocery" at bounding box center [539, 515] width 324 height 52
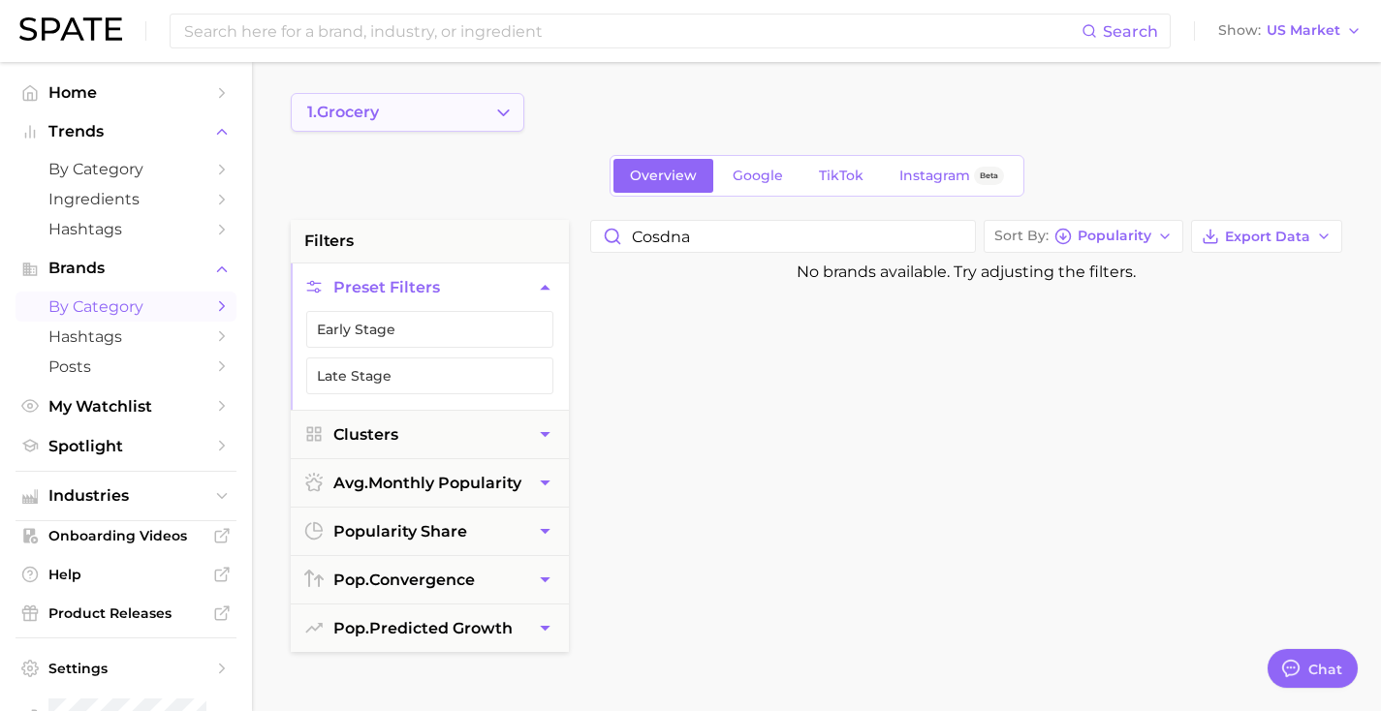
click at [409, 116] on button "1. grocery" at bounding box center [408, 112] width 234 height 39
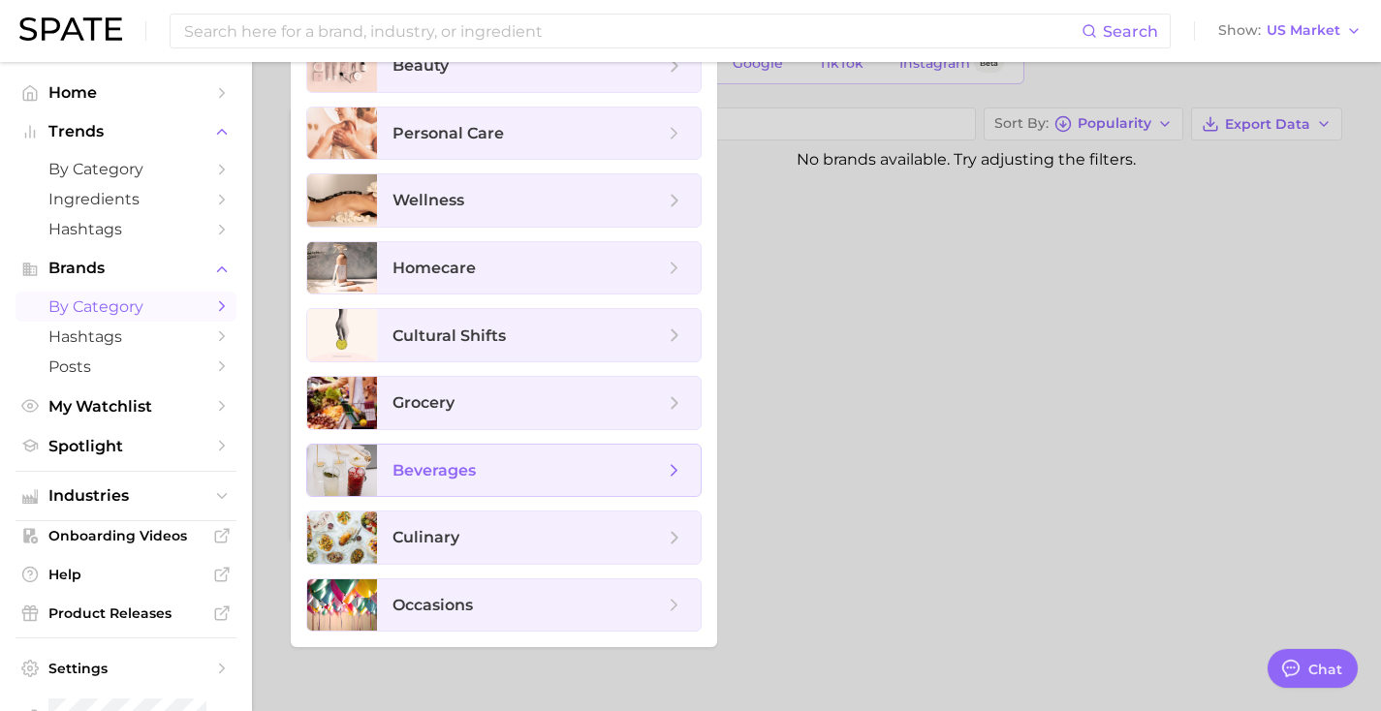
scroll to position [124, 0]
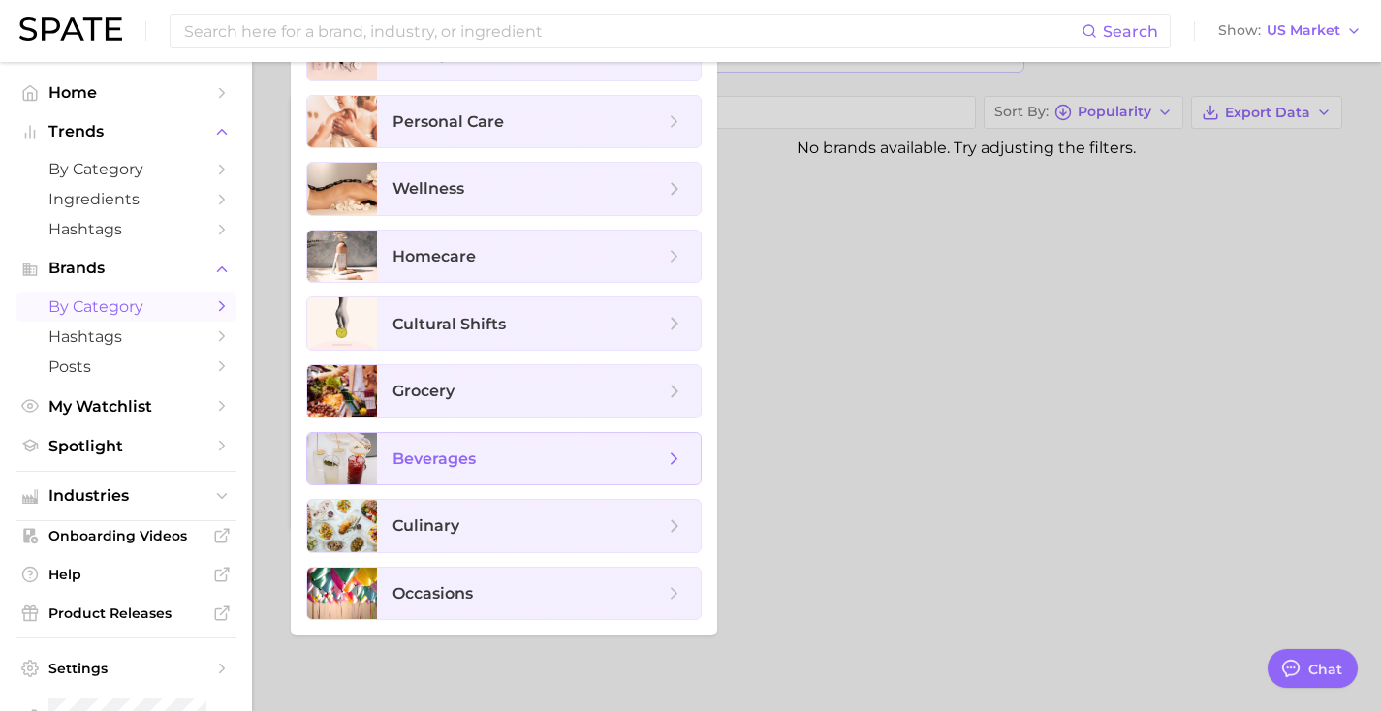
click at [420, 451] on span "beverages" at bounding box center [434, 459] width 83 height 18
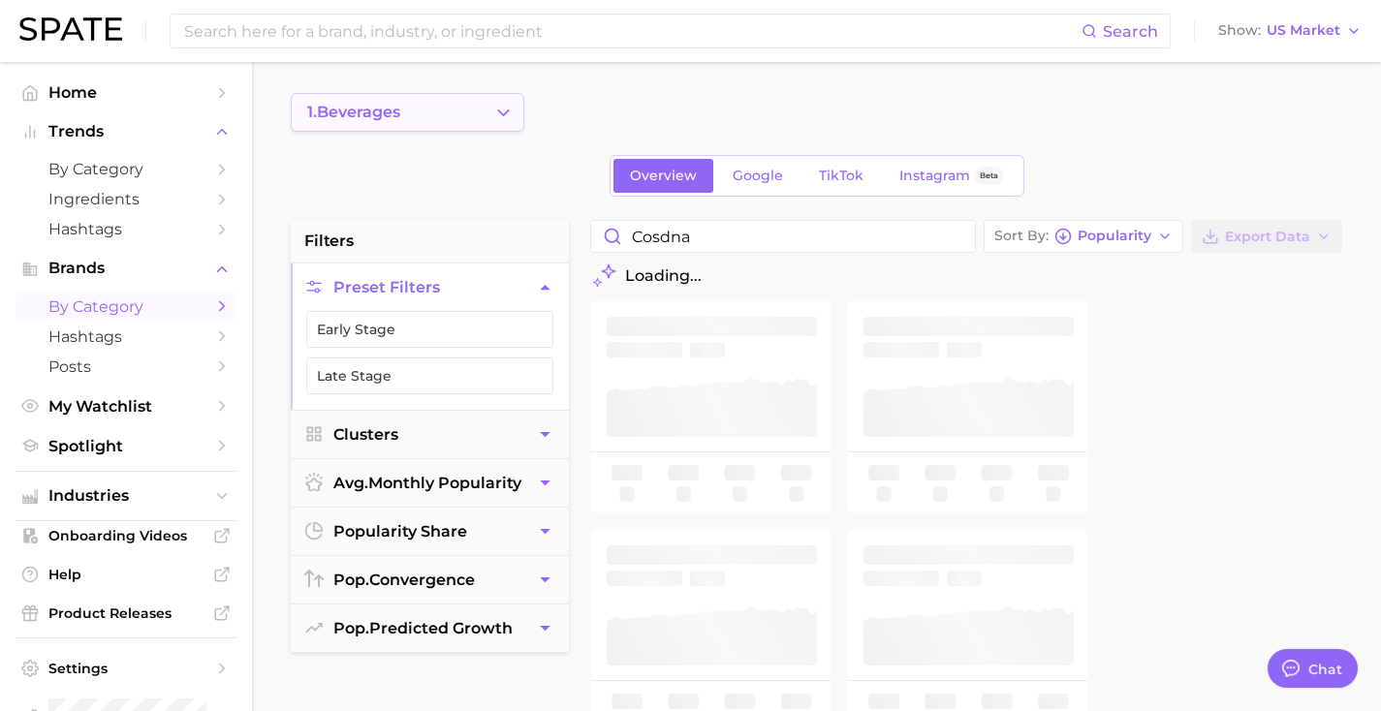
click at [468, 112] on button "1. beverages" at bounding box center [408, 112] width 234 height 39
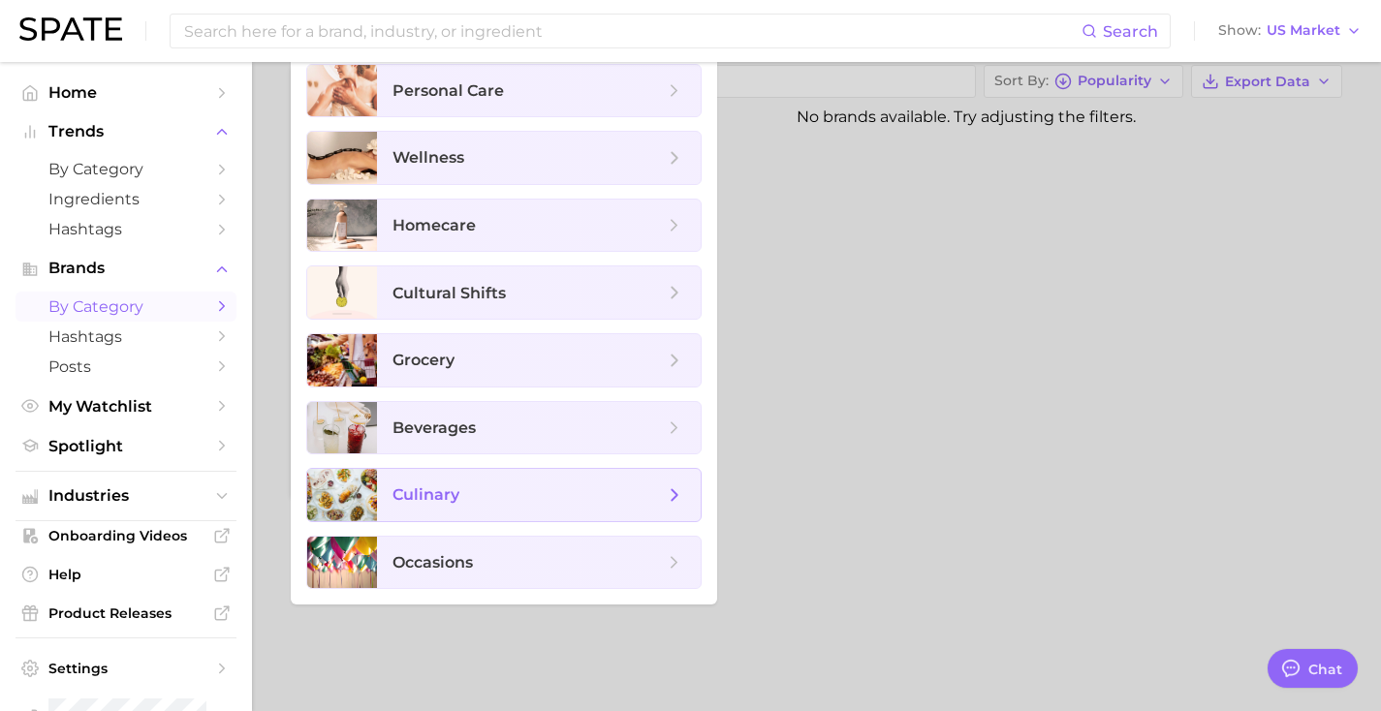
scroll to position [156, 0]
click at [465, 494] on span "culinary" at bounding box center [528, 494] width 271 height 21
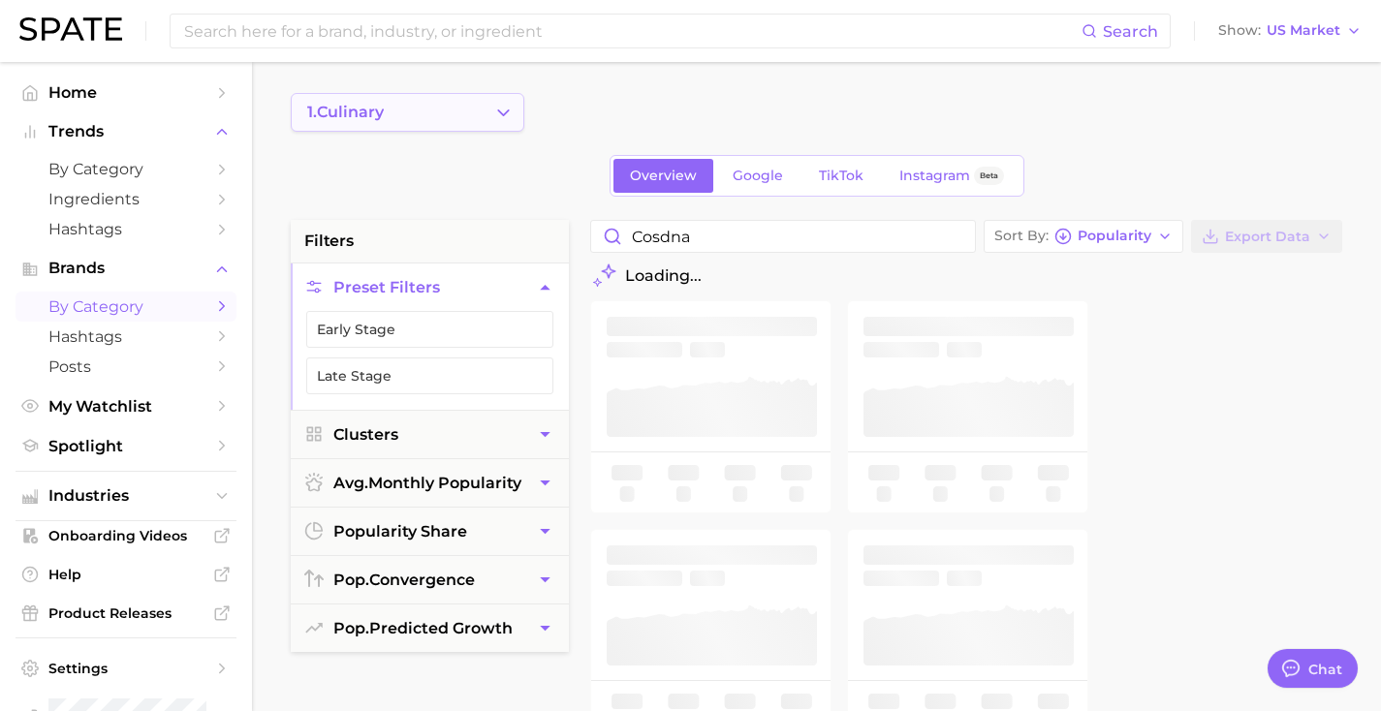
click at [474, 113] on button "1. culinary" at bounding box center [408, 112] width 234 height 39
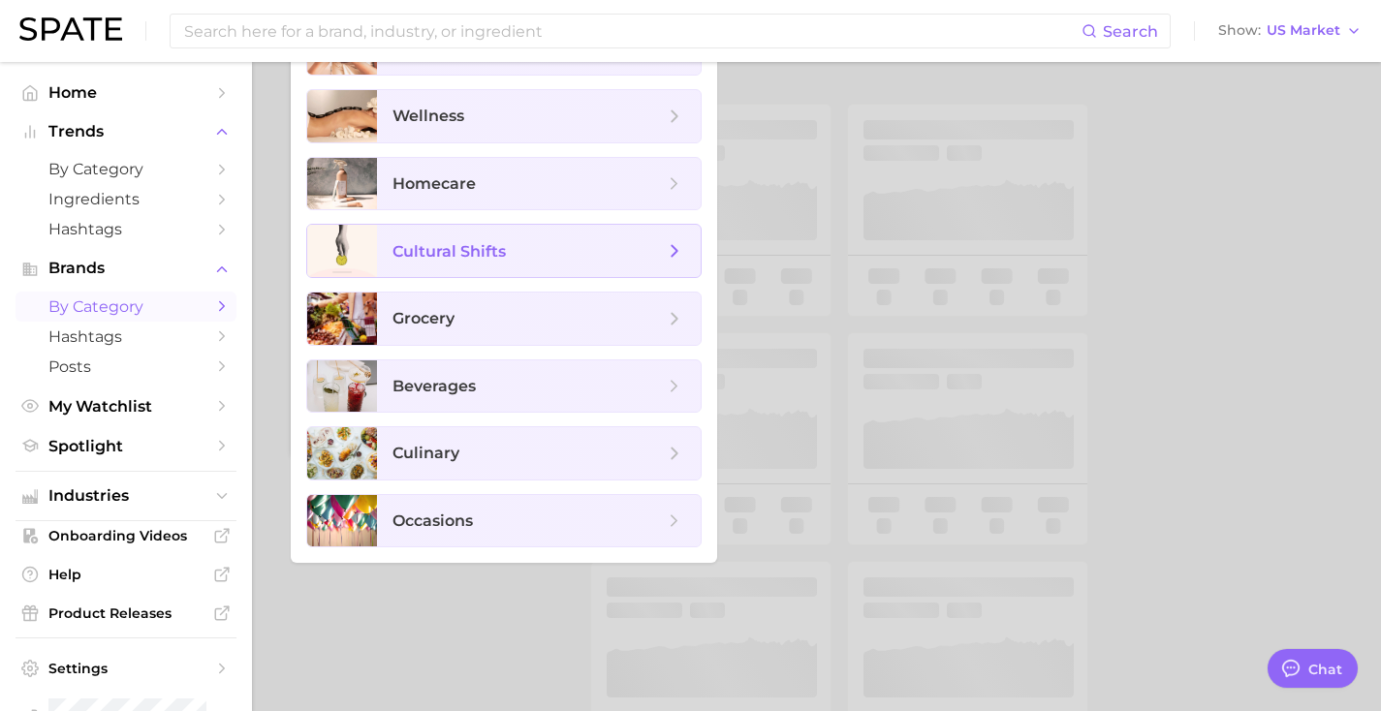
scroll to position [210, 0]
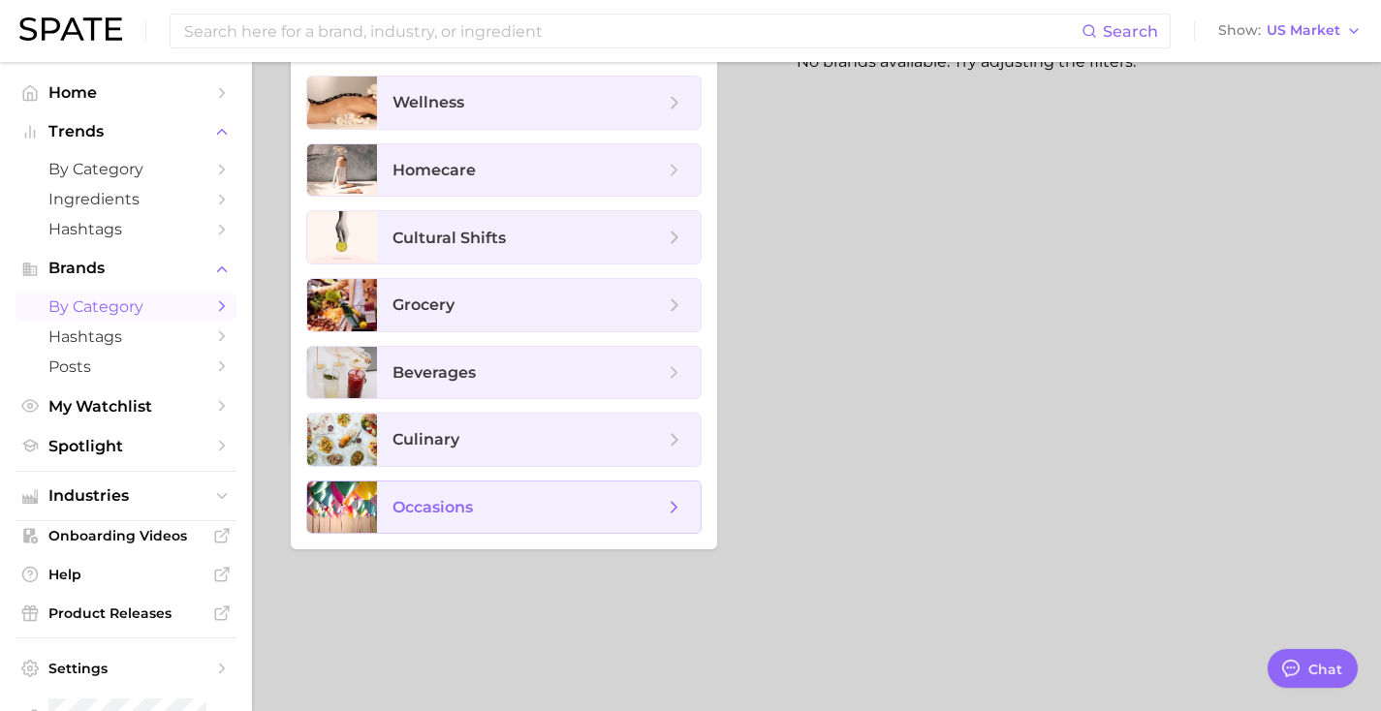
click at [442, 509] on span "occasions" at bounding box center [433, 507] width 80 height 18
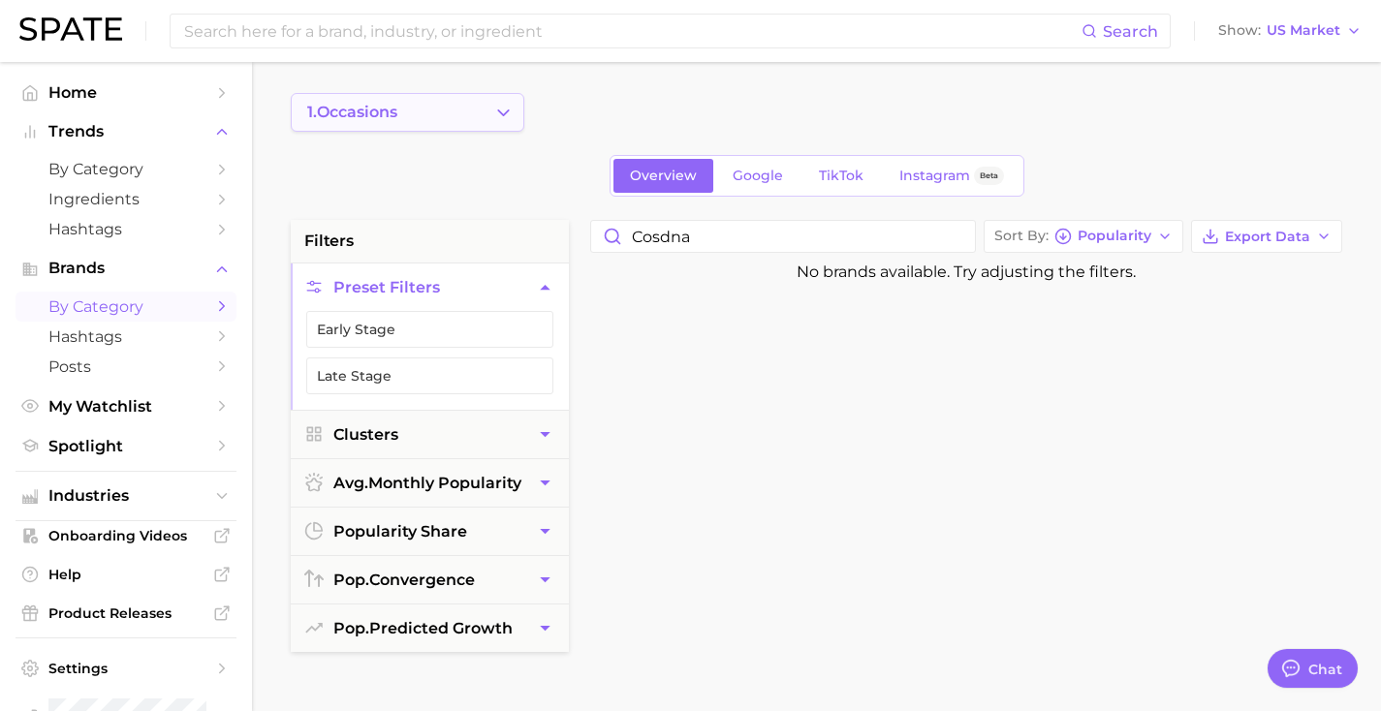
click at [439, 121] on button "1. occasions" at bounding box center [408, 112] width 234 height 39
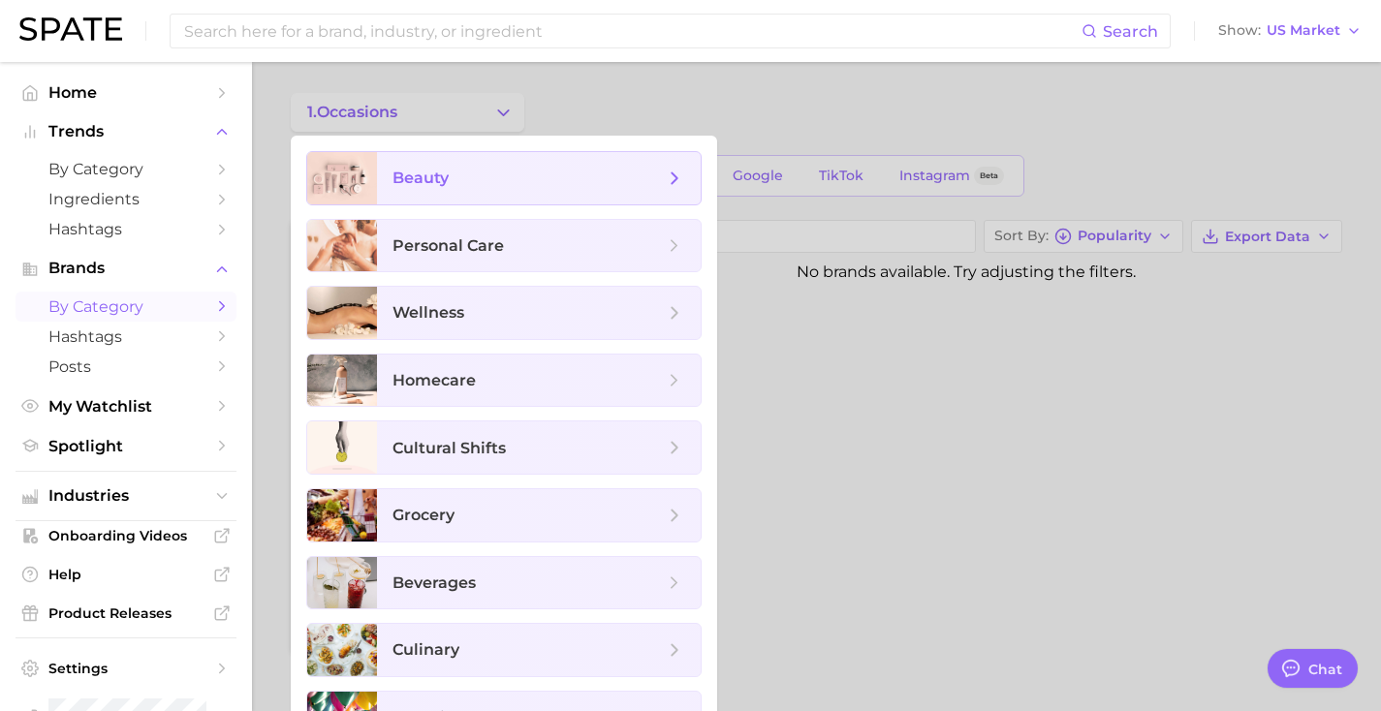
click at [439, 173] on span "beauty" at bounding box center [421, 178] width 56 height 18
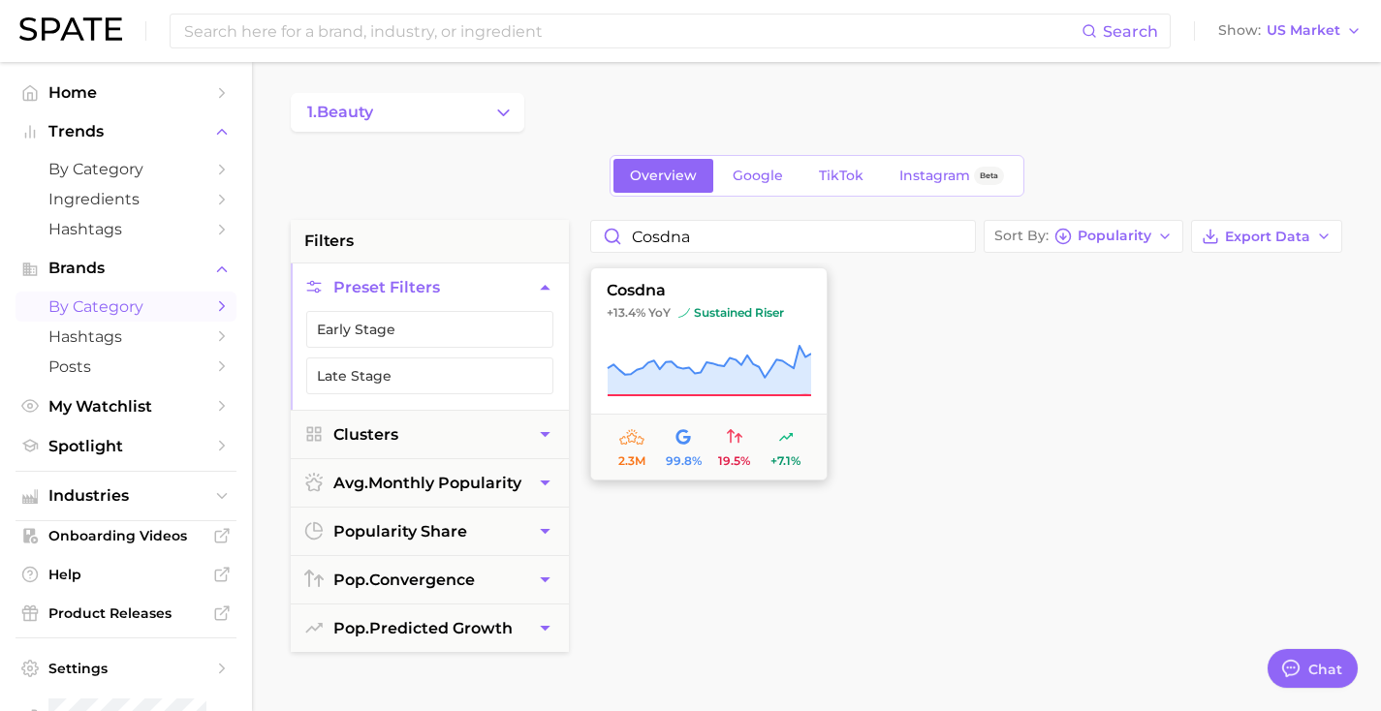
click at [676, 389] on icon at bounding box center [710, 370] width 204 height 49
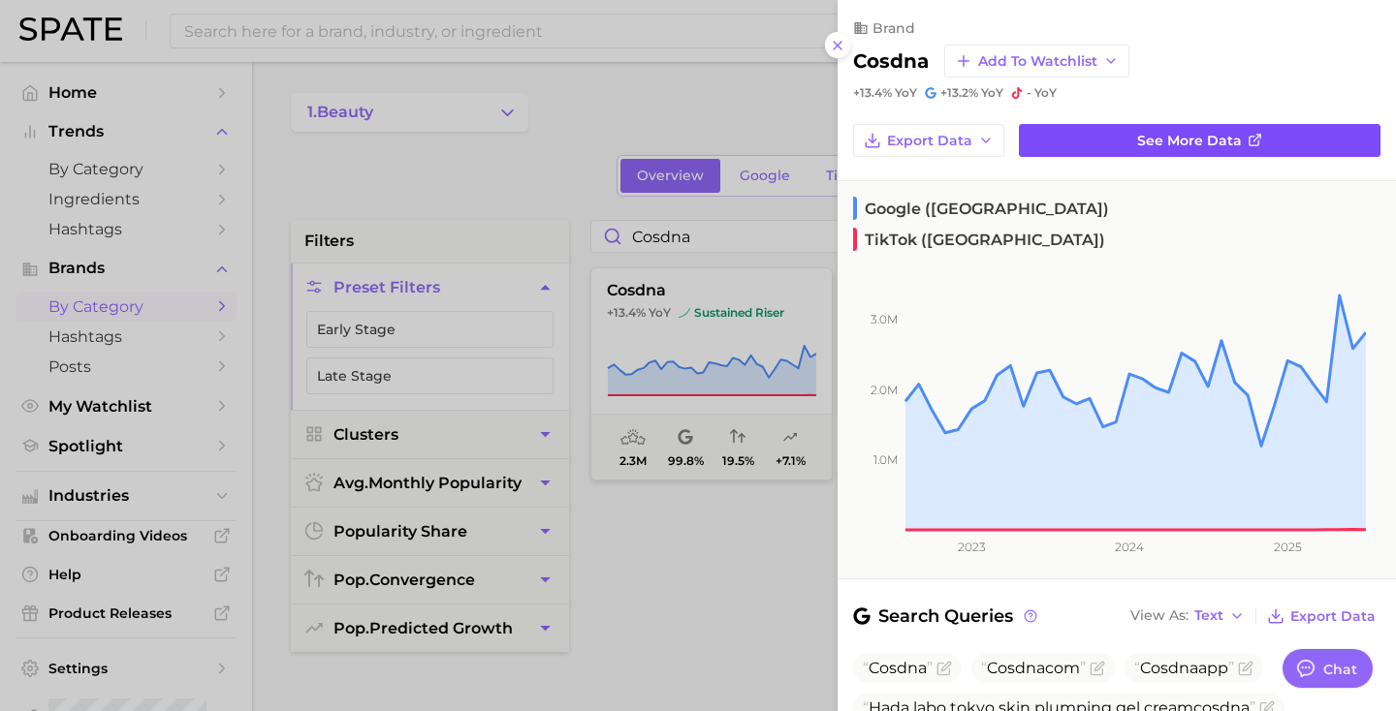
click at [1137, 147] on span "See more data" at bounding box center [1189, 141] width 105 height 16
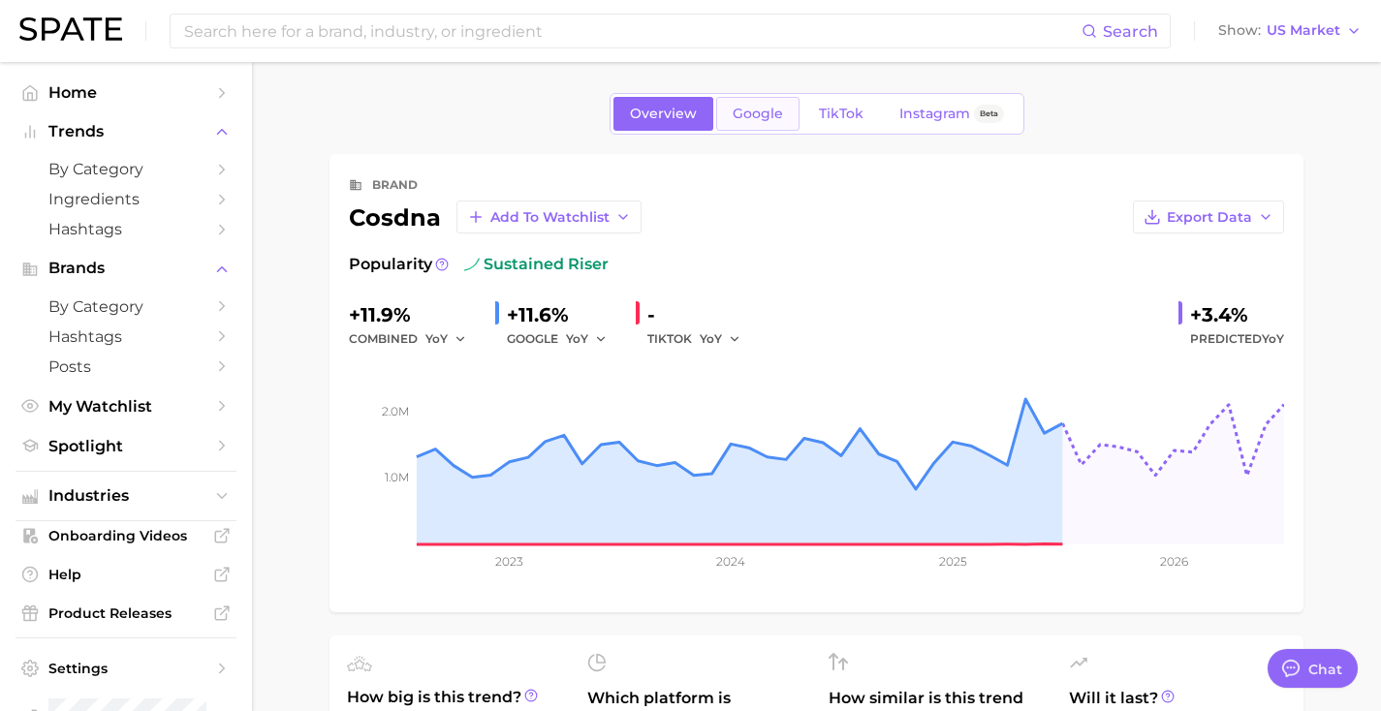
click at [772, 111] on span "Google" at bounding box center [758, 114] width 50 height 16
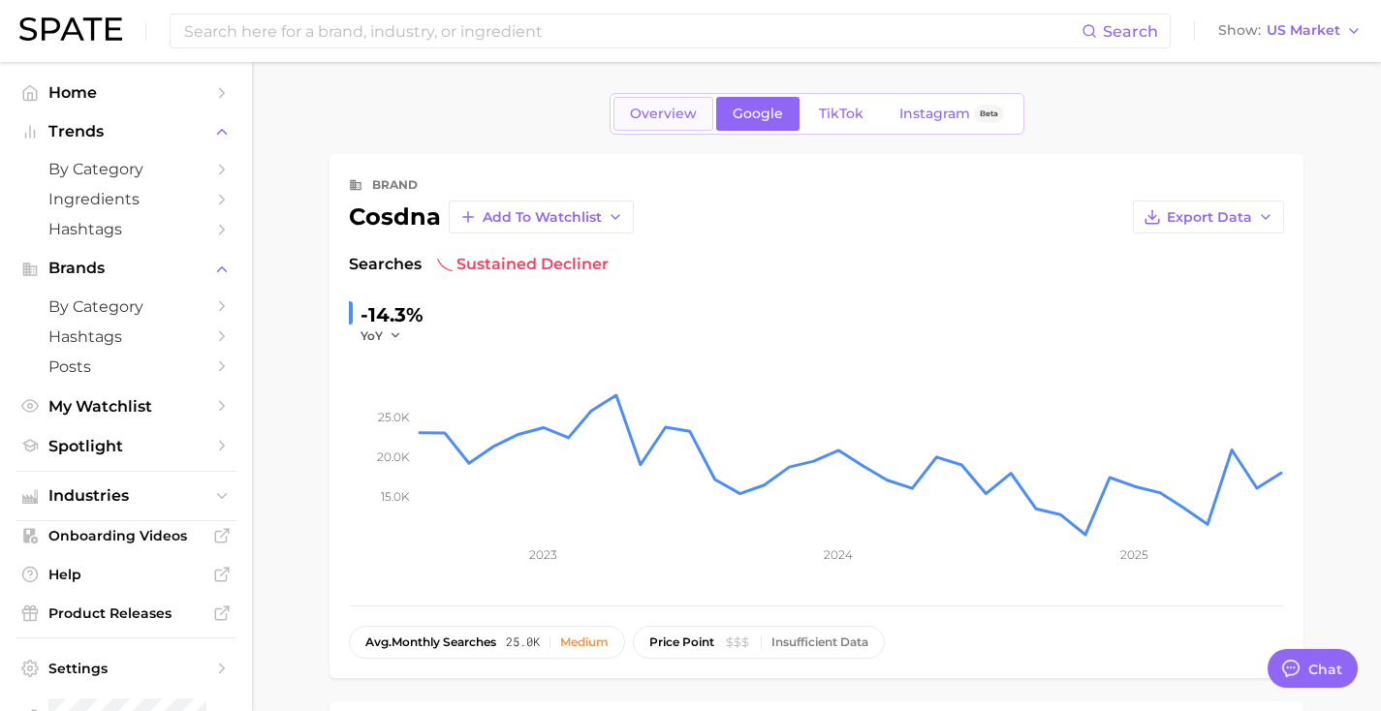
click at [684, 108] on span "Overview" at bounding box center [663, 114] width 67 height 16
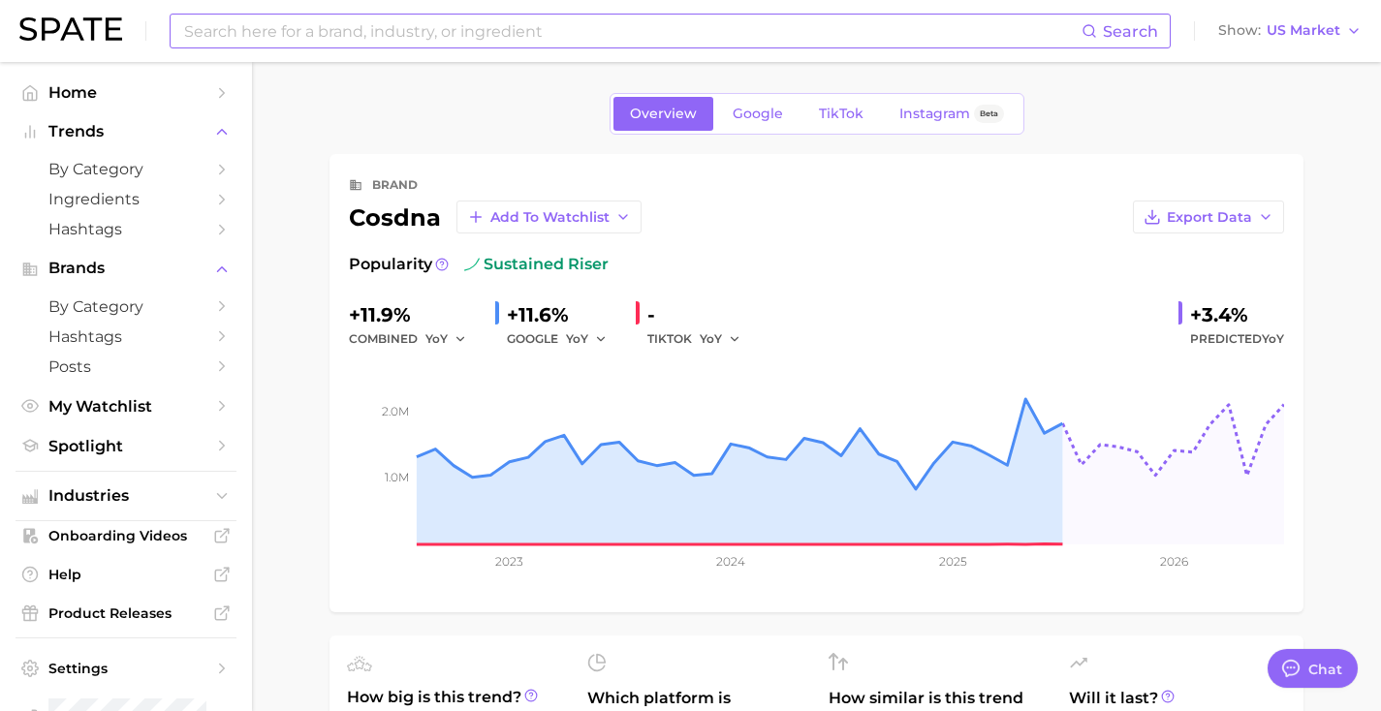
click at [635, 38] on input at bounding box center [631, 31] width 899 height 33
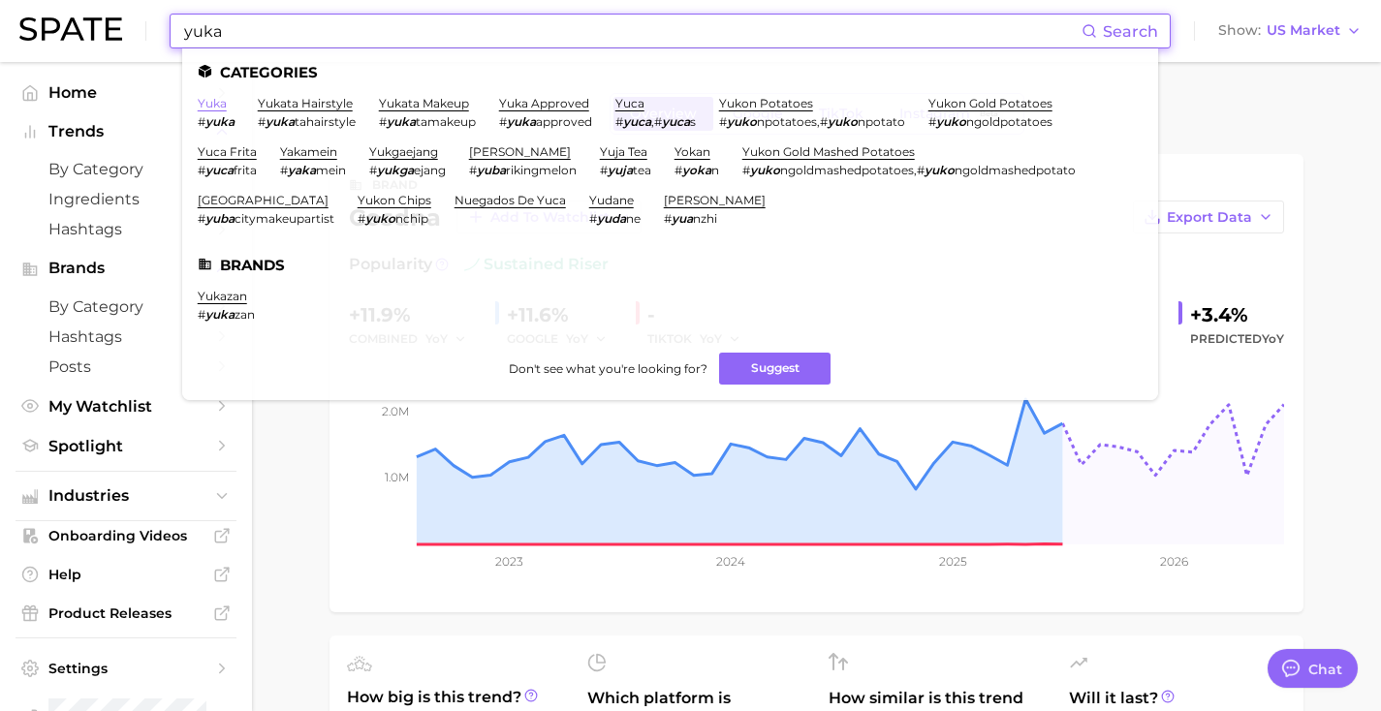
type input "yuka"
click at [210, 100] on link "yuka" at bounding box center [212, 103] width 29 height 15
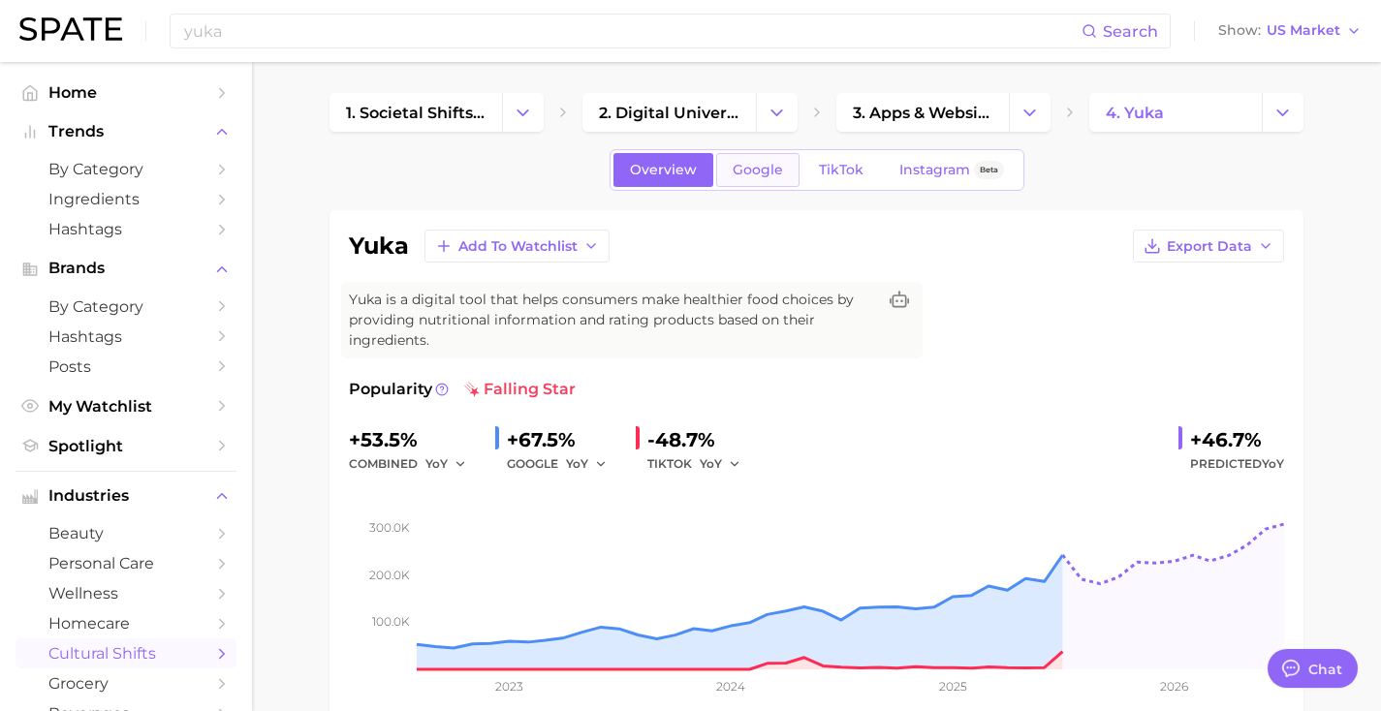
click at [754, 160] on link "Google" at bounding box center [757, 170] width 83 height 34
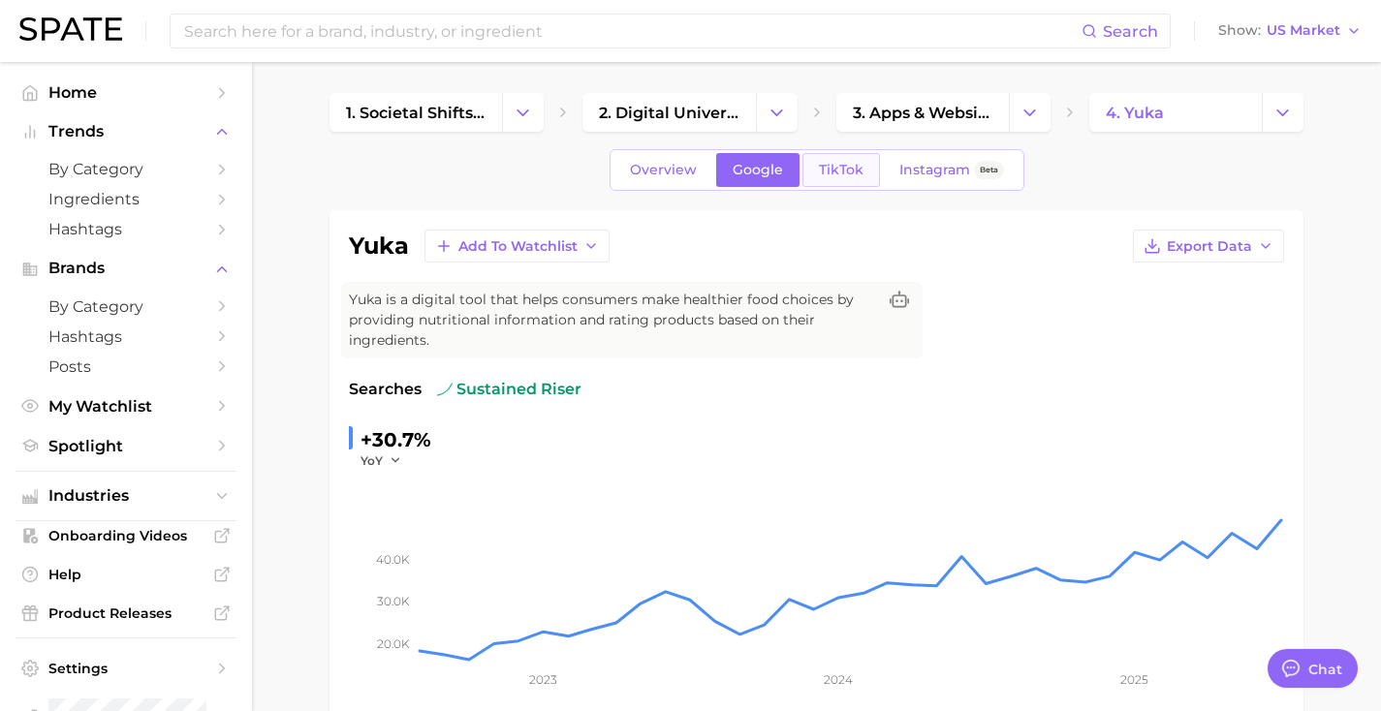
click at [845, 169] on span "TikTok" at bounding box center [841, 170] width 45 height 16
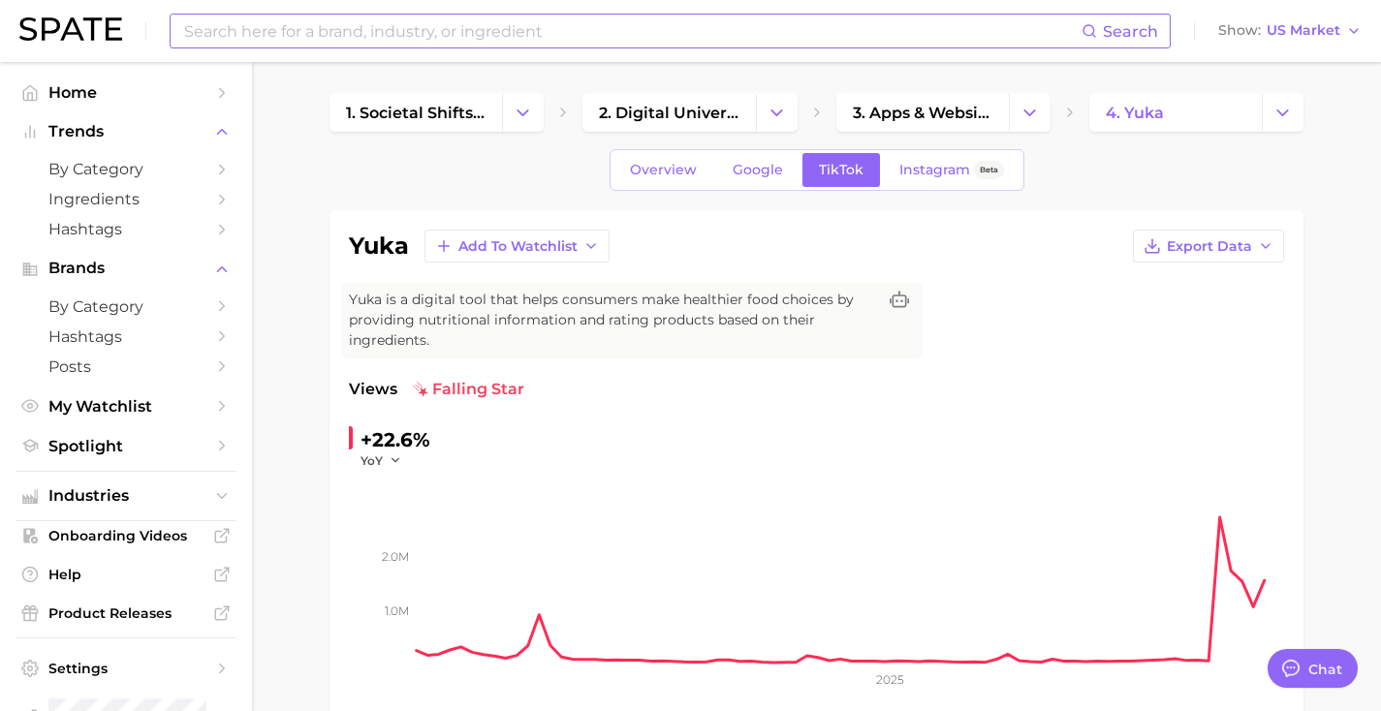
click at [452, 44] on input at bounding box center [631, 31] width 899 height 33
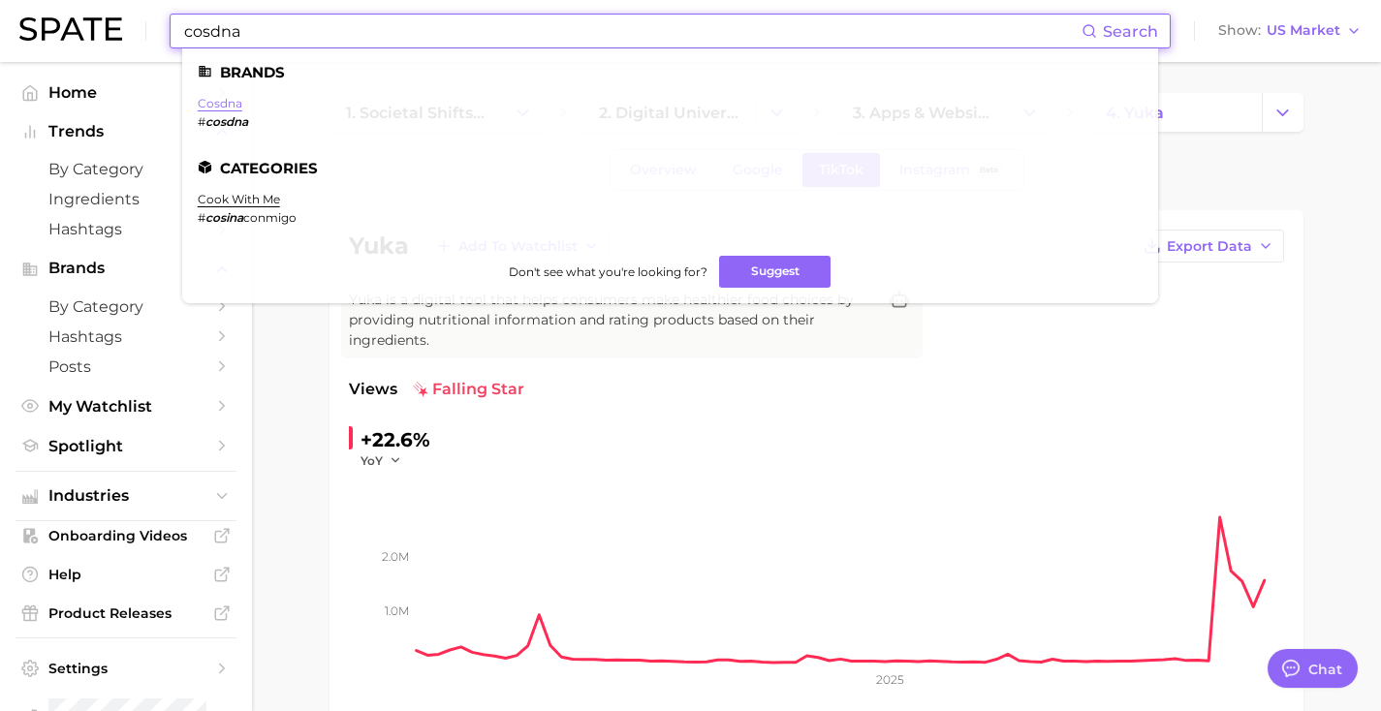
type input "cosdna"
click at [218, 105] on link "cosdna" at bounding box center [220, 103] width 45 height 15
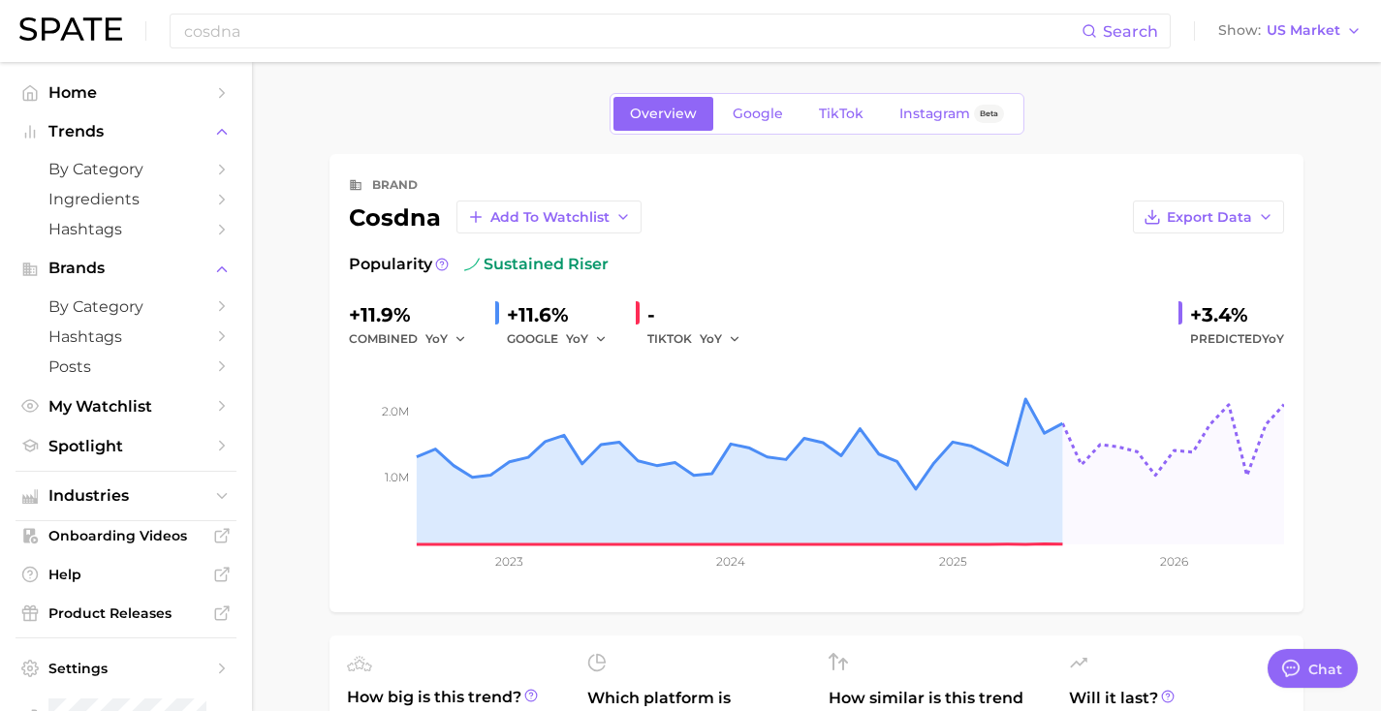
click at [729, 96] on div "Overview Google TikTok Instagram Beta" at bounding box center [817, 114] width 415 height 42
click at [742, 115] on span "Google" at bounding box center [758, 114] width 50 height 16
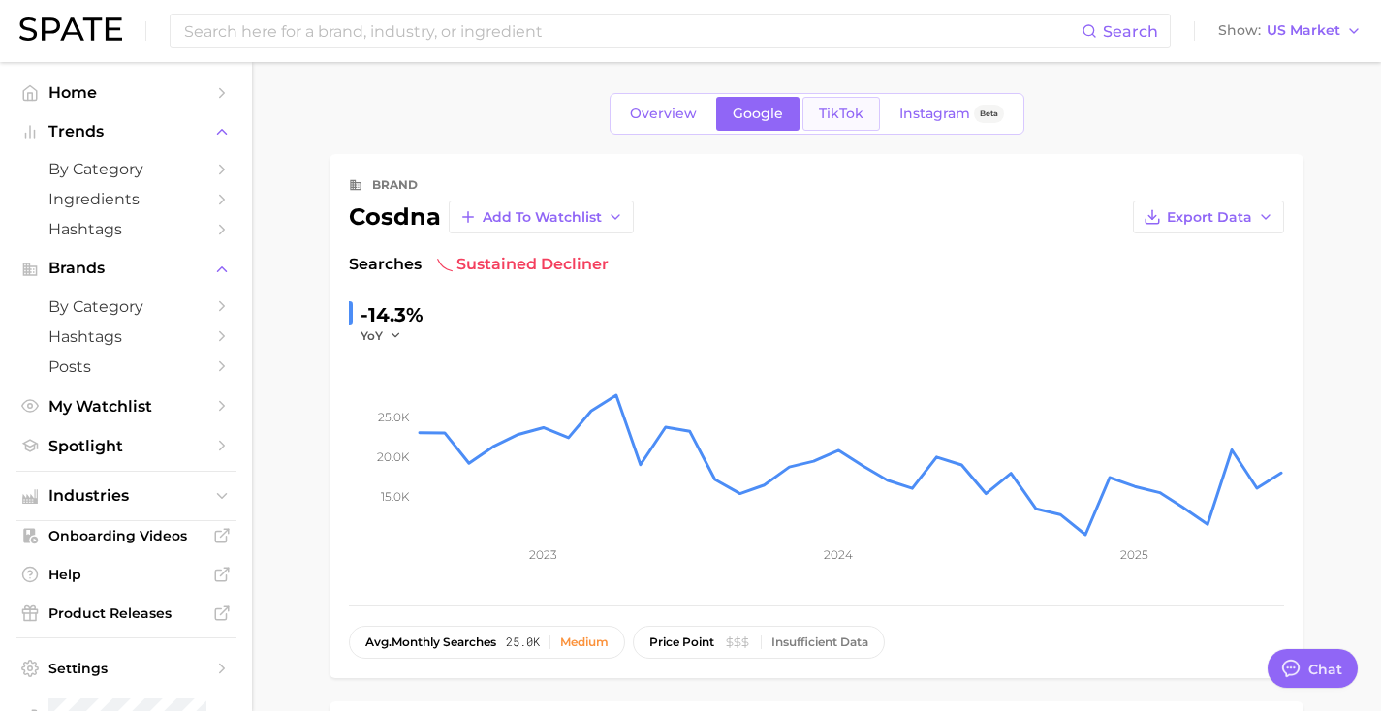
click at [825, 120] on span "TikTok" at bounding box center [841, 114] width 45 height 16
